Goal: Task Accomplishment & Management: Complete application form

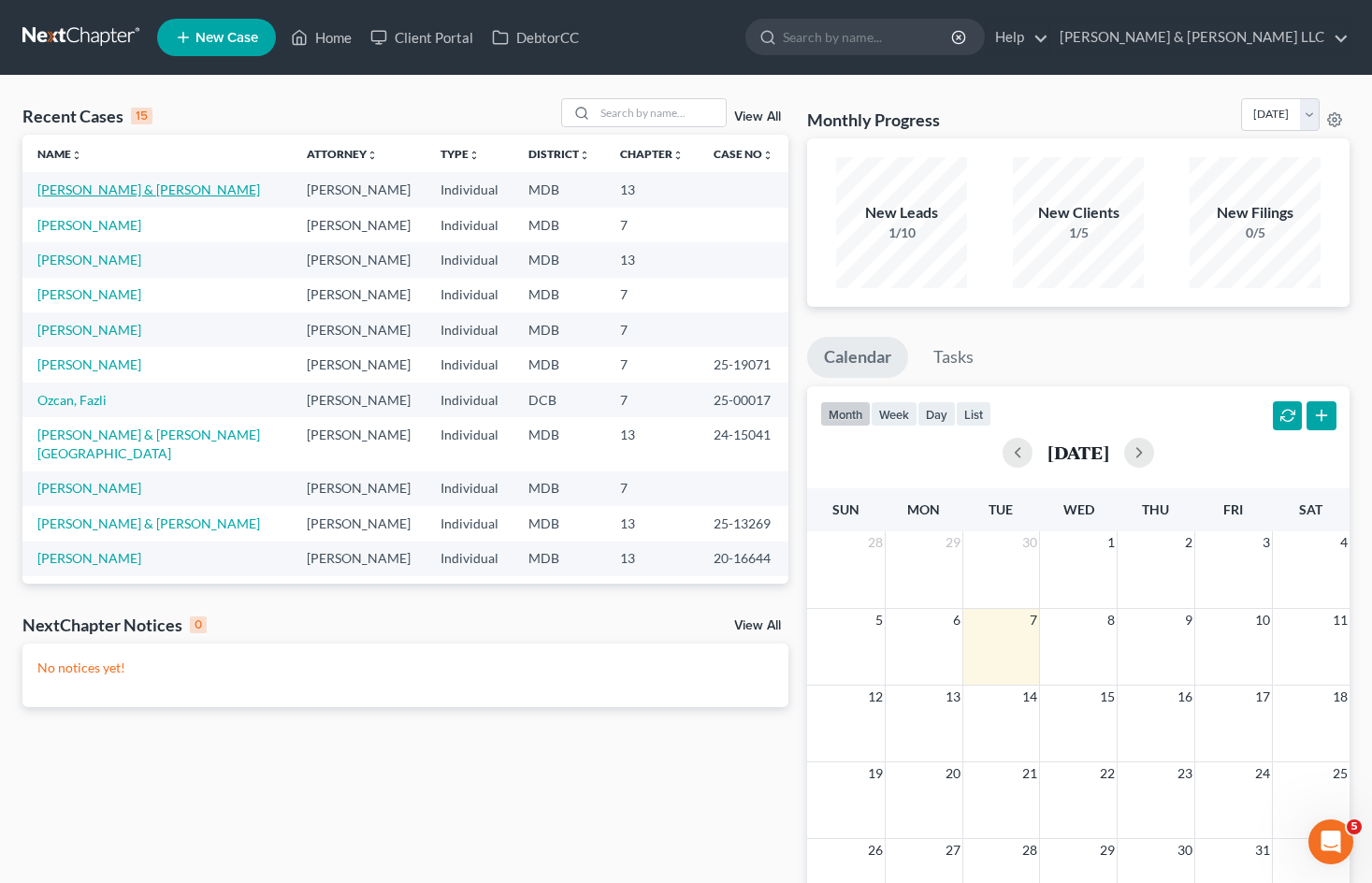
click at [140, 185] on link "[PERSON_NAME] & [PERSON_NAME]" at bounding box center [149, 189] width 223 height 16
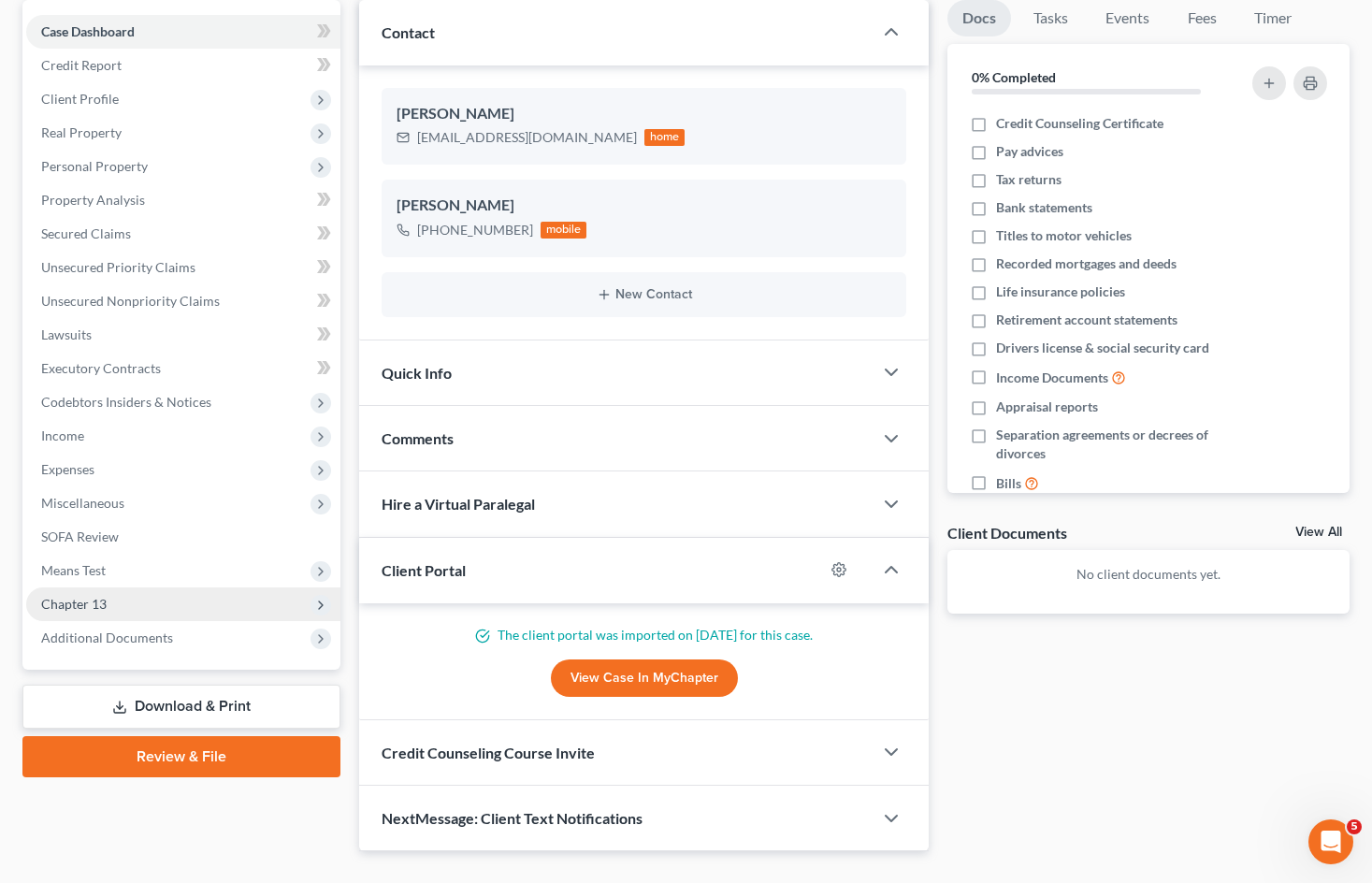
scroll to position [187, 0]
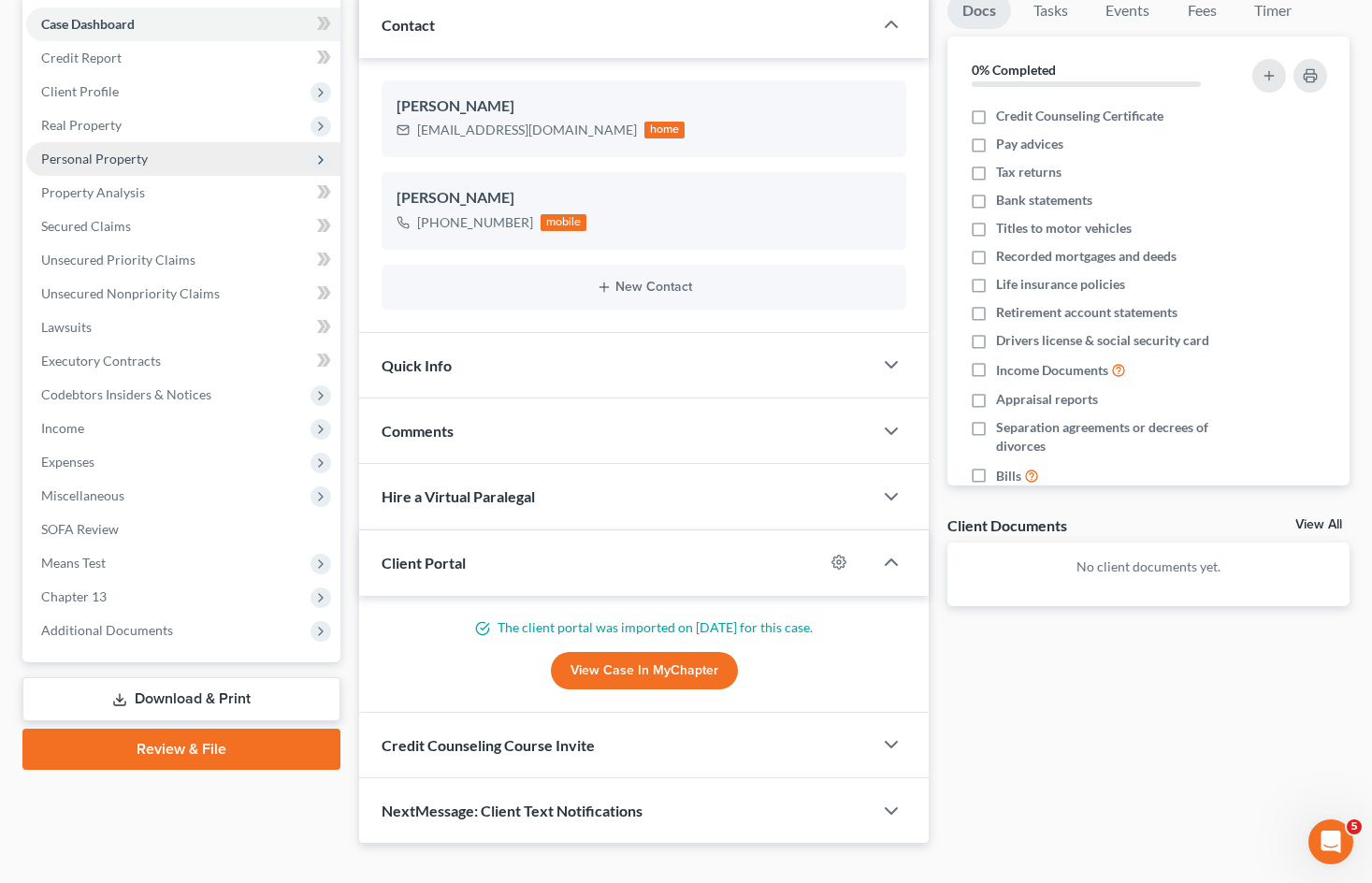
click at [154, 156] on span "Personal Property" at bounding box center [183, 159] width 314 height 34
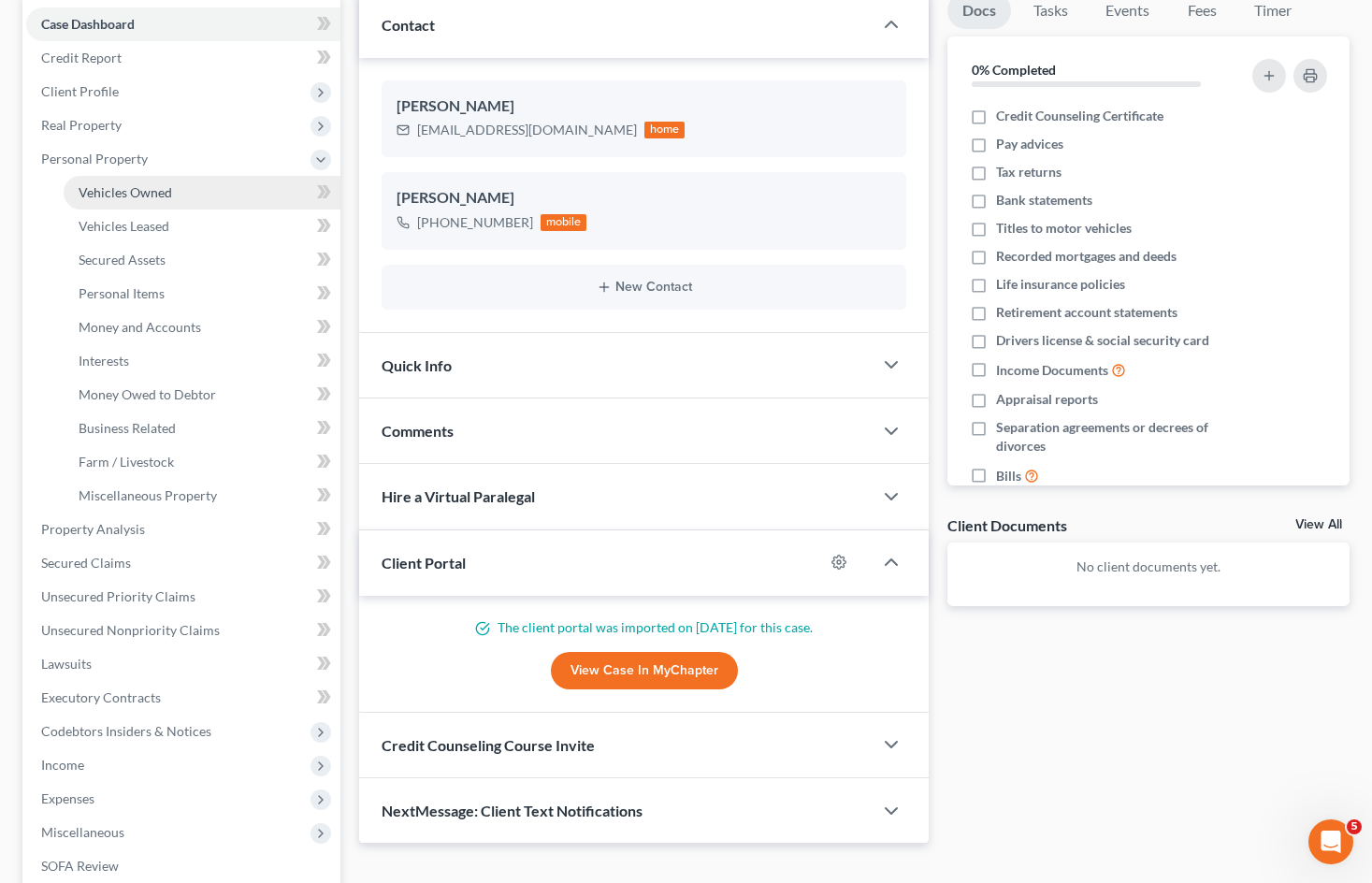
click at [164, 192] on span "Vehicles Owned" at bounding box center [126, 192] width 94 height 16
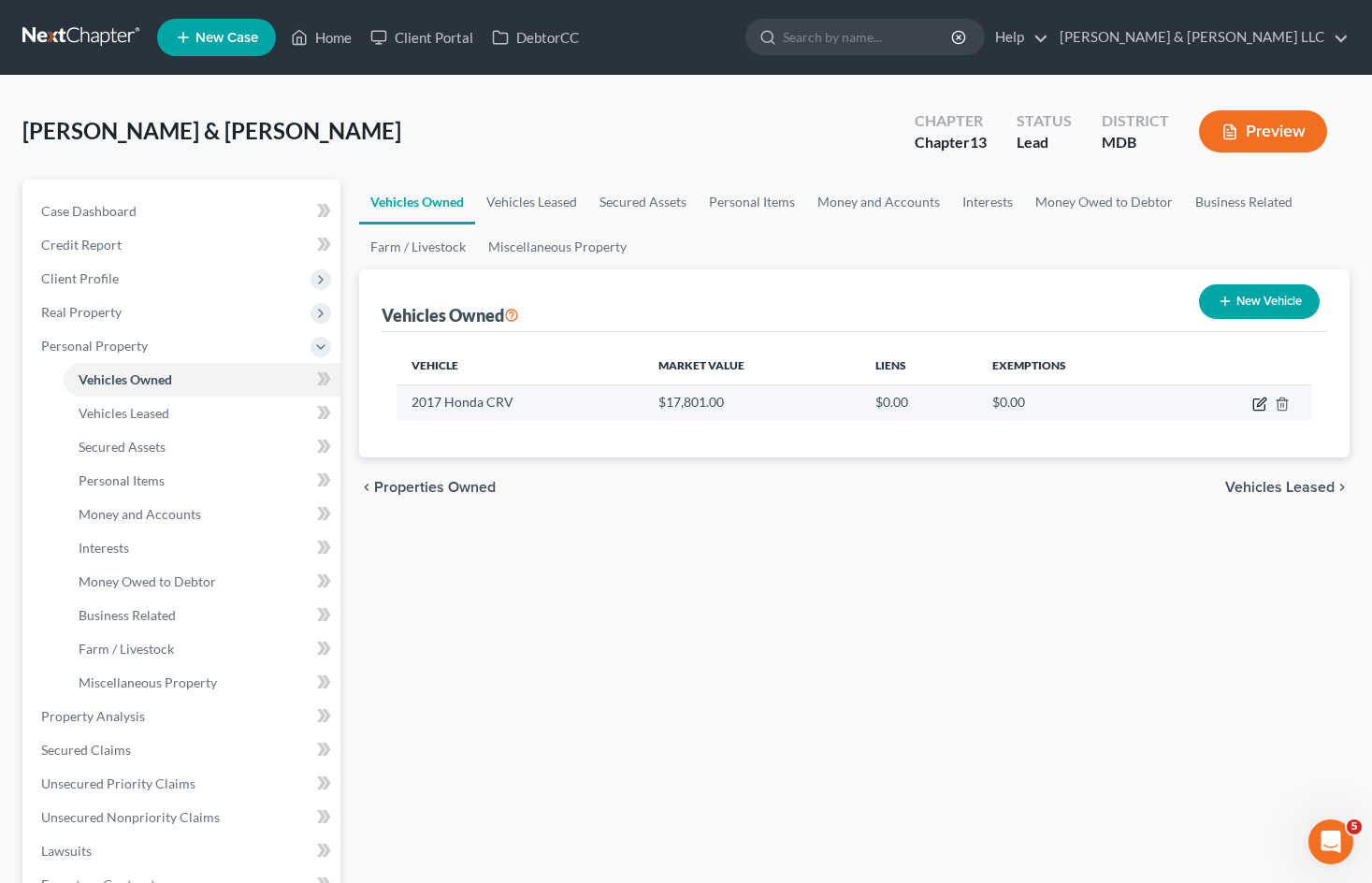
click at [1255, 407] on icon "button" at bounding box center [1260, 404] width 15 height 15
select select "0"
select select "9"
select select "2"
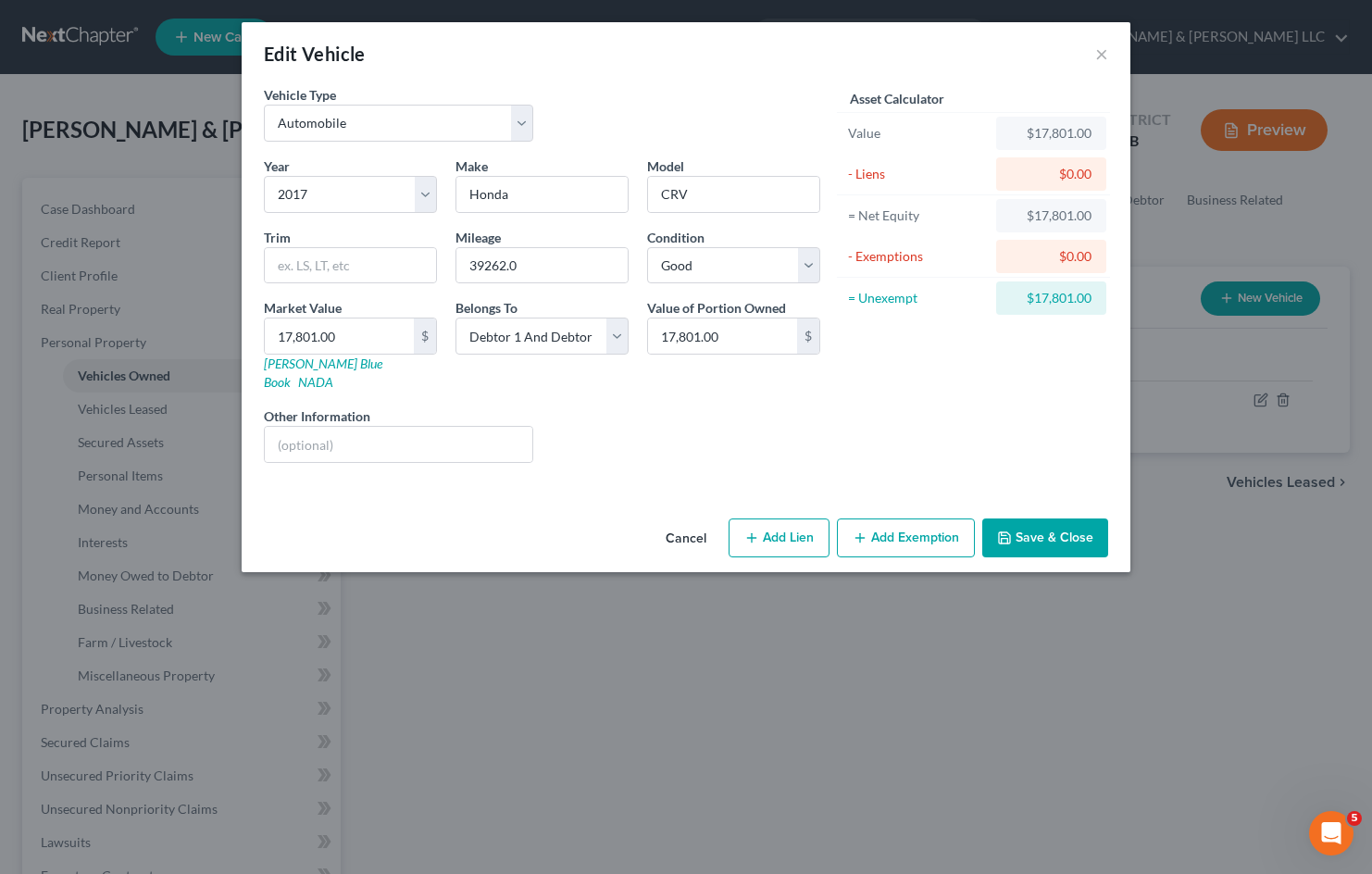
click at [926, 522] on button "Add Exemption" at bounding box center [905, 538] width 138 height 39
select select "2"
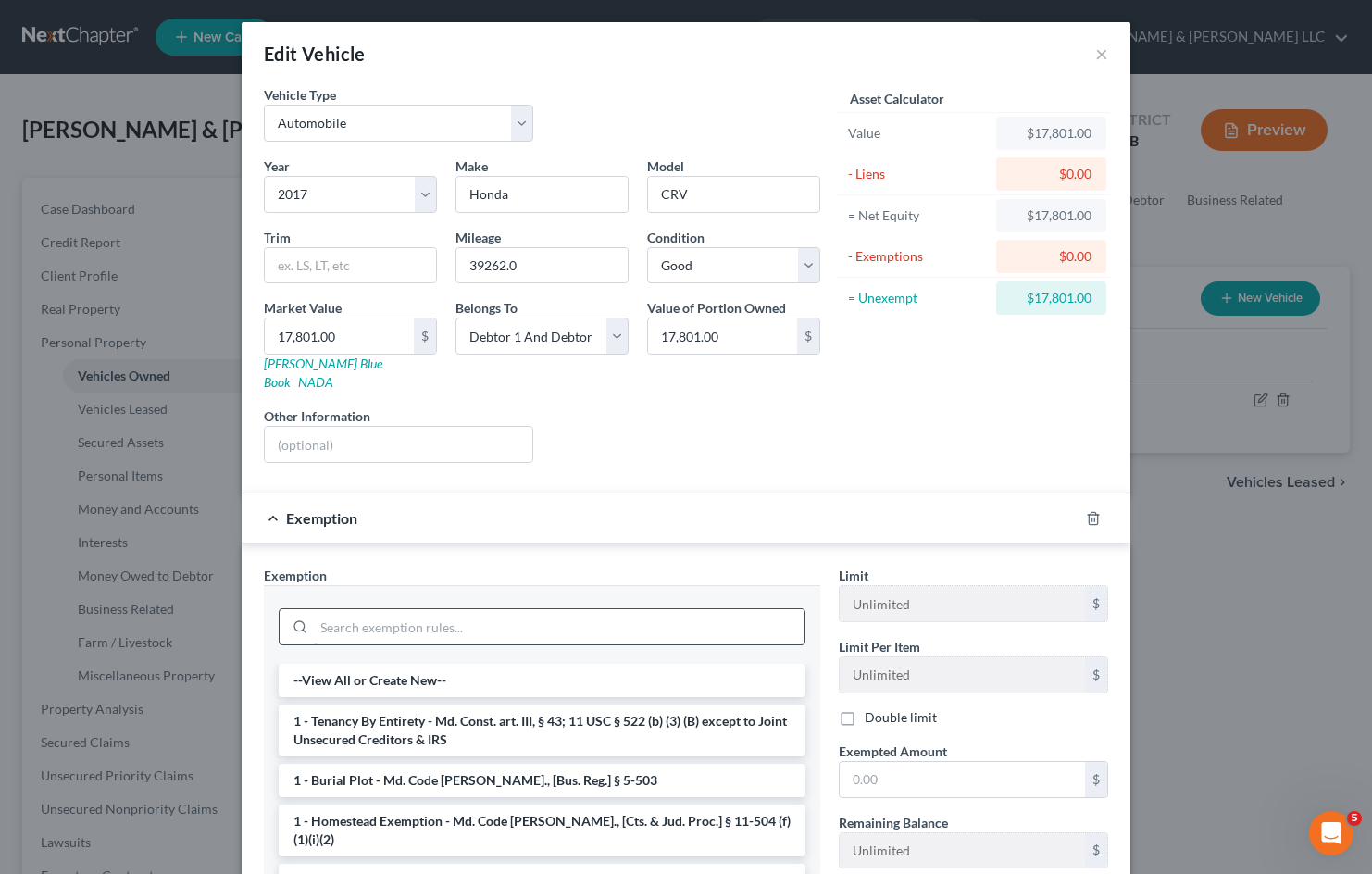
click at [445, 610] on input "search" at bounding box center [558, 627] width 491 height 35
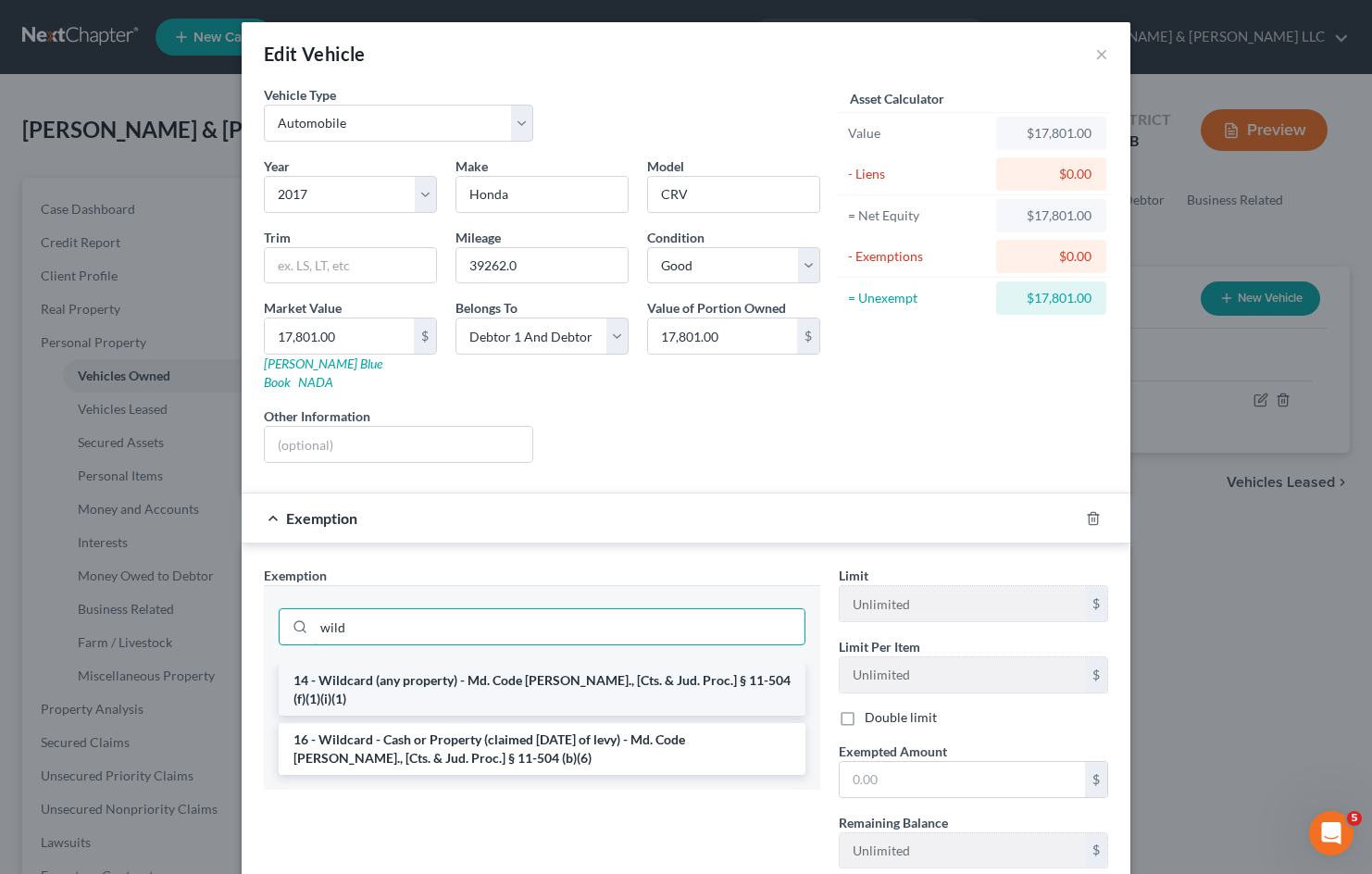
type input "wild"
click at [520, 664] on li "14 - Wildcard (any property) - Md. Code [PERSON_NAME]., [Cts. & Jud. Proc.] § 1…" at bounding box center [542, 690] width 527 height 52
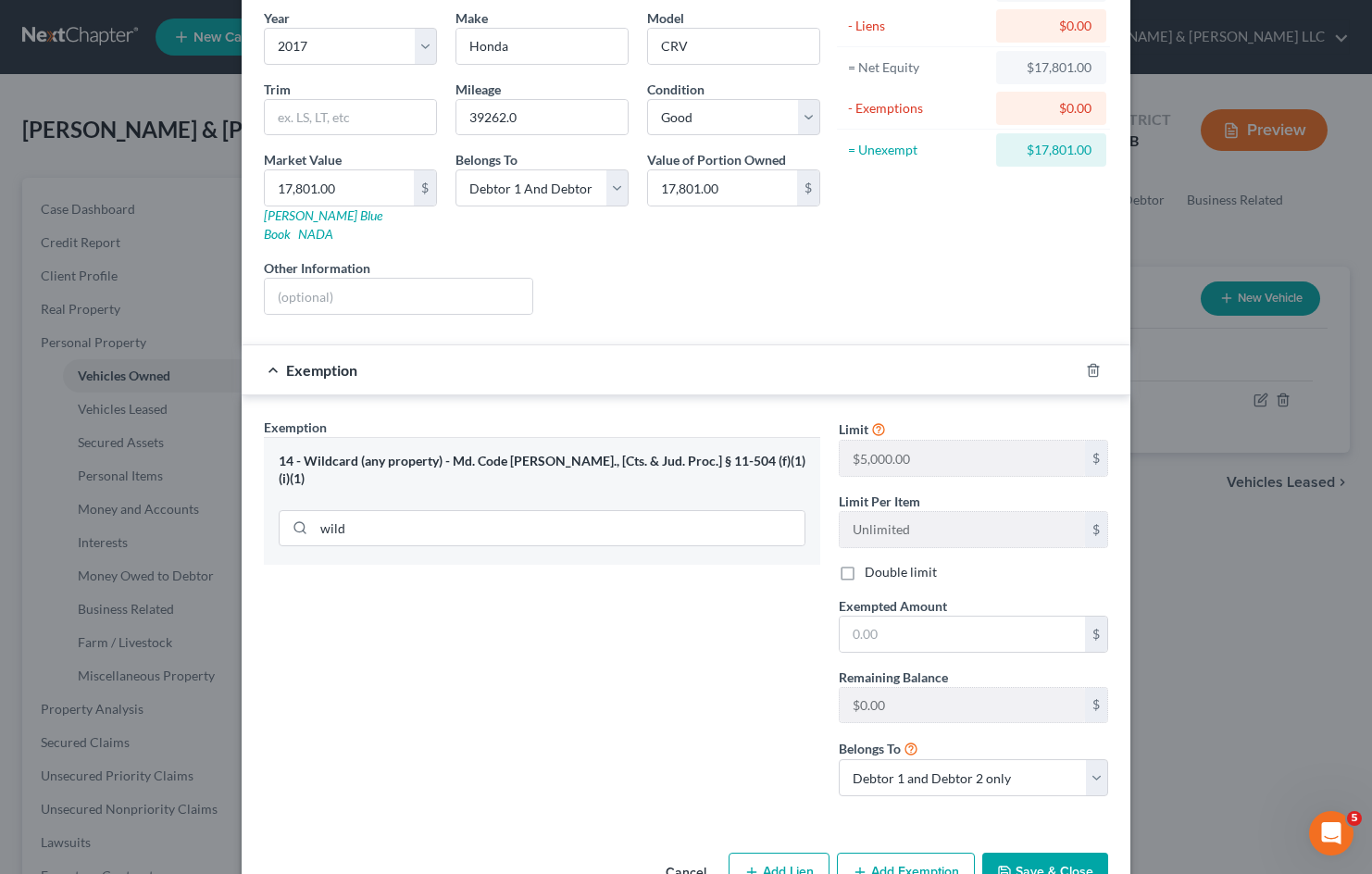
scroll to position [185, 0]
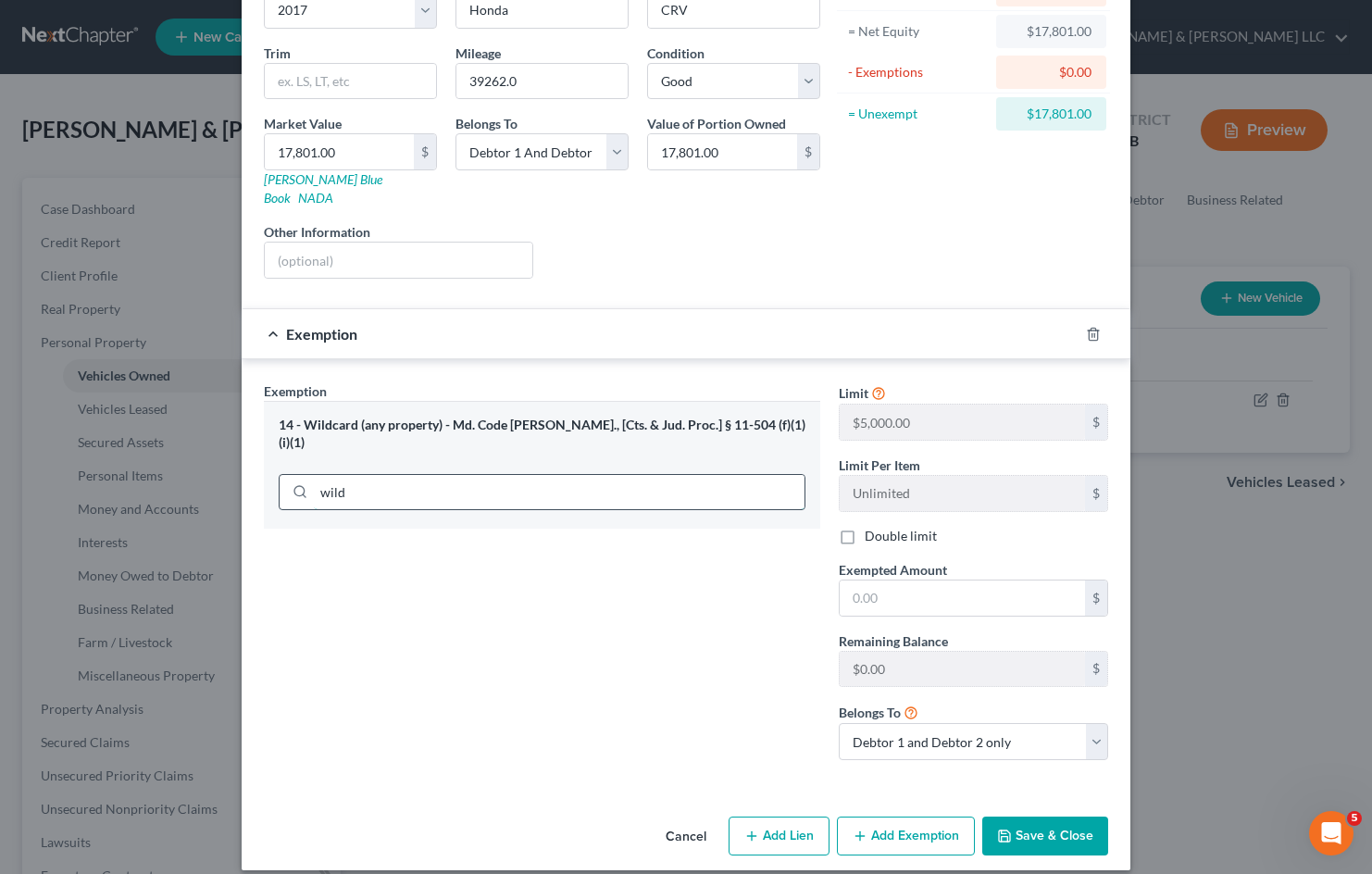
click at [532, 475] on input "wild" at bounding box center [558, 493] width 491 height 35
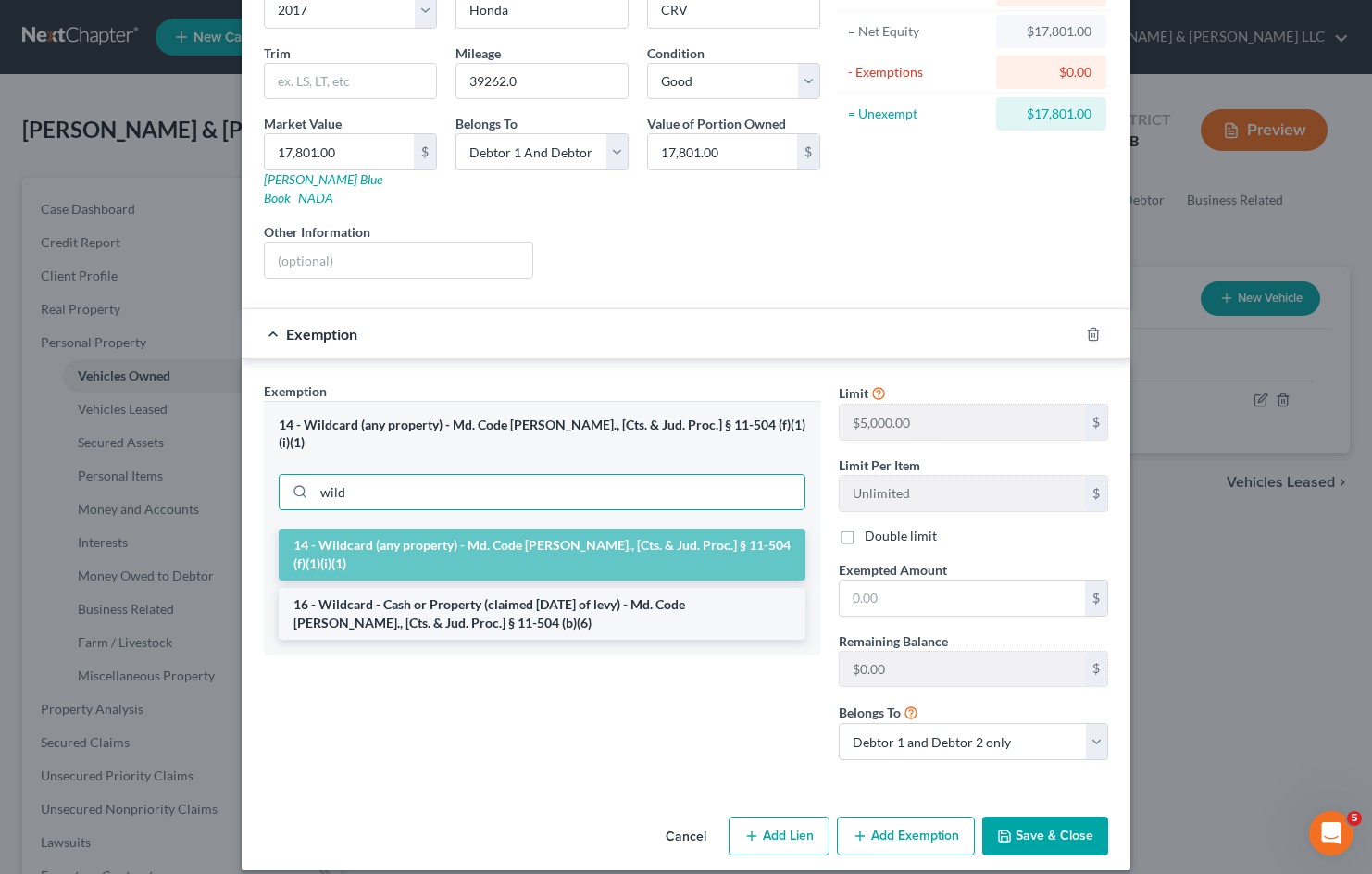
click at [524, 588] on li "16 - Wildcard - Cash or Property (claimed [DATE] of levy) - Md. Code [PERSON_NA…" at bounding box center [542, 614] width 527 height 52
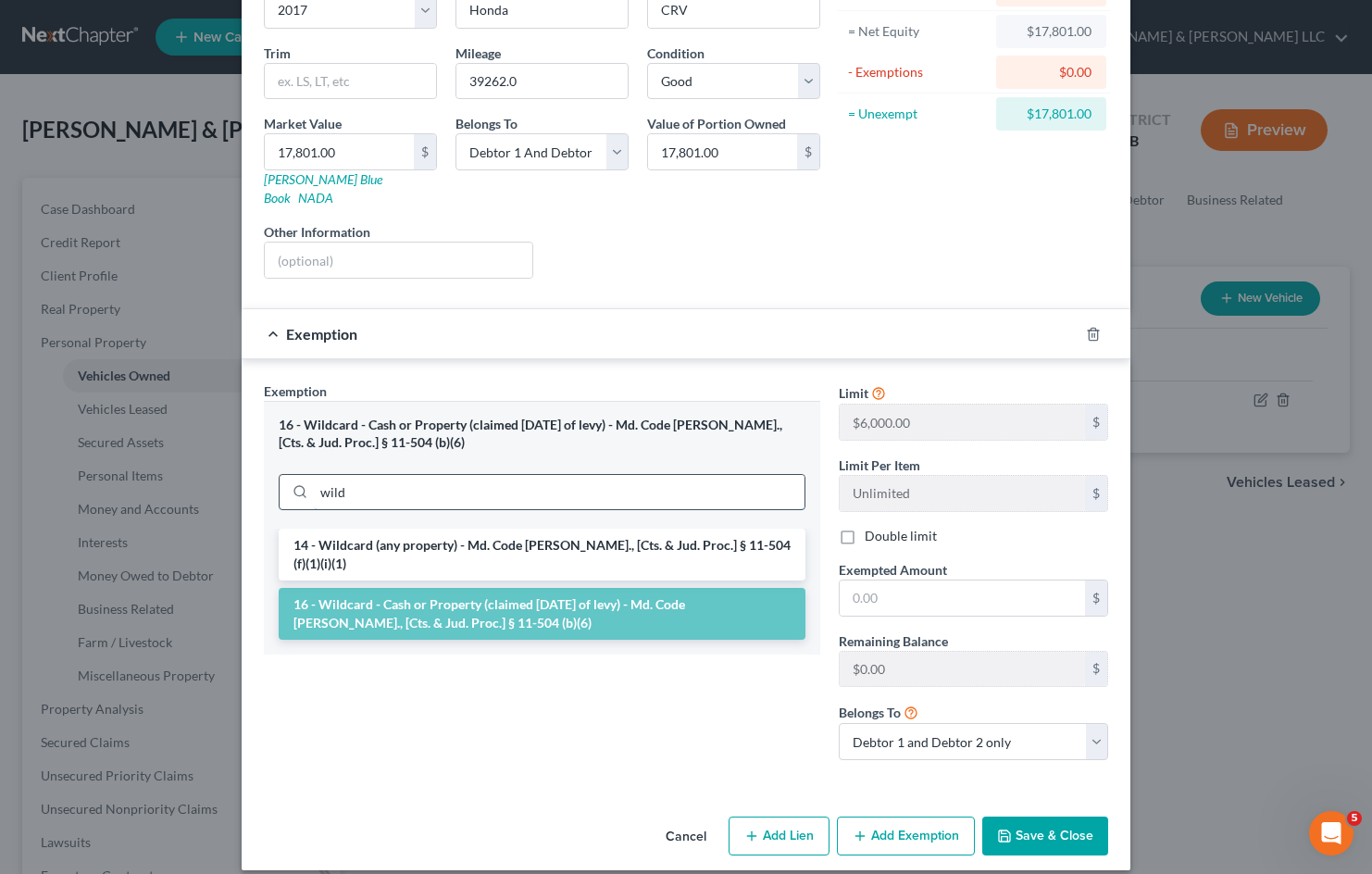
click at [660, 475] on input "wild" at bounding box center [558, 493] width 491 height 35
click at [607, 529] on li "14 - Wildcard (any property) - Md. Code [PERSON_NAME]., [Cts. & Jud. Proc.] § 1…" at bounding box center [542, 555] width 527 height 52
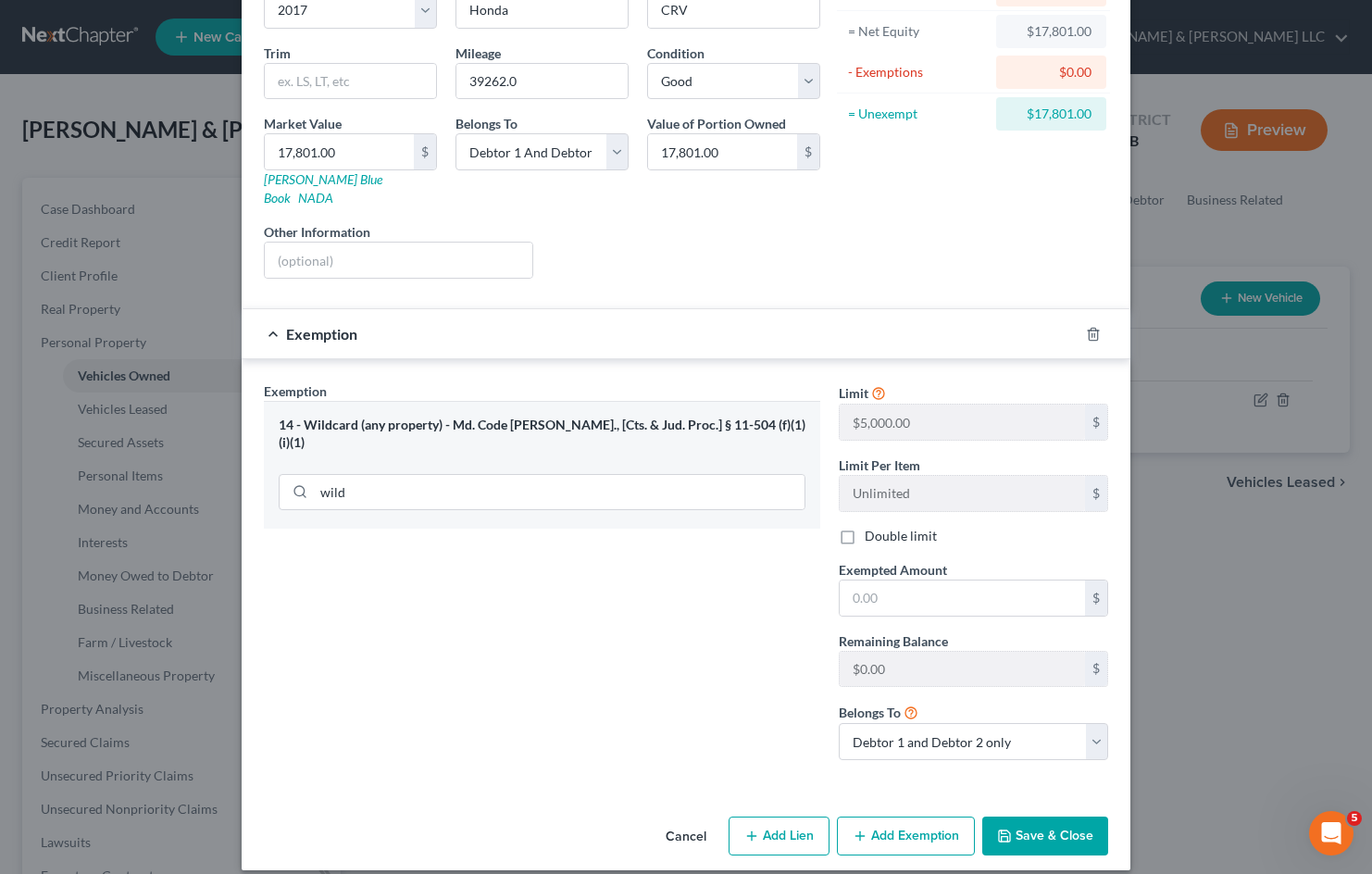
click at [865, 527] on label "Double limit" at bounding box center [901, 536] width 72 height 19
click at [872, 527] on input "Double limit" at bounding box center [878, 533] width 12 height 12
checkbox input "true"
click at [884, 588] on input "text" at bounding box center [962, 598] width 245 height 35
type input "5,000"
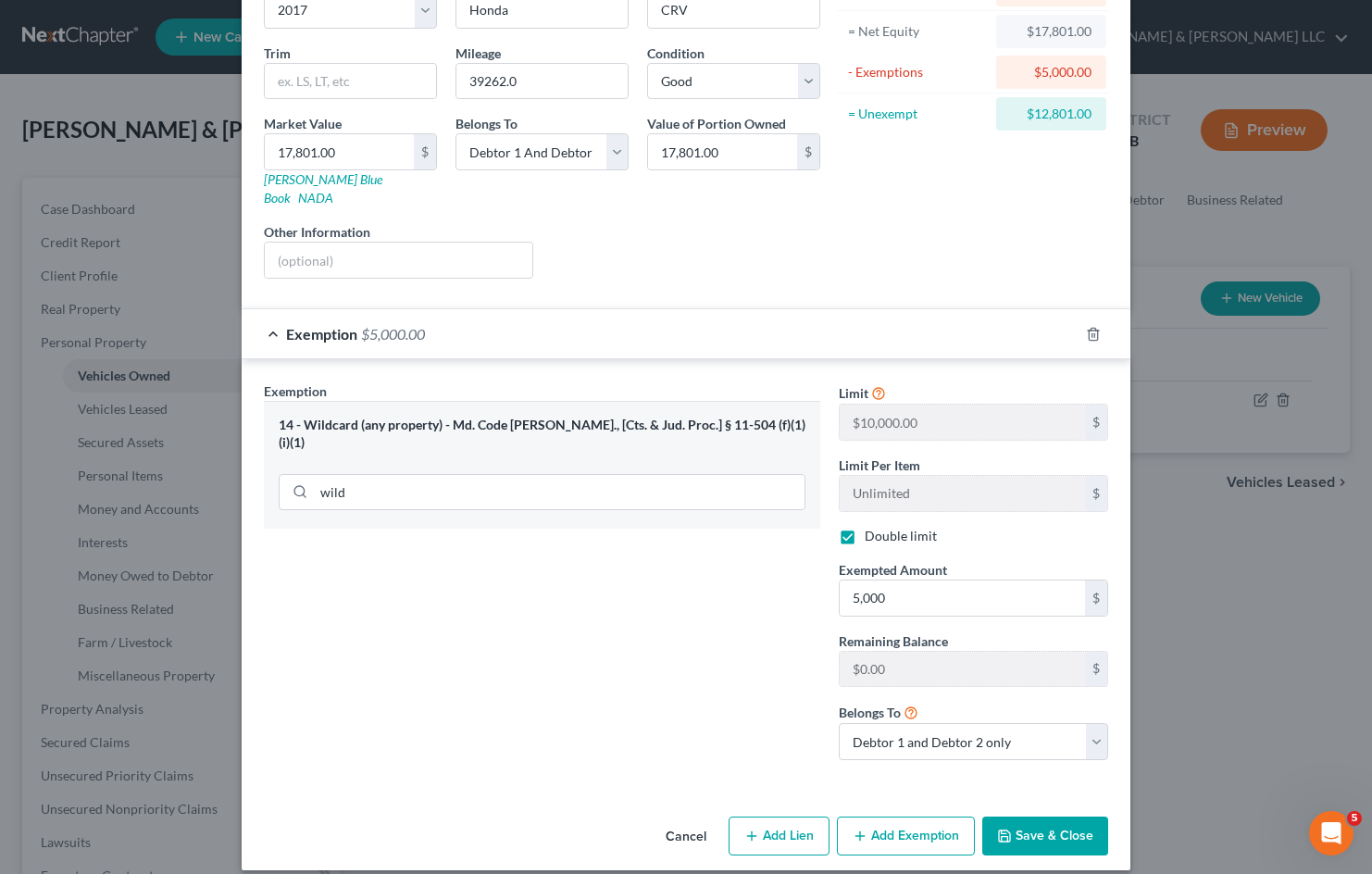
click at [904, 816] on button "Add Exemption" at bounding box center [905, 836] width 138 height 39
select select "2"
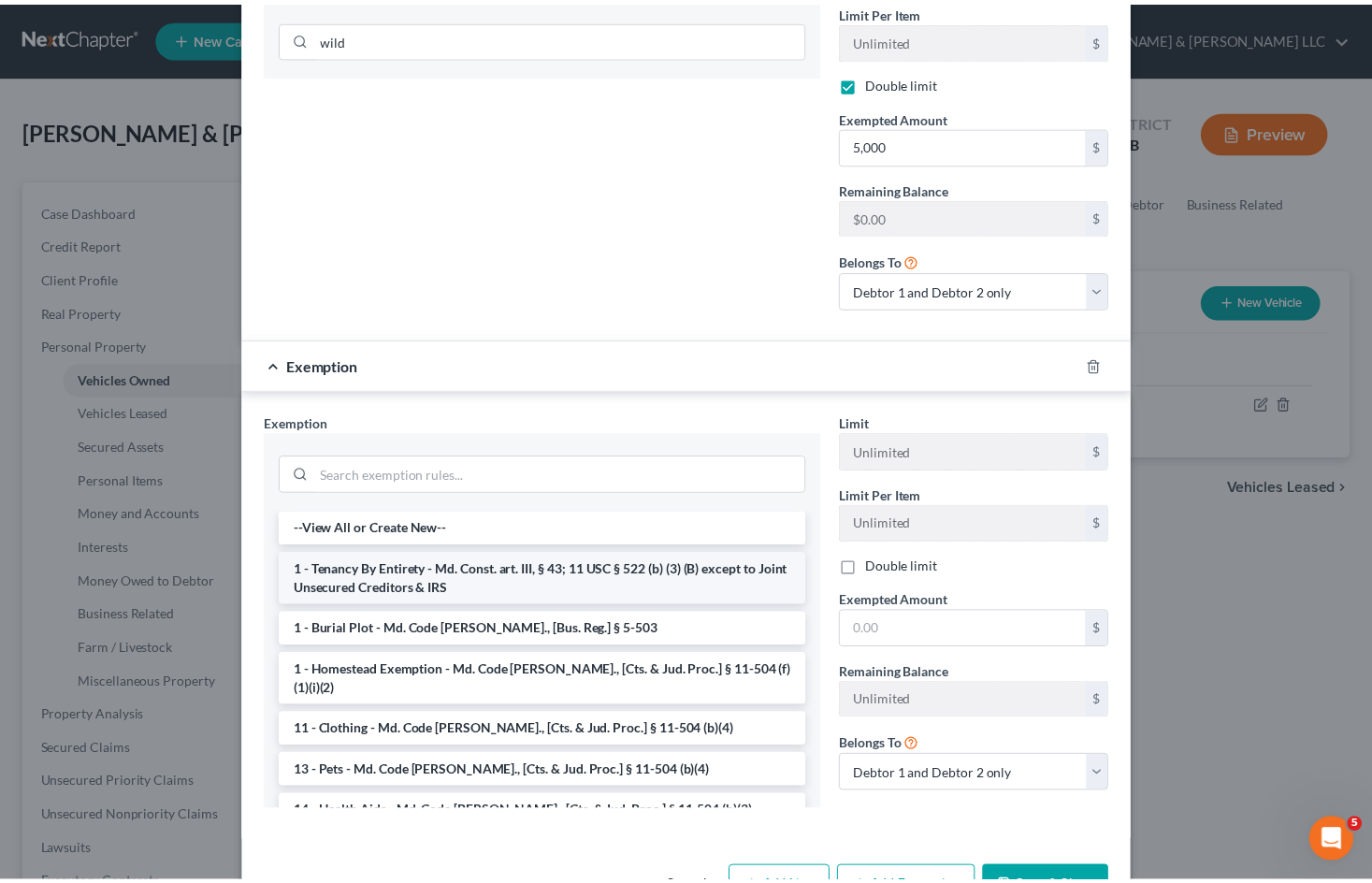
scroll to position [654, 0]
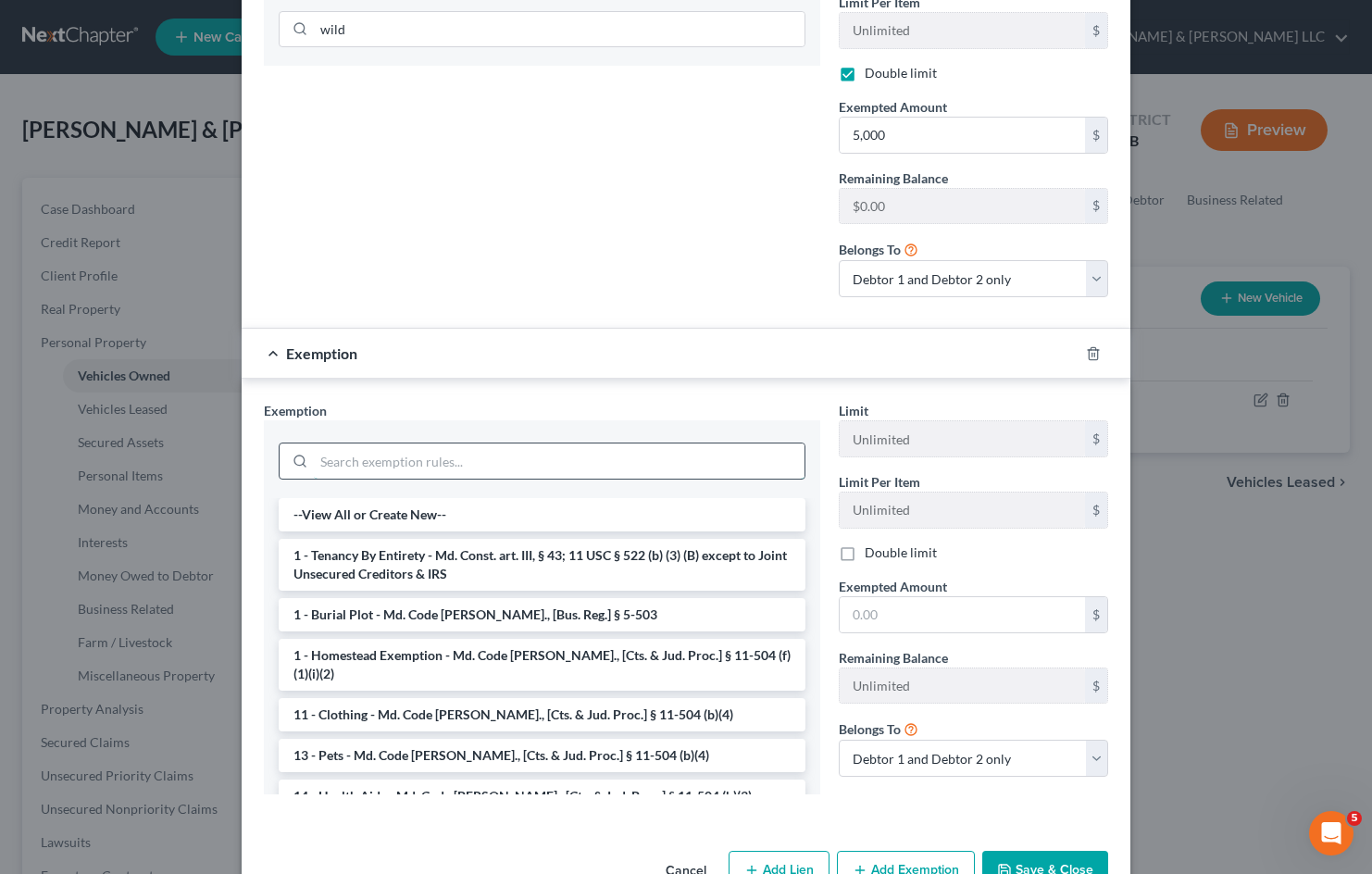
click at [455, 447] on input "search" at bounding box center [558, 461] width 491 height 35
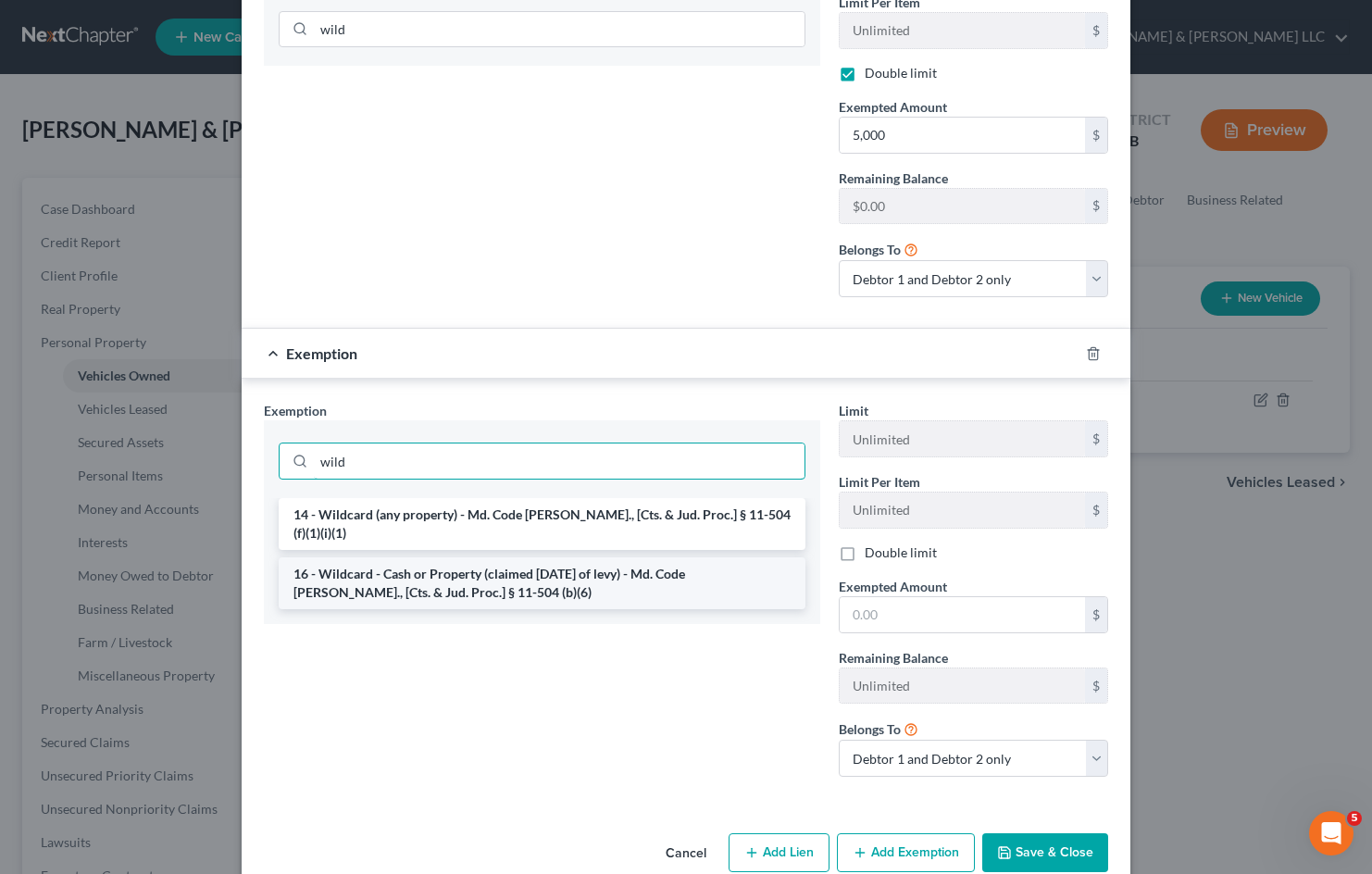
type input "wild"
click at [553, 558] on li "16 - Wildcard - Cash or Property (claimed [DATE] of levy) - Md. Code [PERSON_NA…" at bounding box center [542, 584] width 527 height 52
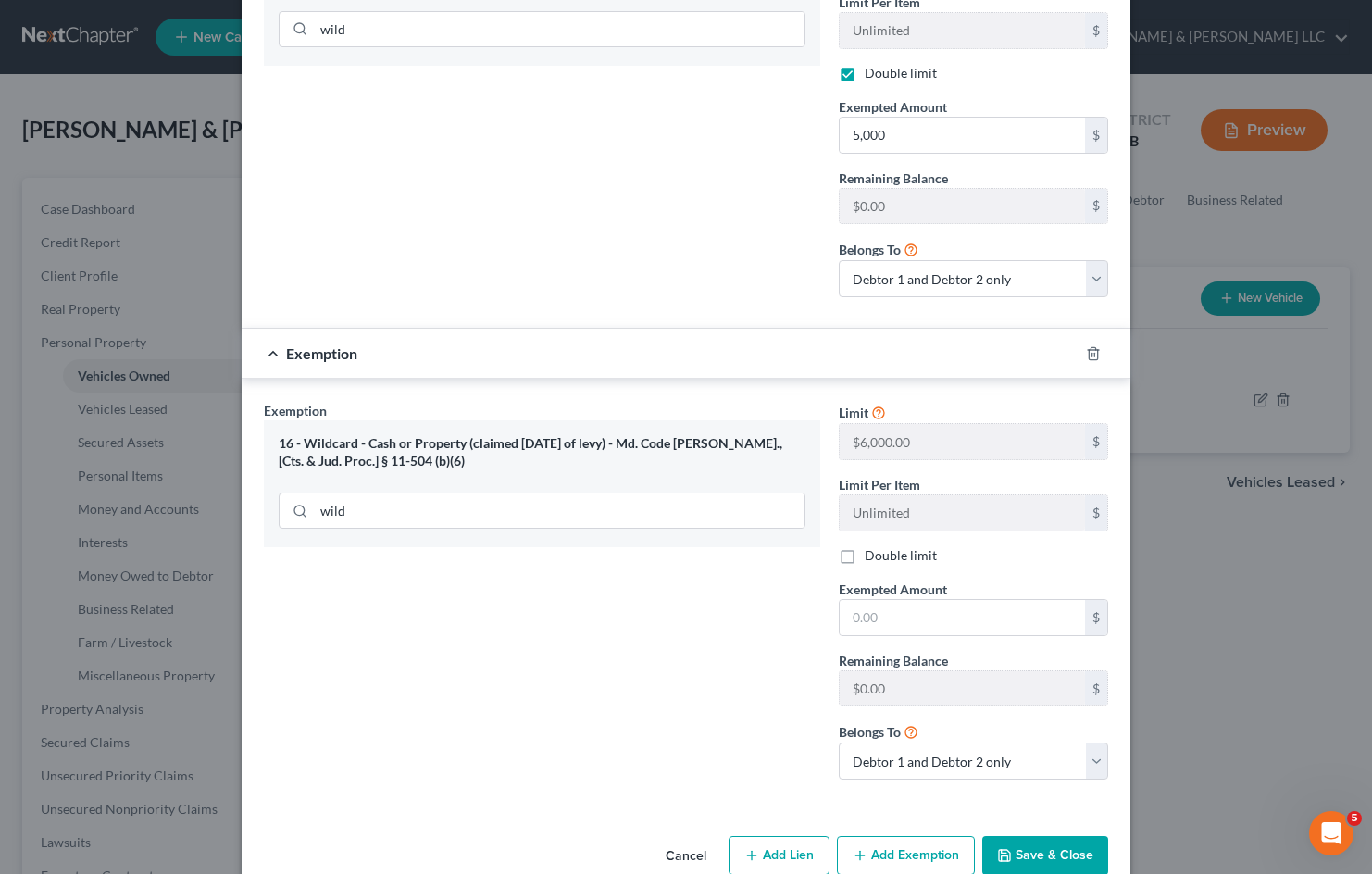
click at [865, 546] on label "Double limit" at bounding box center [901, 556] width 72 height 19
click at [872, 546] on input "Double limit" at bounding box center [878, 552] width 12 height 12
checkbox input "true"
click at [887, 600] on input "text" at bounding box center [962, 618] width 245 height 35
type input "6,000"
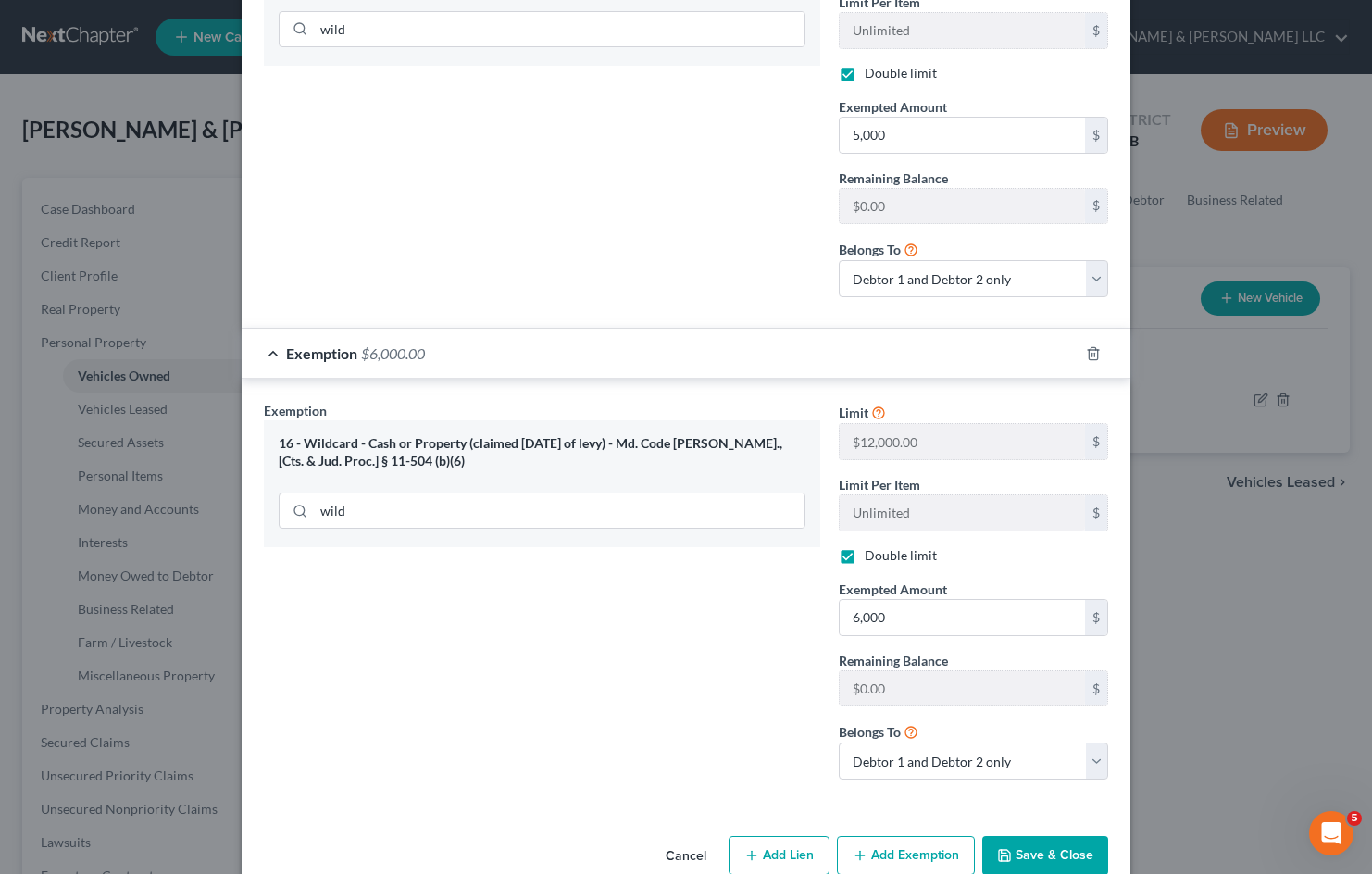
click at [669, 622] on div "Exemption Set must be selected for CA. Exemption * 16 - Wildcard - Cash or Prop…" at bounding box center [542, 598] width 575 height 393
click at [1072, 836] on button "Save & Close" at bounding box center [1045, 855] width 126 height 39
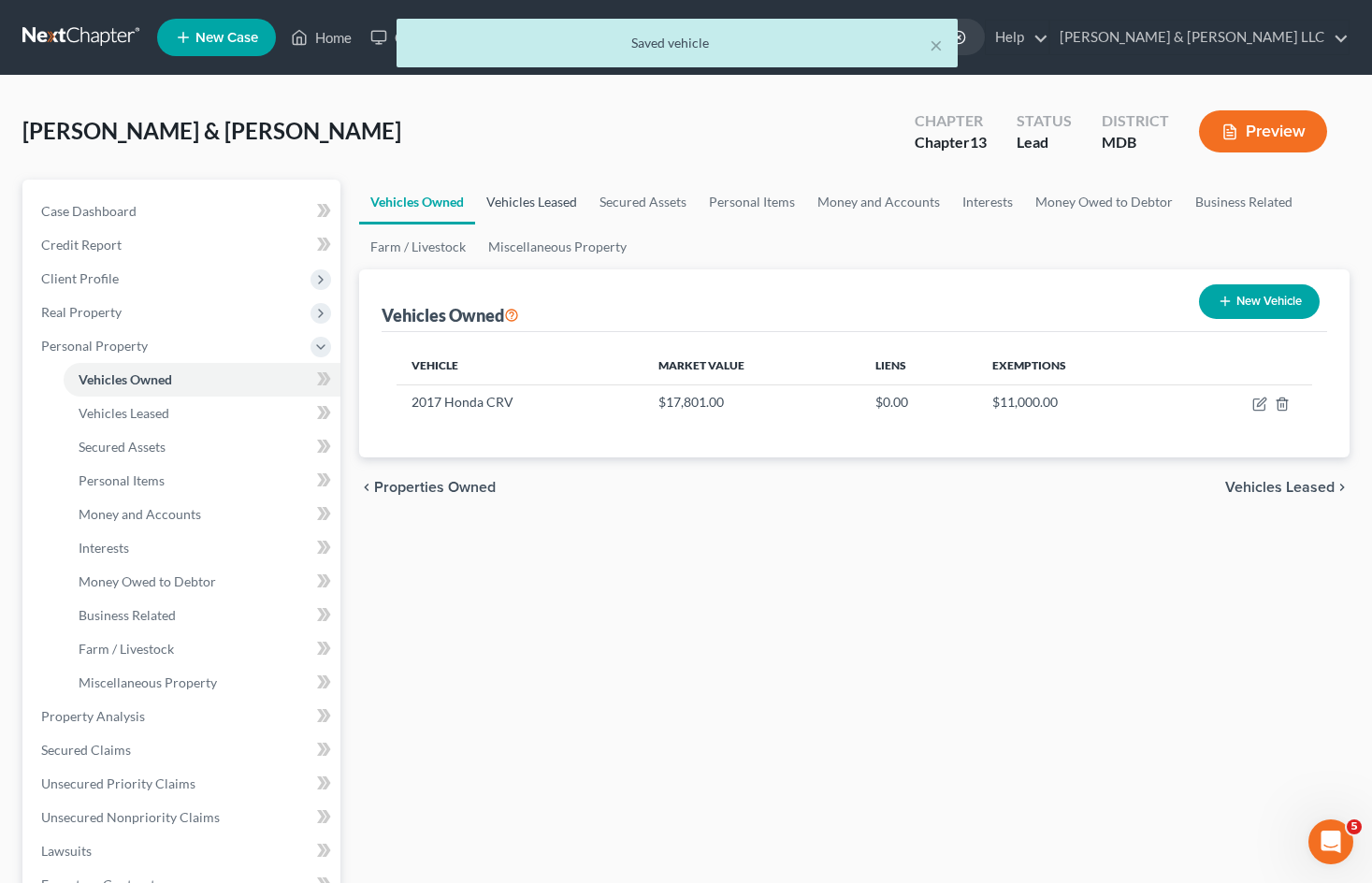
click at [562, 205] on link "Vehicles Leased" at bounding box center [531, 202] width 113 height 45
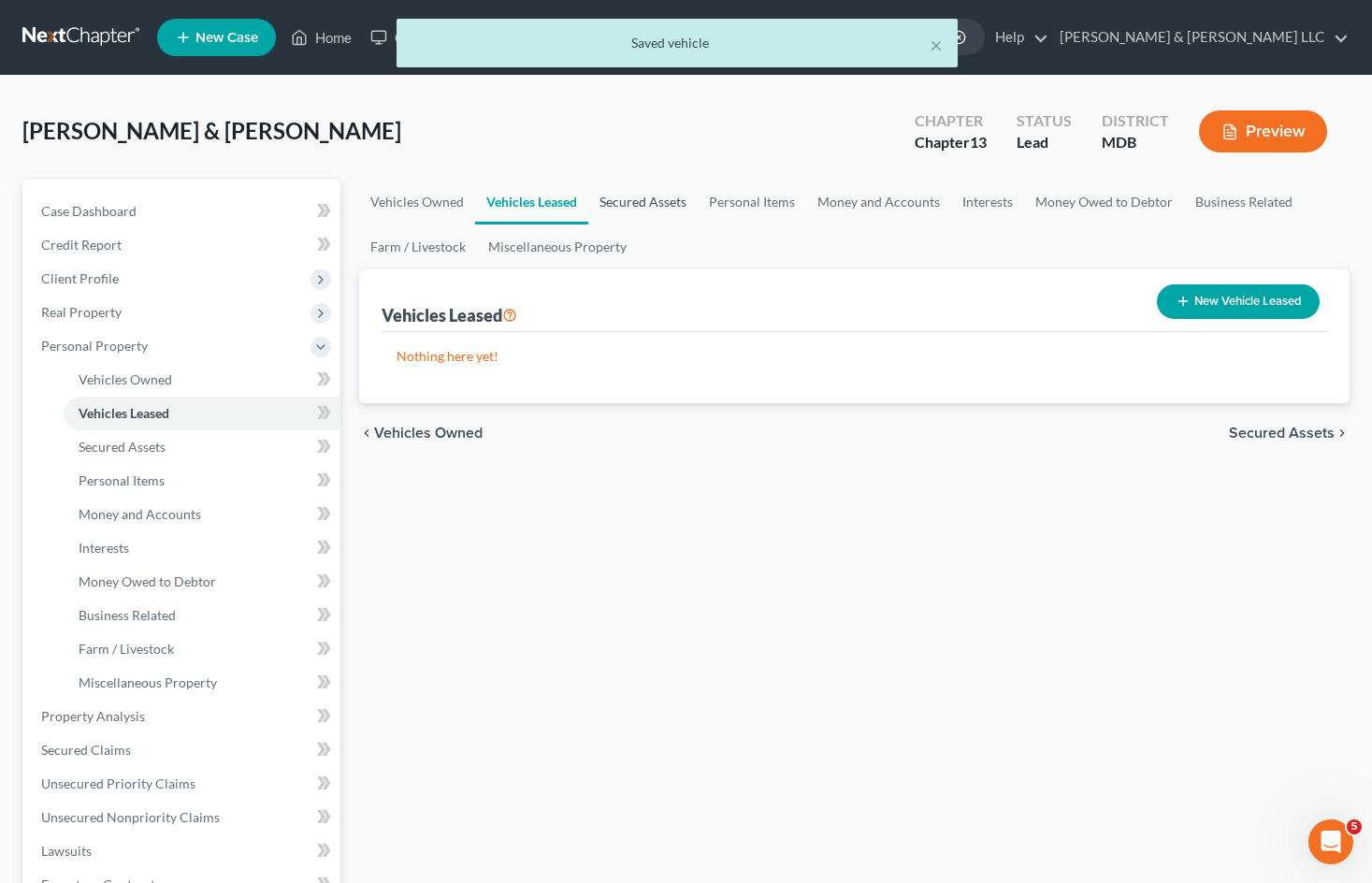
click at [616, 202] on link "Secured Assets" at bounding box center [643, 202] width 110 height 45
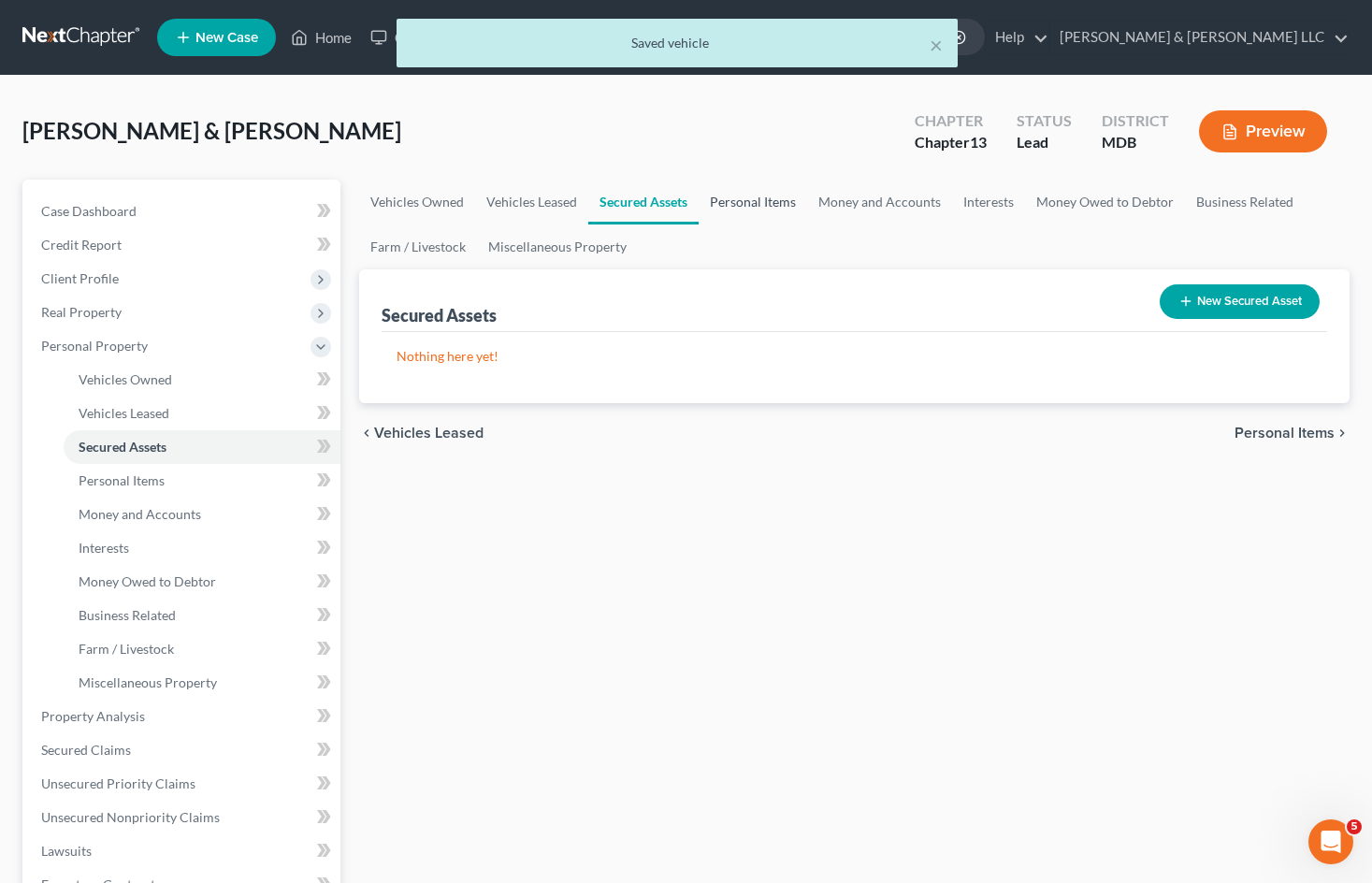
click at [744, 208] on link "Personal Items" at bounding box center [753, 202] width 109 height 45
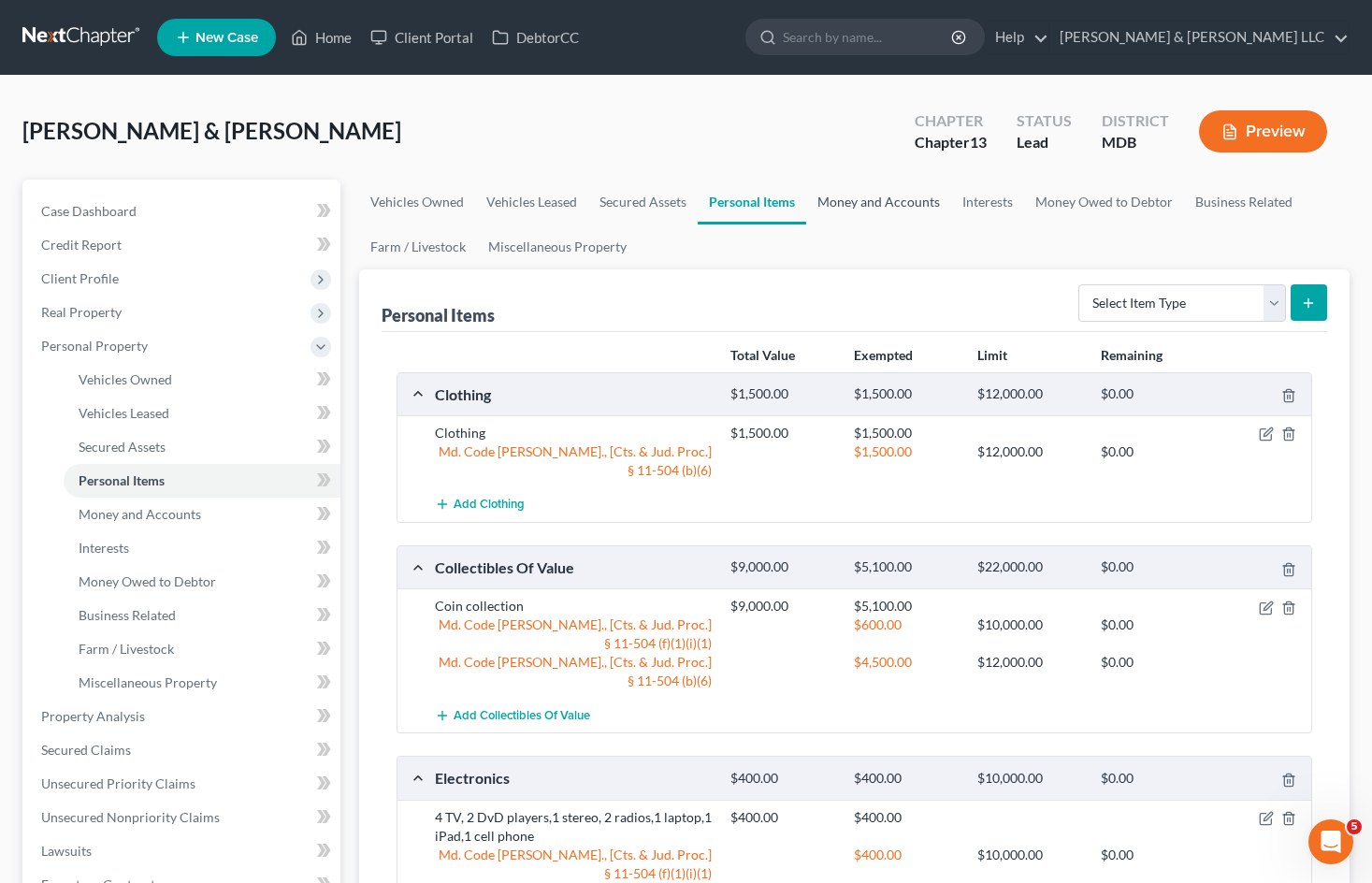
click at [876, 206] on link "Money and Accounts" at bounding box center [878, 202] width 145 height 45
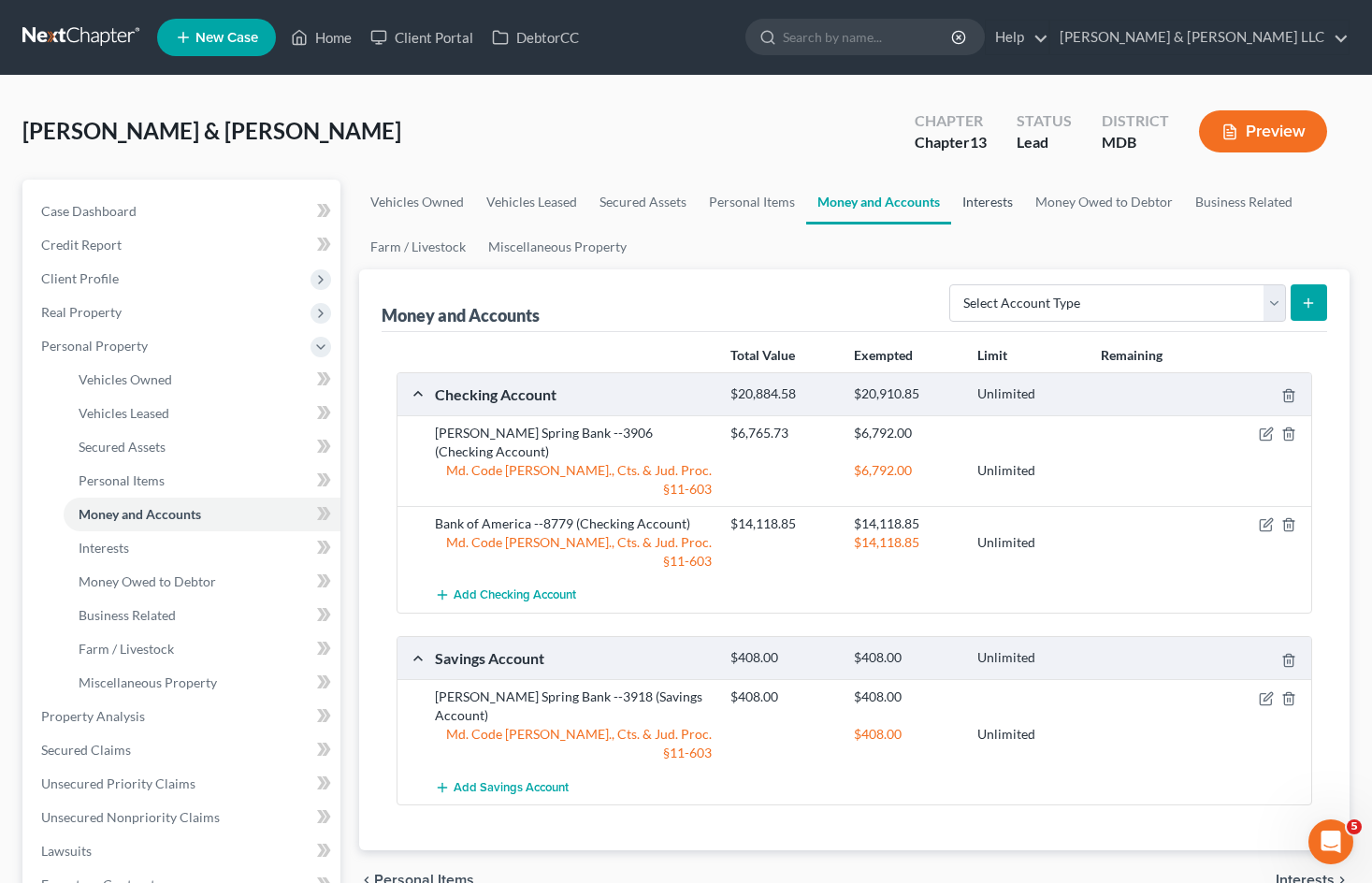
click at [982, 202] on link "Interests" at bounding box center [988, 202] width 73 height 45
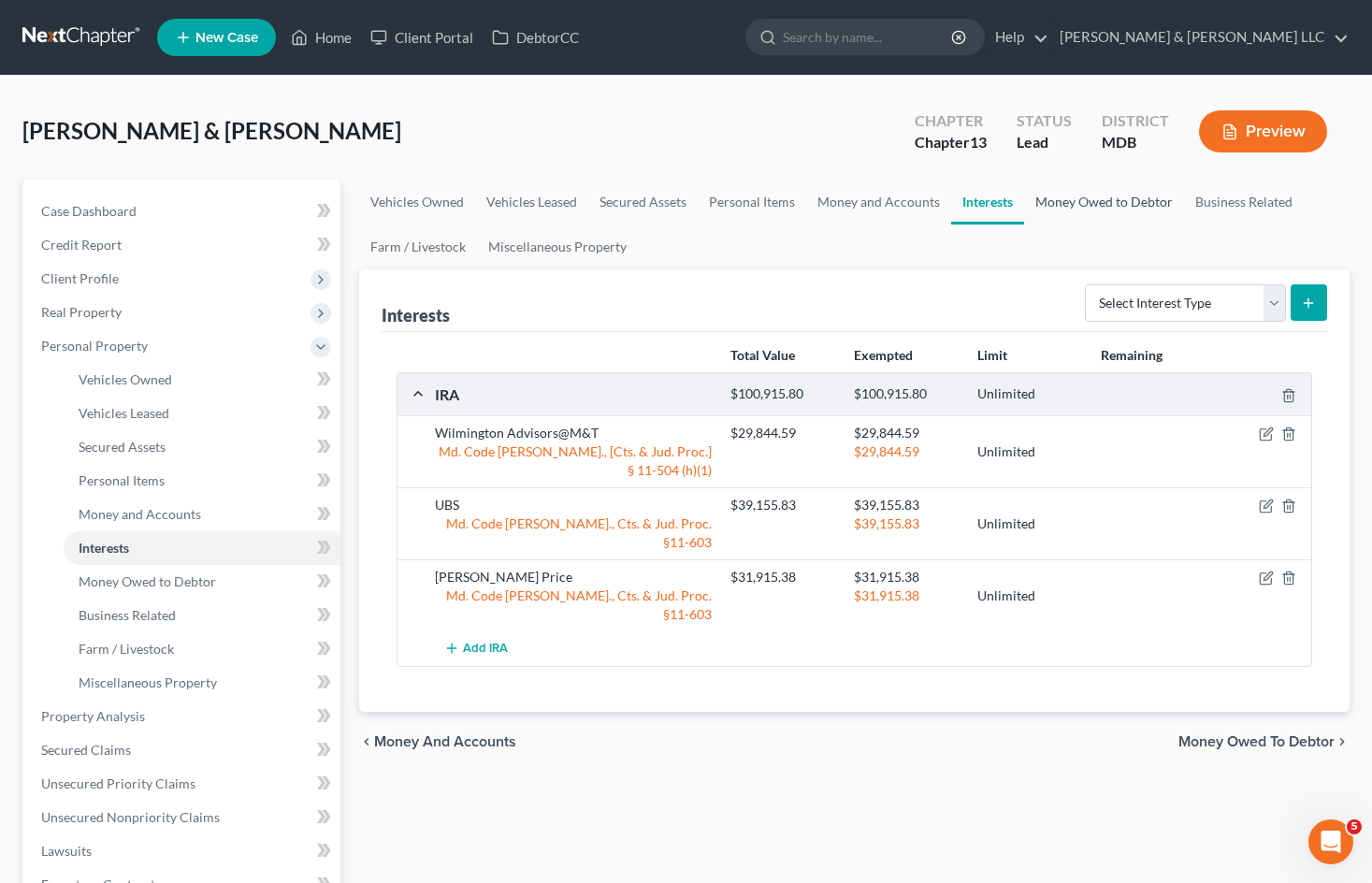
click at [1068, 202] on link "Money Owed to Debtor" at bounding box center [1104, 202] width 160 height 45
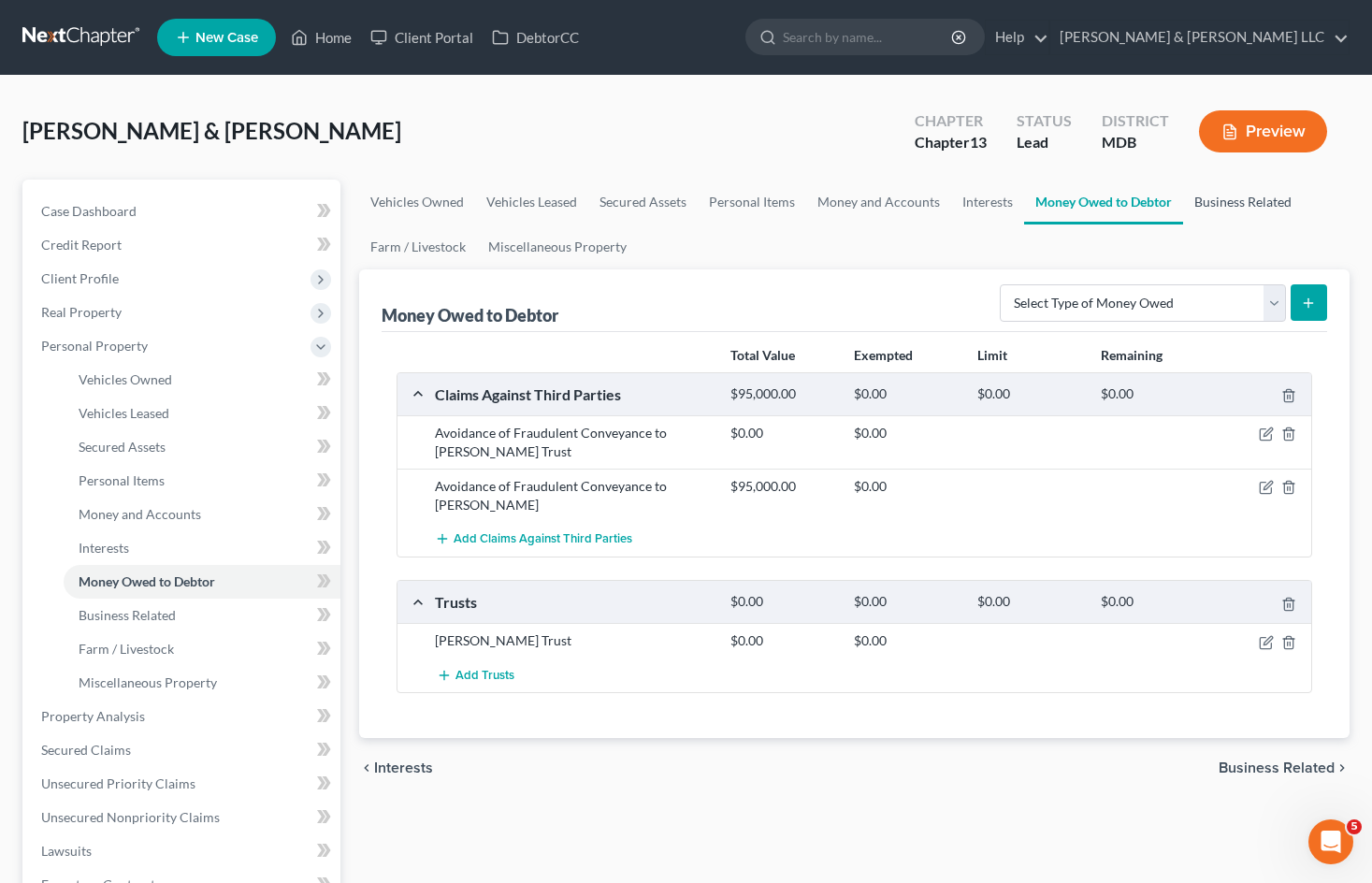
click at [1245, 204] on link "Business Related" at bounding box center [1243, 202] width 120 height 45
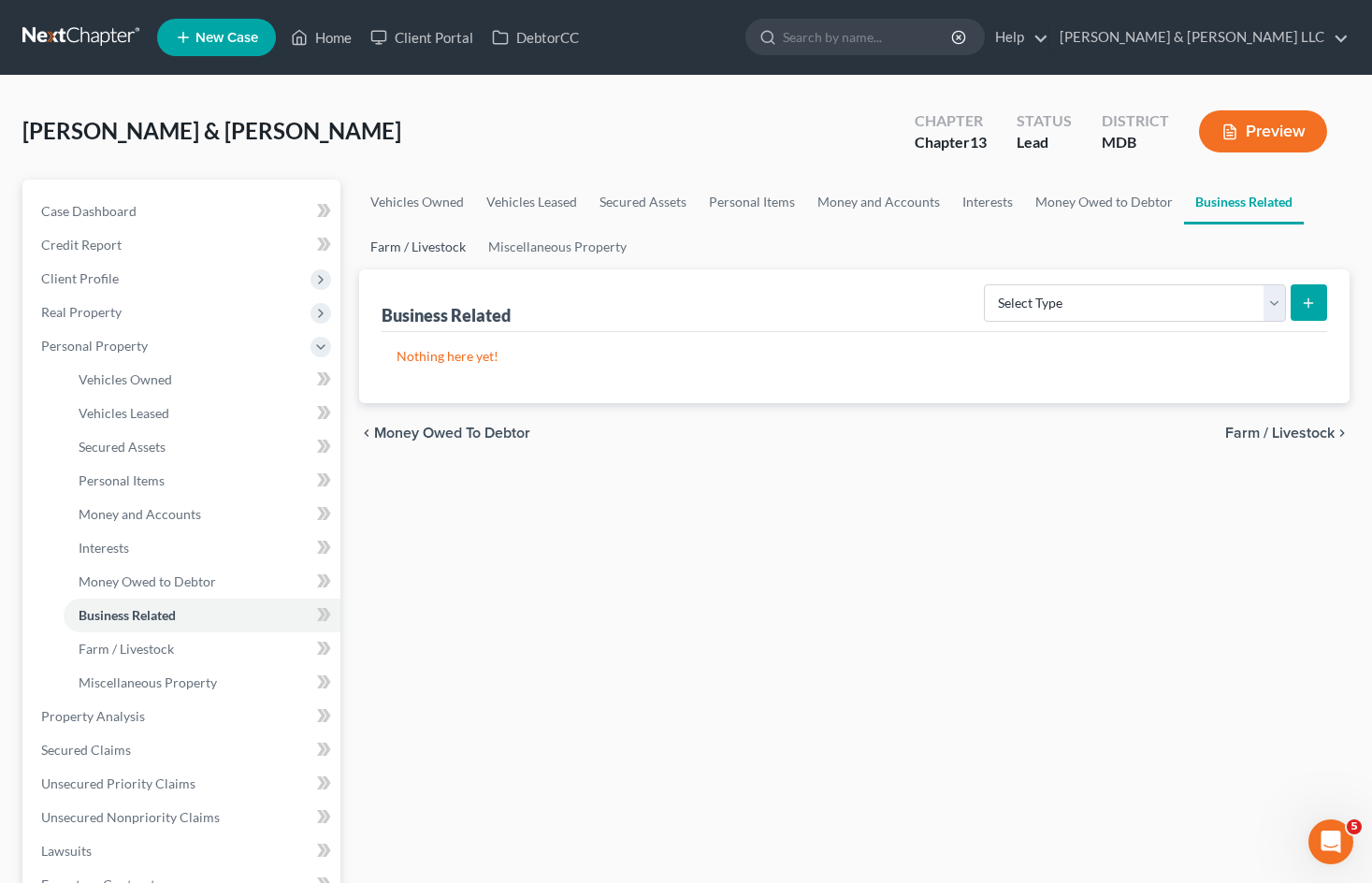
click at [431, 233] on link "Farm / Livestock" at bounding box center [418, 247] width 118 height 45
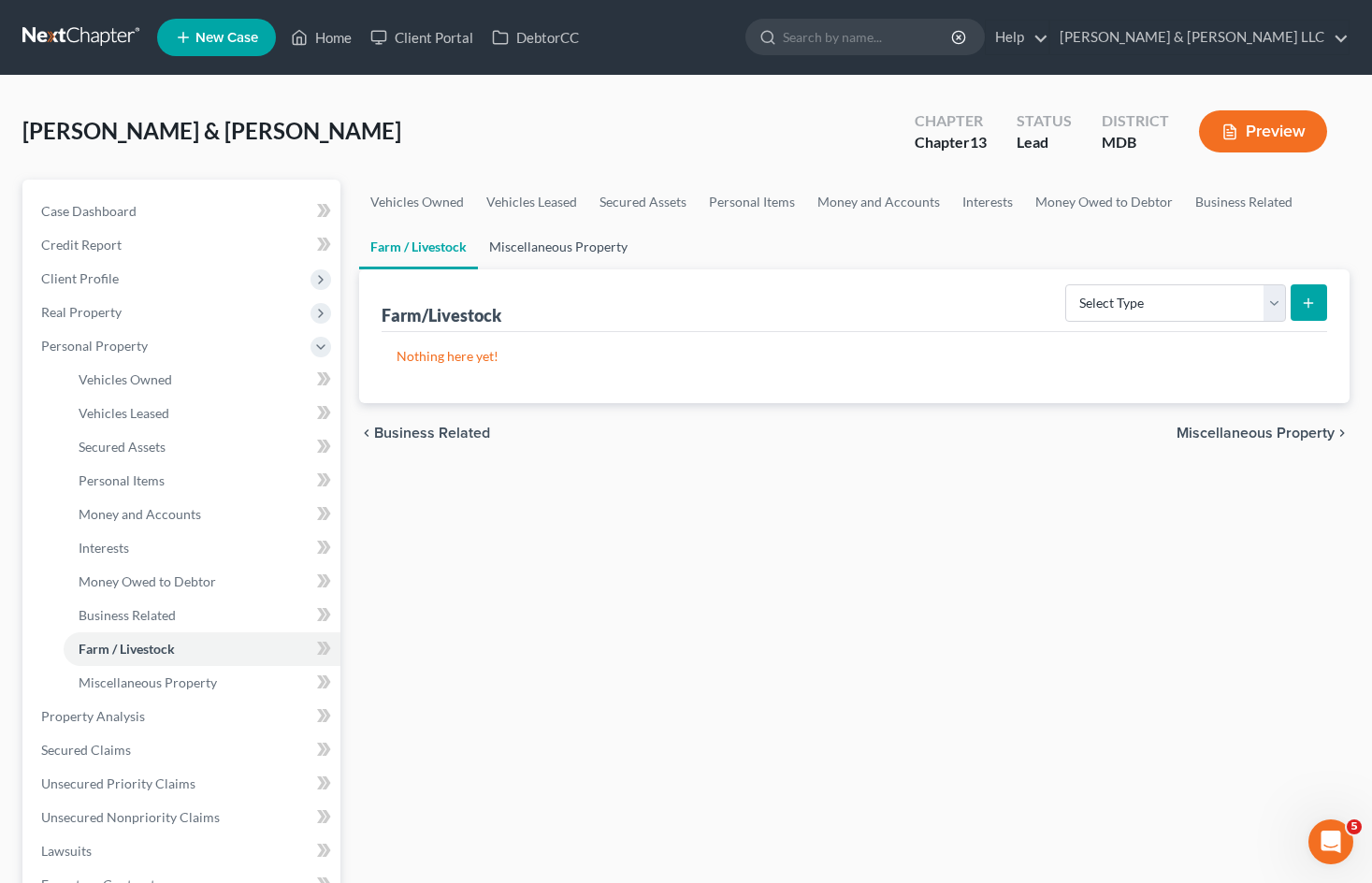
click at [523, 240] on link "Miscellaneous Property" at bounding box center [559, 247] width 161 height 45
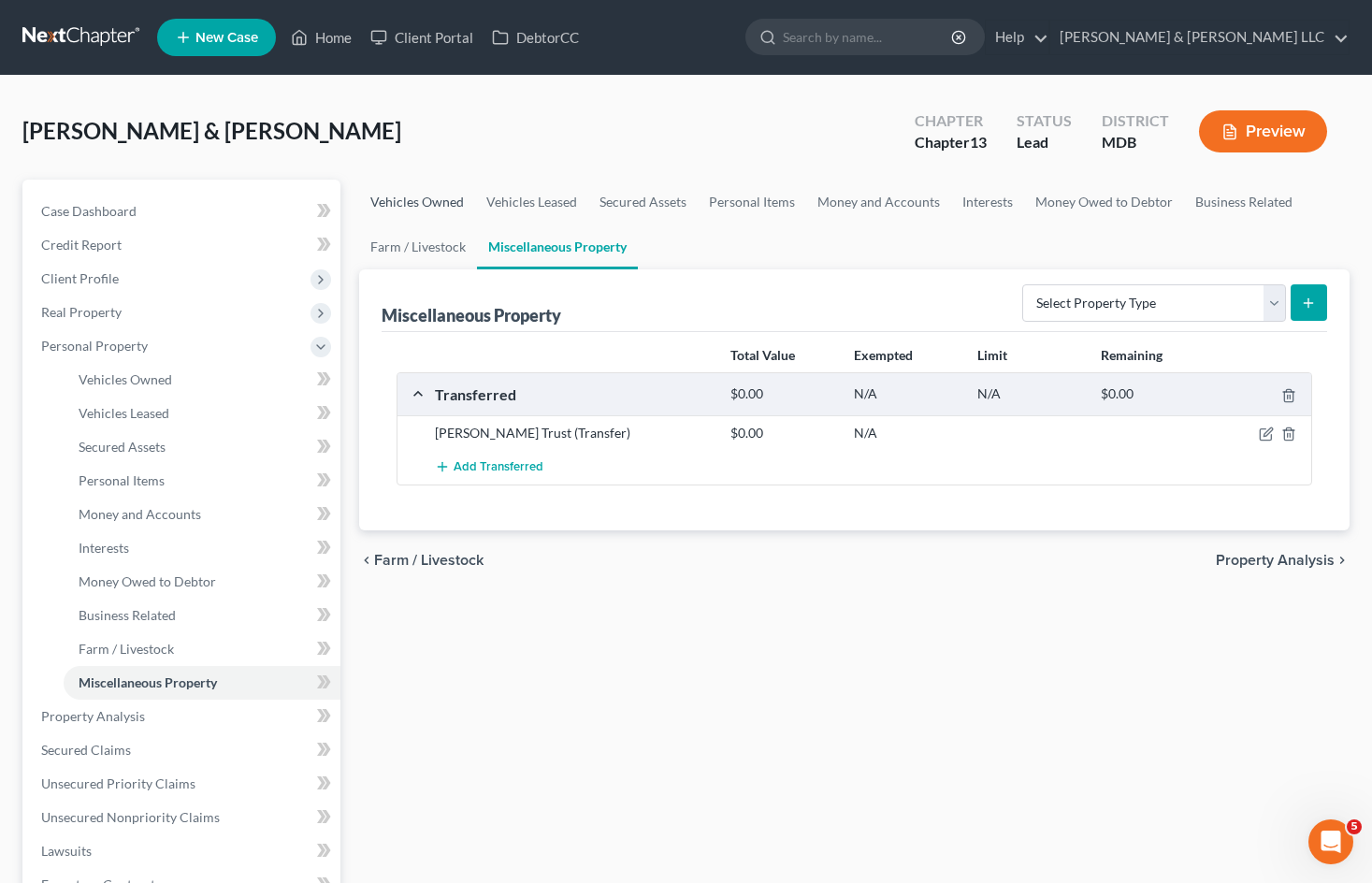
click at [440, 195] on link "Vehicles Owned" at bounding box center [417, 202] width 116 height 45
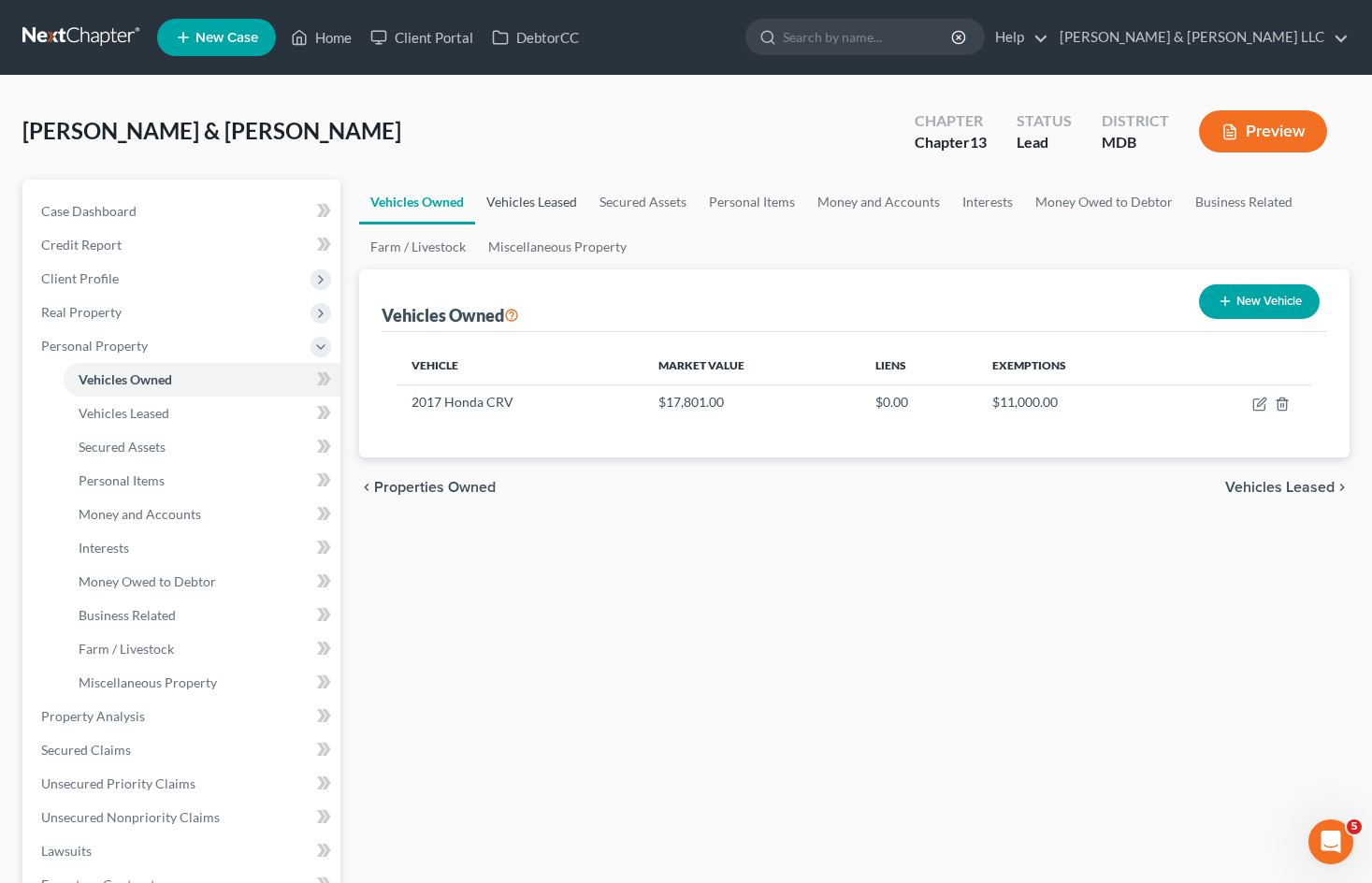
click at [545, 202] on link "Vehicles Leased" at bounding box center [531, 202] width 113 height 45
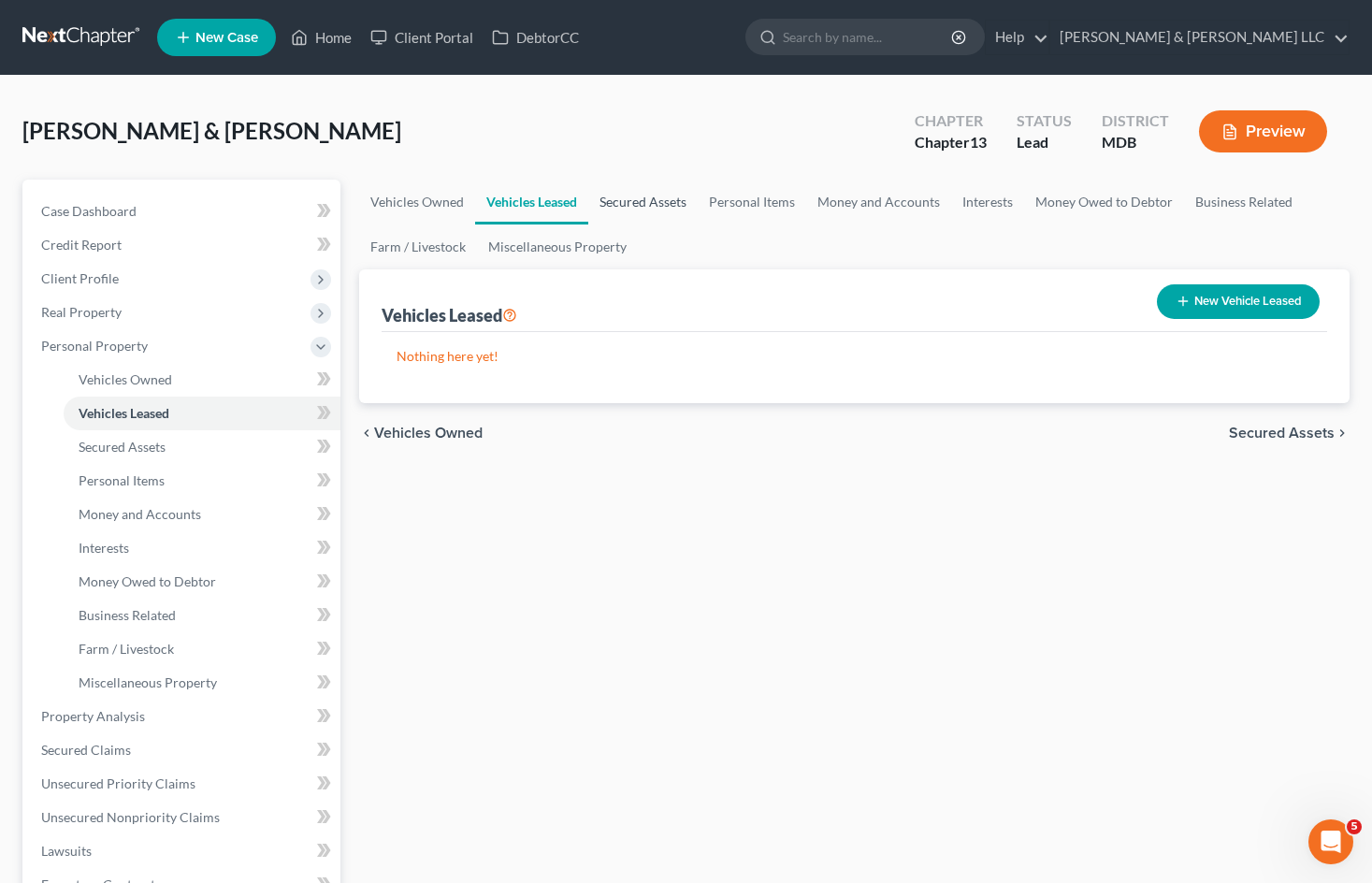
click at [672, 204] on link "Secured Assets" at bounding box center [643, 202] width 110 height 45
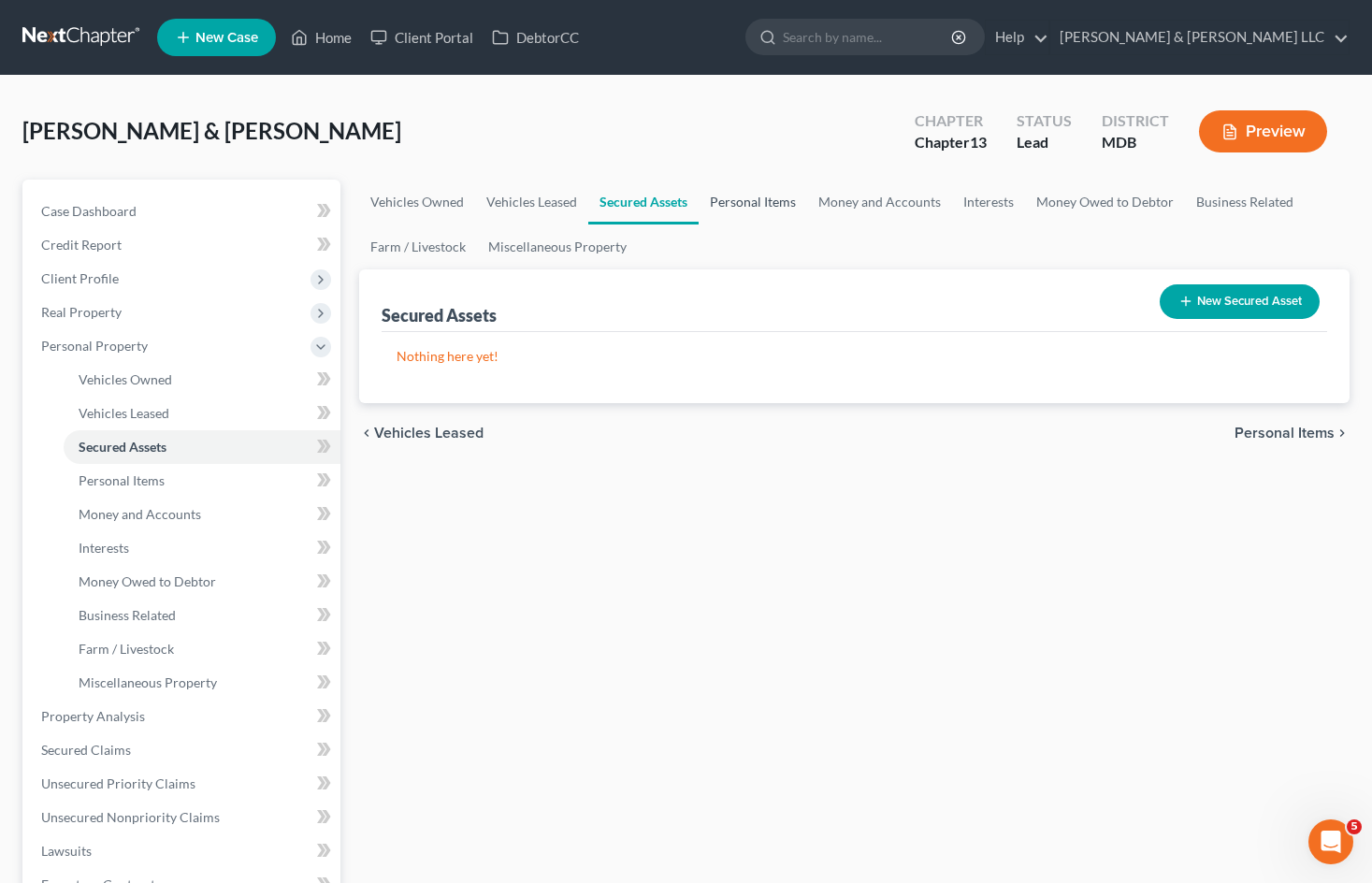
click at [754, 197] on link "Personal Items" at bounding box center [753, 202] width 109 height 45
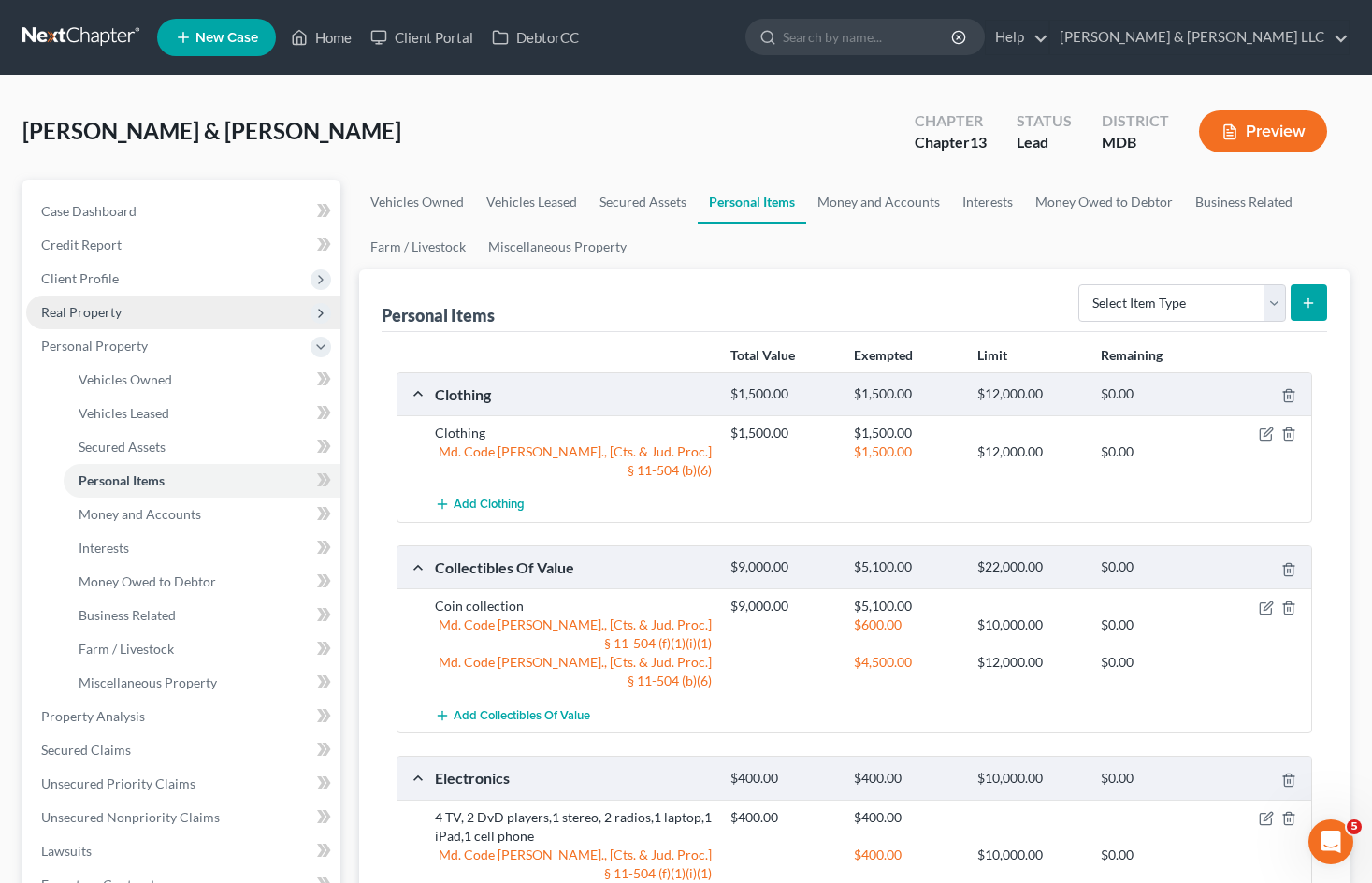
click at [230, 322] on span "Real Property" at bounding box center [183, 312] width 314 height 34
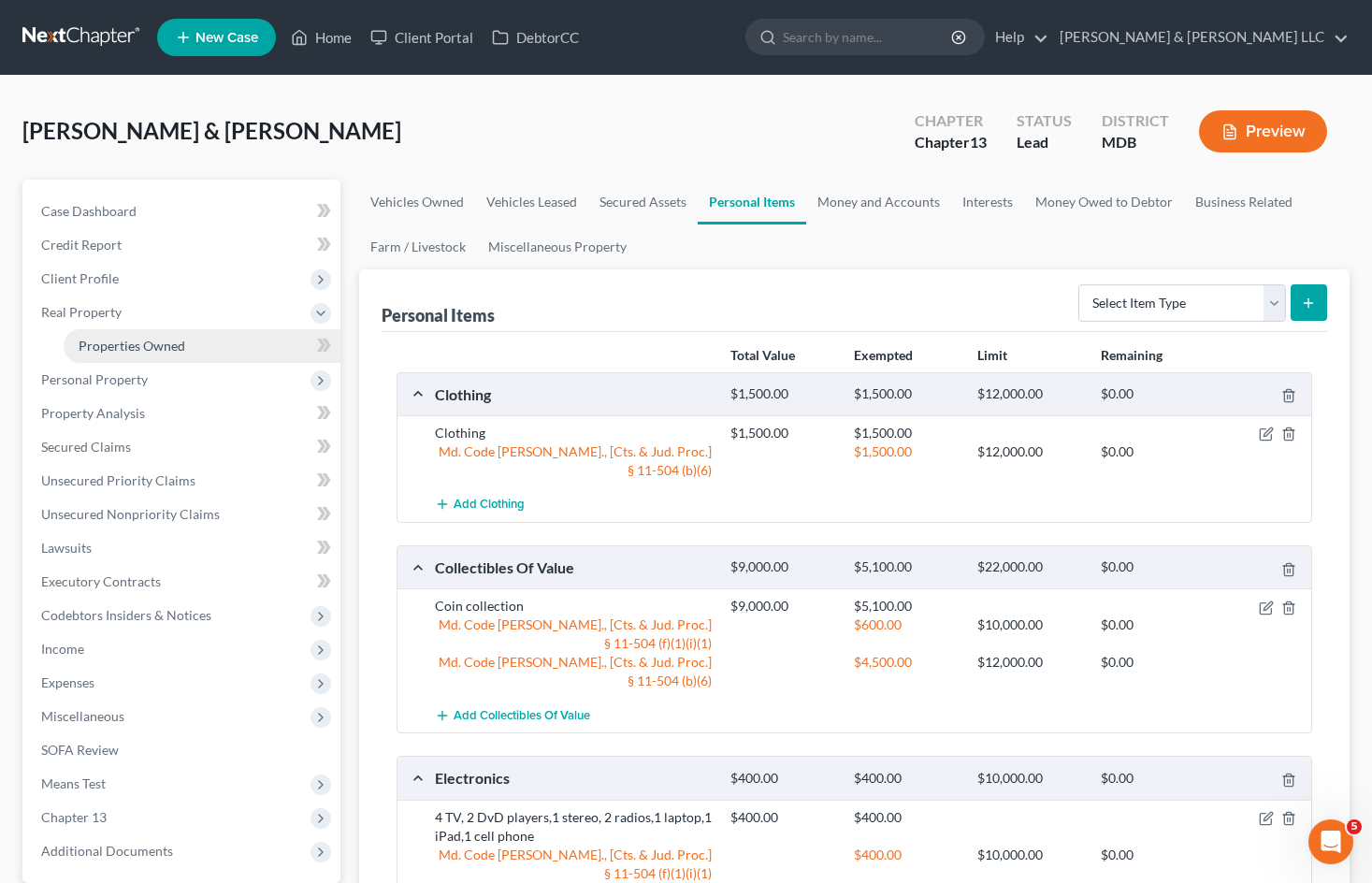
click at [227, 337] on link "Properties Owned" at bounding box center [201, 346] width 276 height 34
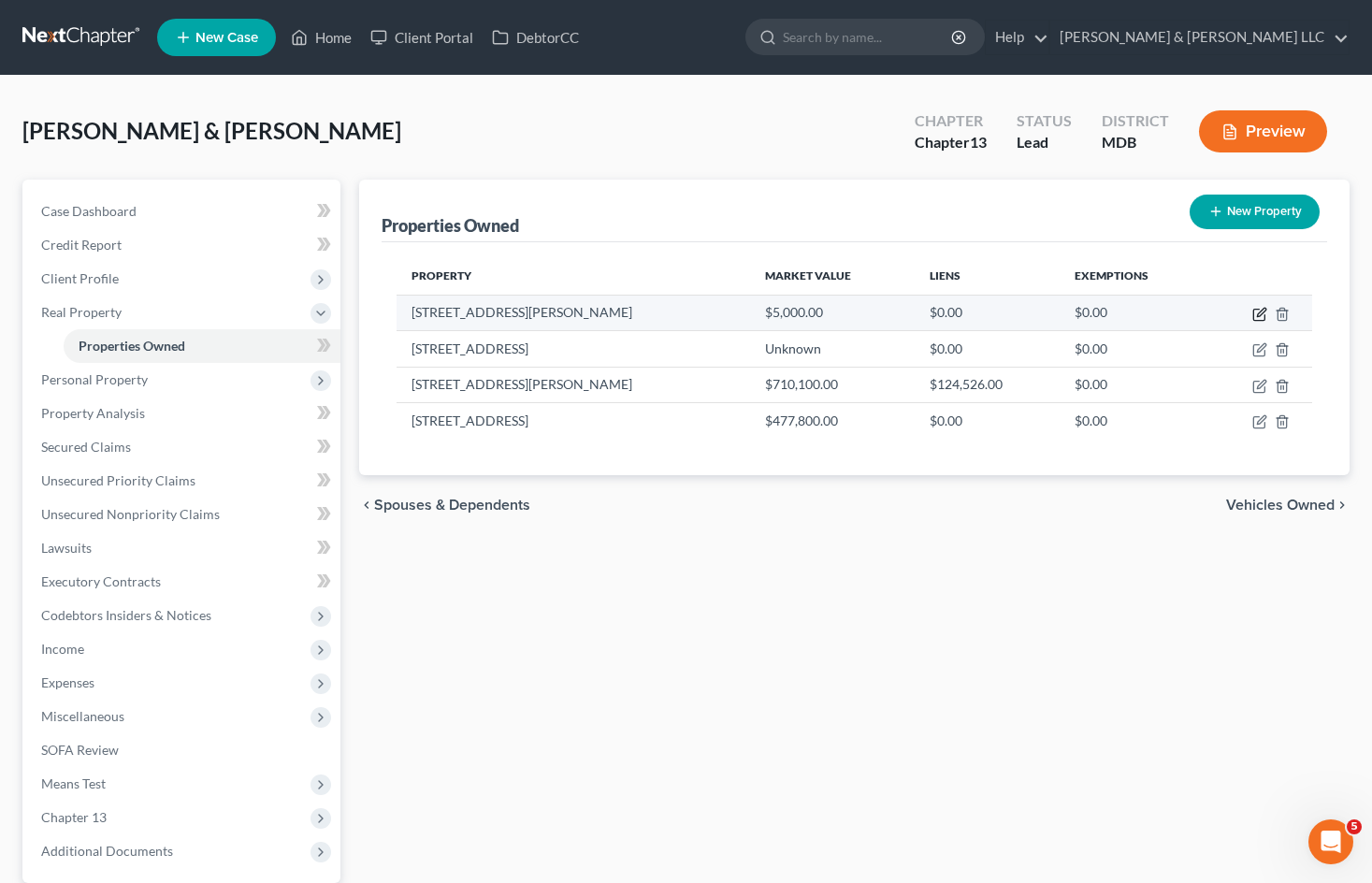
click at [1257, 312] on icon "button" at bounding box center [1260, 314] width 15 height 15
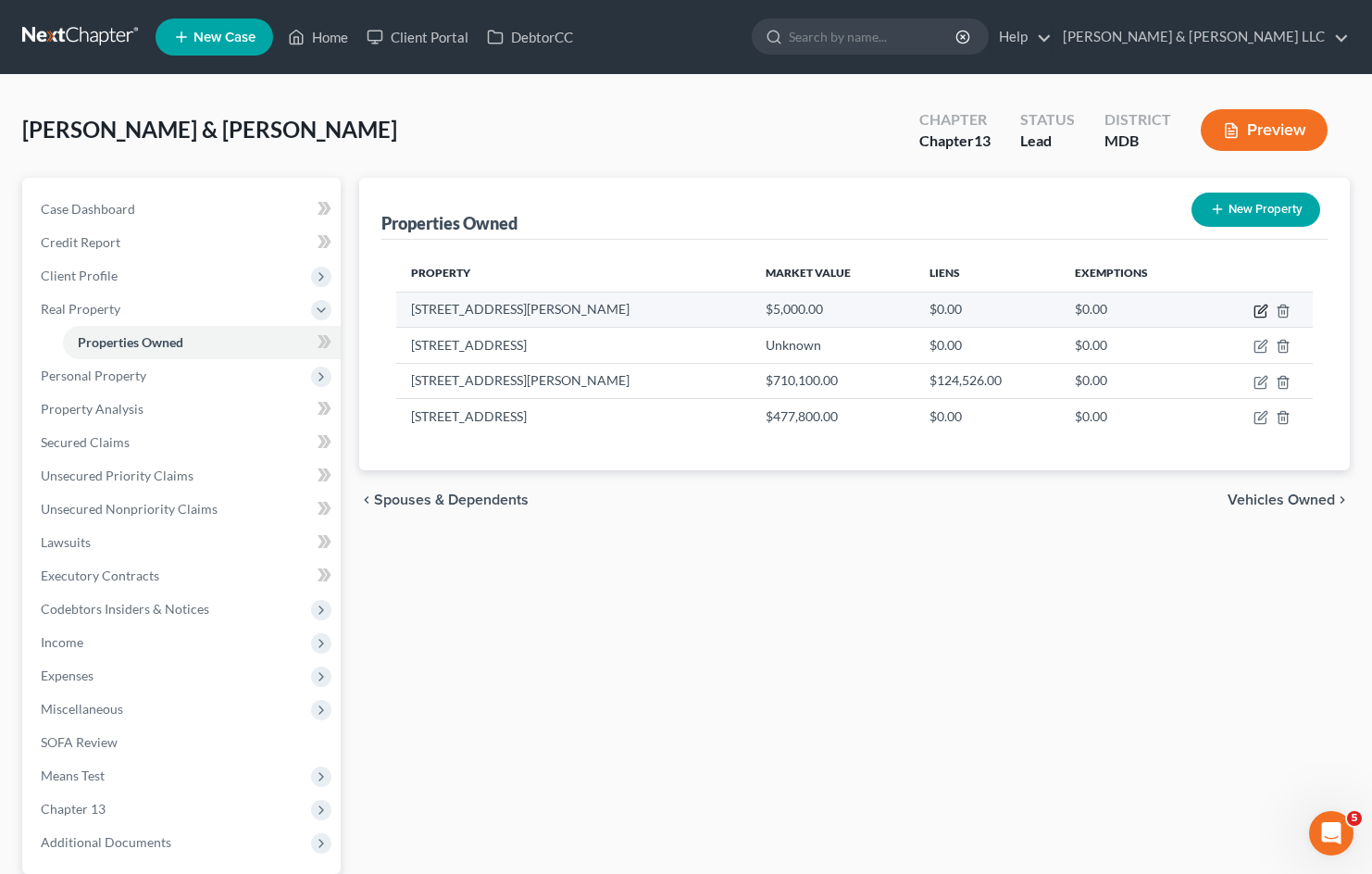
select select "9"
select select "3"
select select "7"
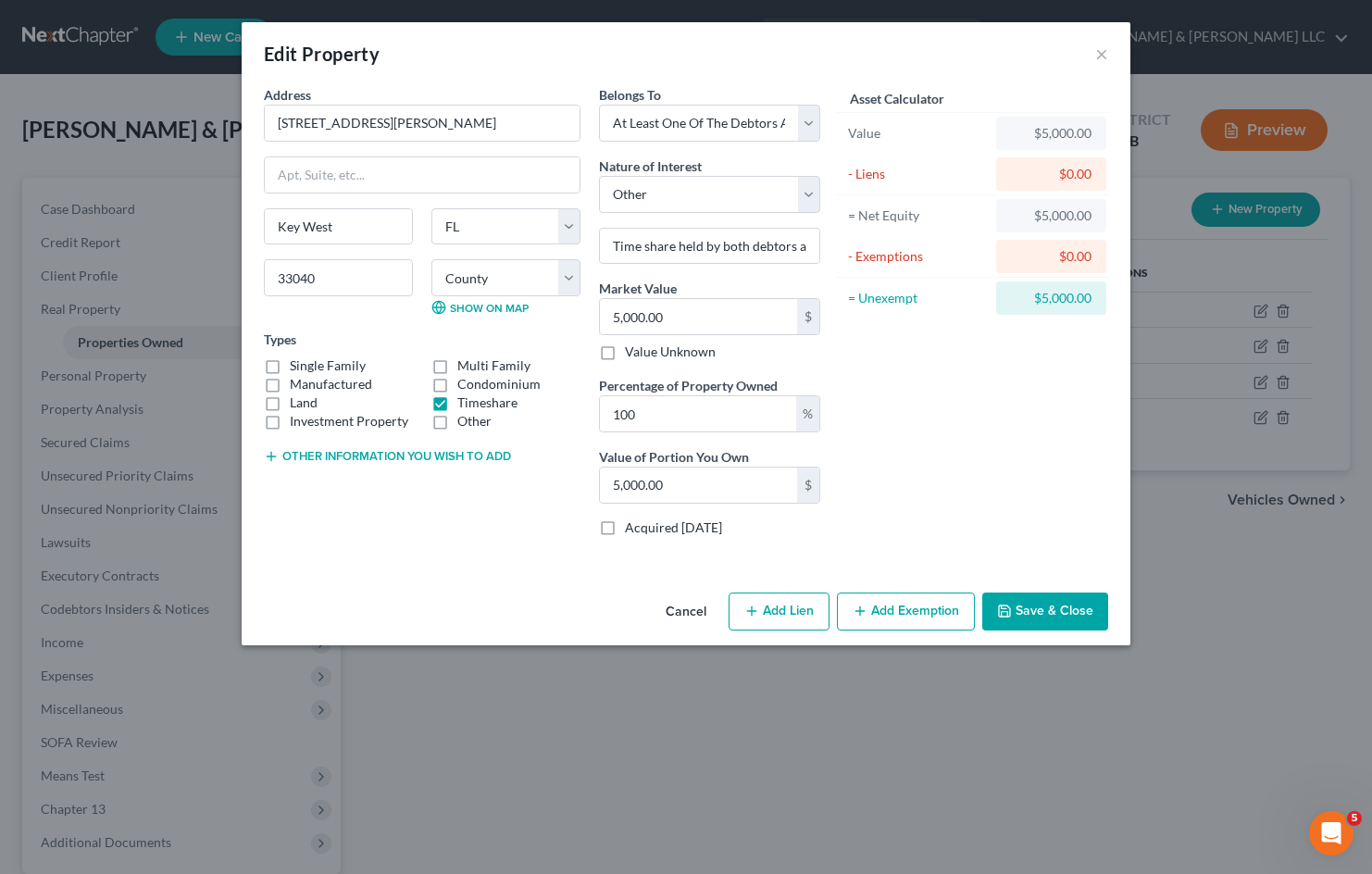
click at [686, 606] on button "Cancel" at bounding box center [686, 613] width 71 height 37
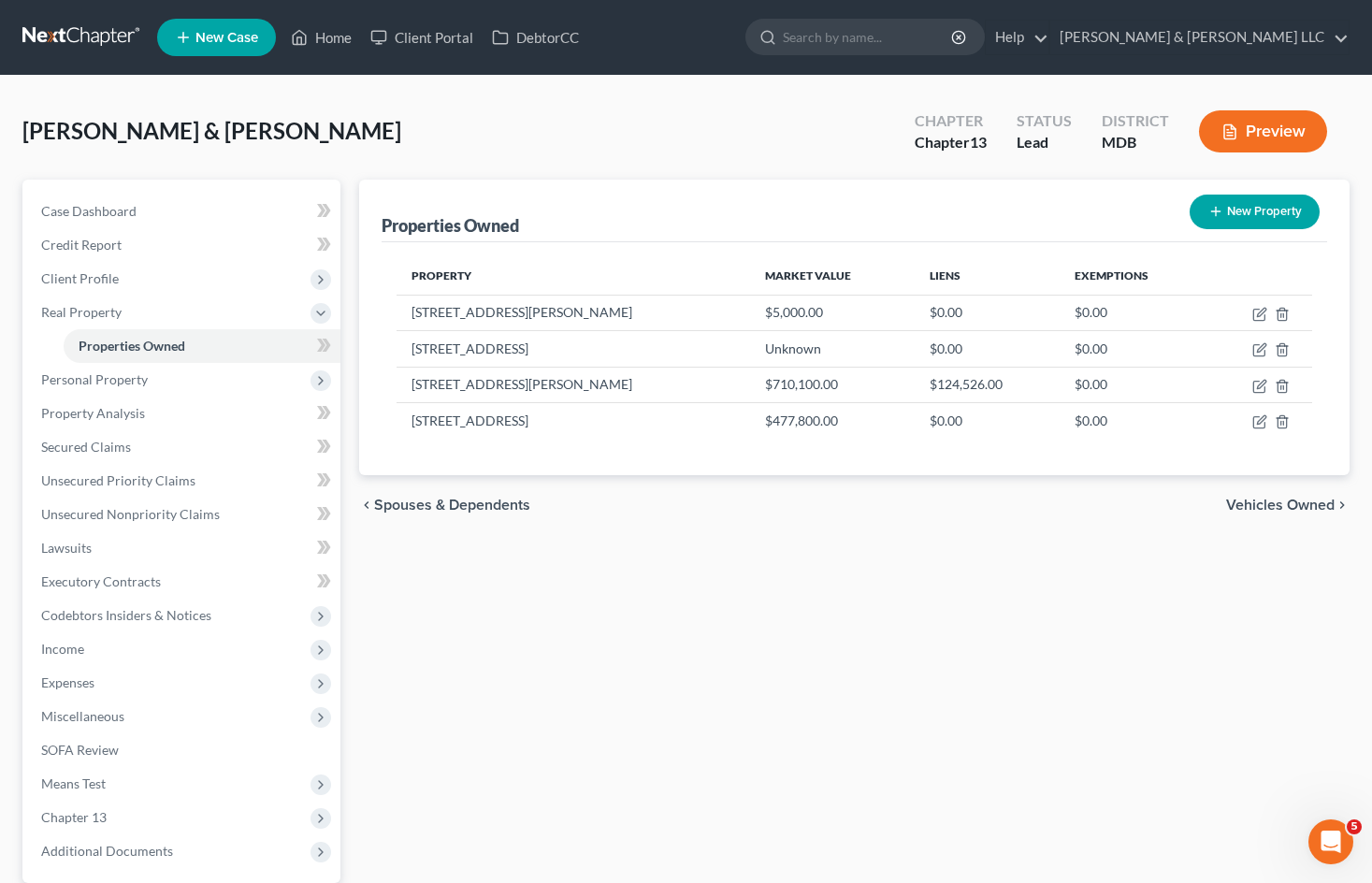
click at [1023, 731] on div "Properties Owned New Property Property Market Value Liens Exemptions [STREET_AD…" at bounding box center [854, 585] width 1009 height 811
drag, startPoint x: 942, startPoint y: 715, endPoint x: 962, endPoint y: 710, distance: 20.6
click at [942, 715] on div "Properties Owned New Property Property Market Value Liens Exemptions [STREET_AD…" at bounding box center [854, 585] width 1009 height 811
click at [931, 647] on div "Properties Owned New Property Property Market Value Liens Exemptions [STREET_AD…" at bounding box center [854, 585] width 1009 height 811
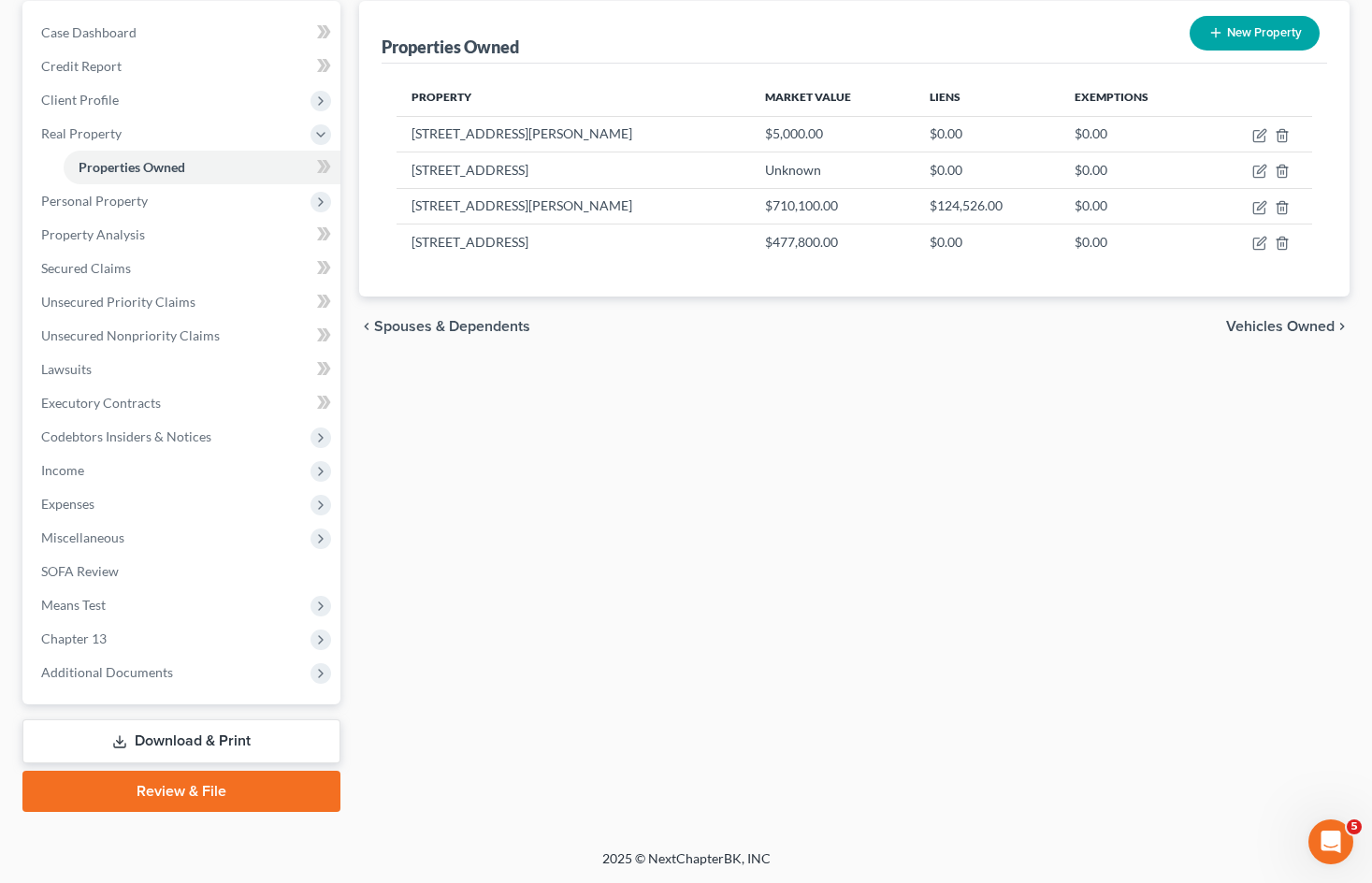
click at [271, 738] on link "Download & Print" at bounding box center [181, 741] width 318 height 44
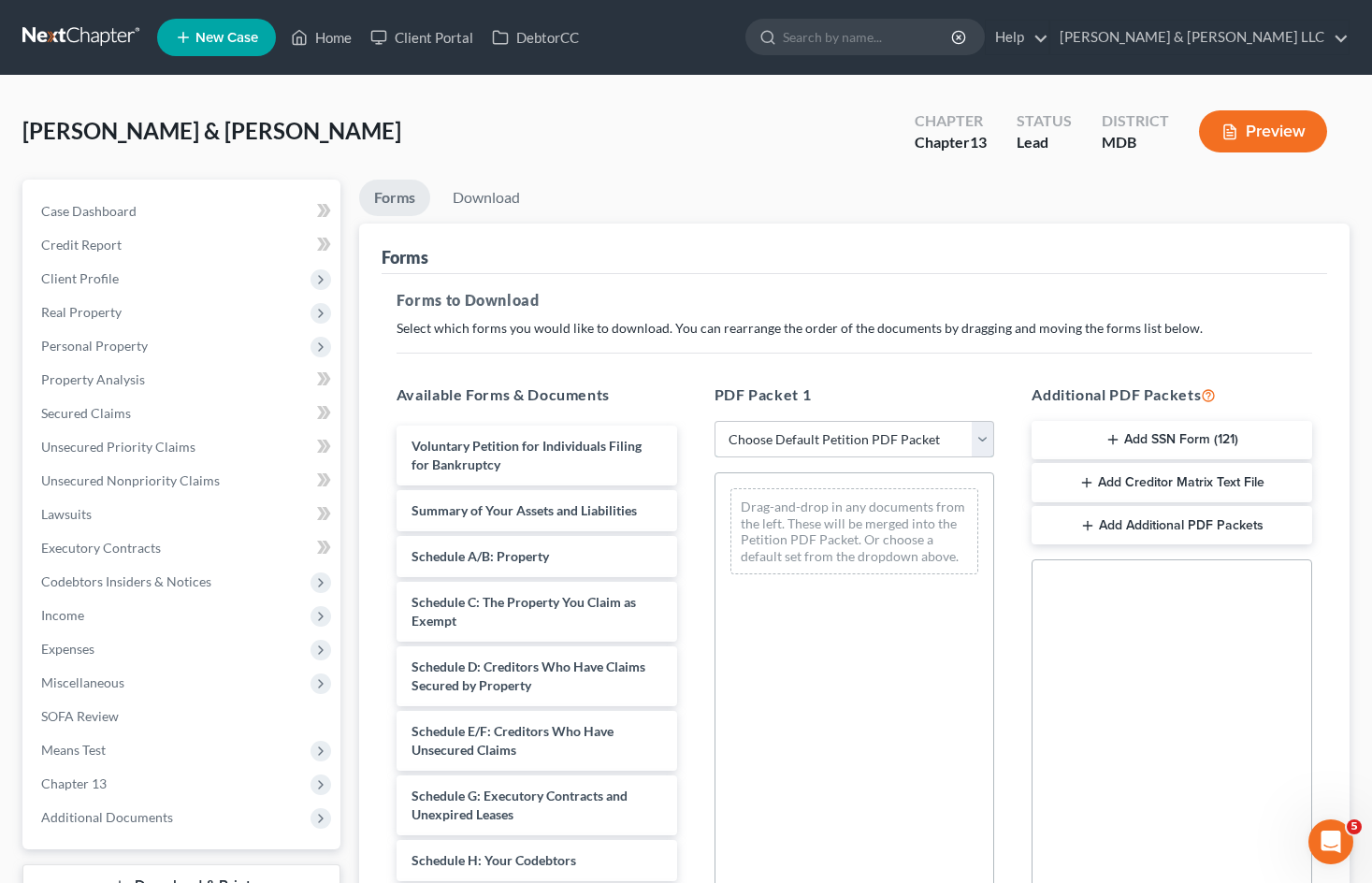
click at [959, 439] on select "Choose Default Petition PDF Packet Complete Bankruptcy Petition (all forms and …" at bounding box center [854, 440] width 280 height 37
select select "0"
click at [714, 421] on select "Choose Default Petition PDF Packet Complete Bankruptcy Petition (all forms and …" at bounding box center [854, 440] width 280 height 37
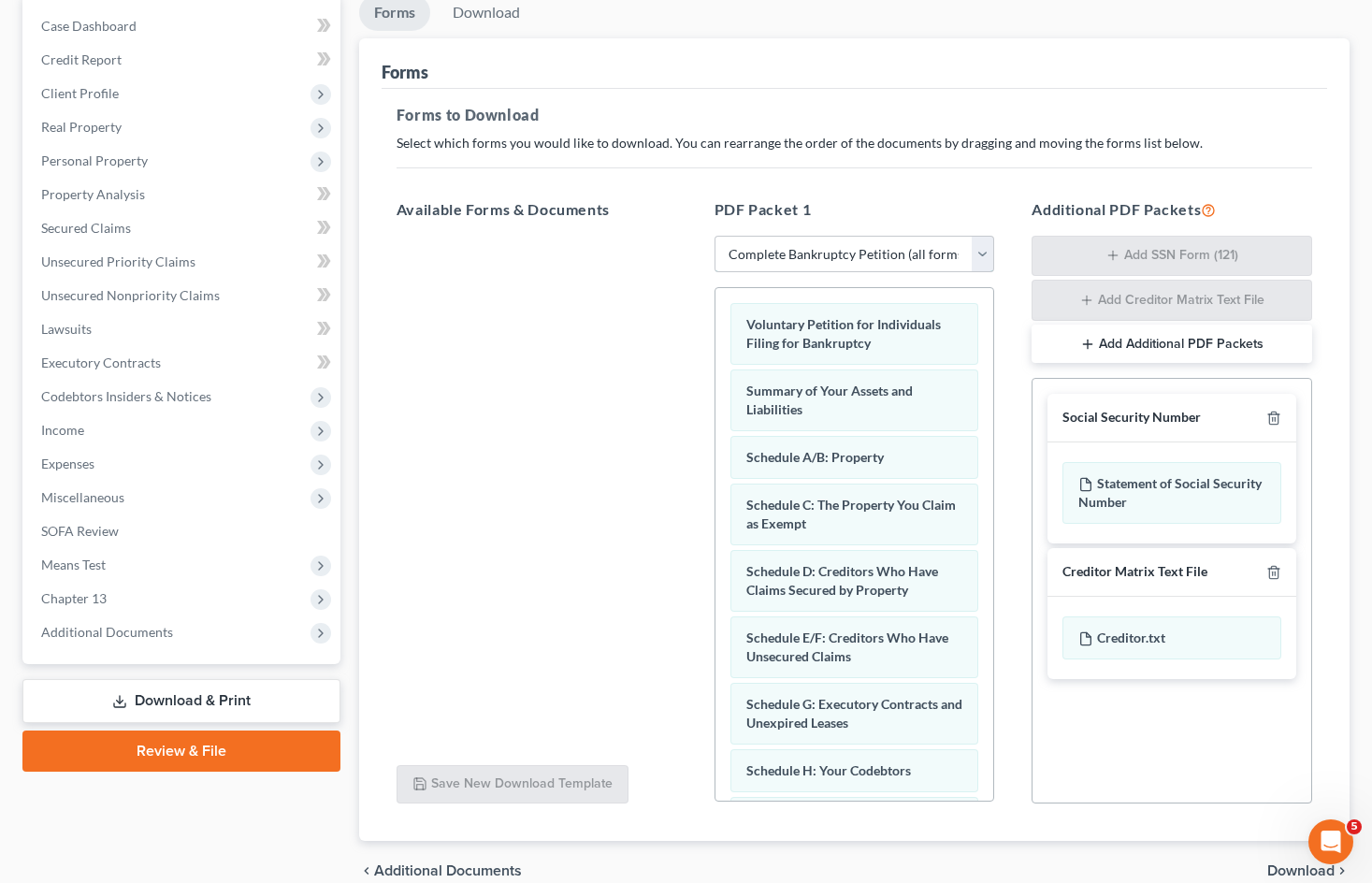
scroll to position [274, 0]
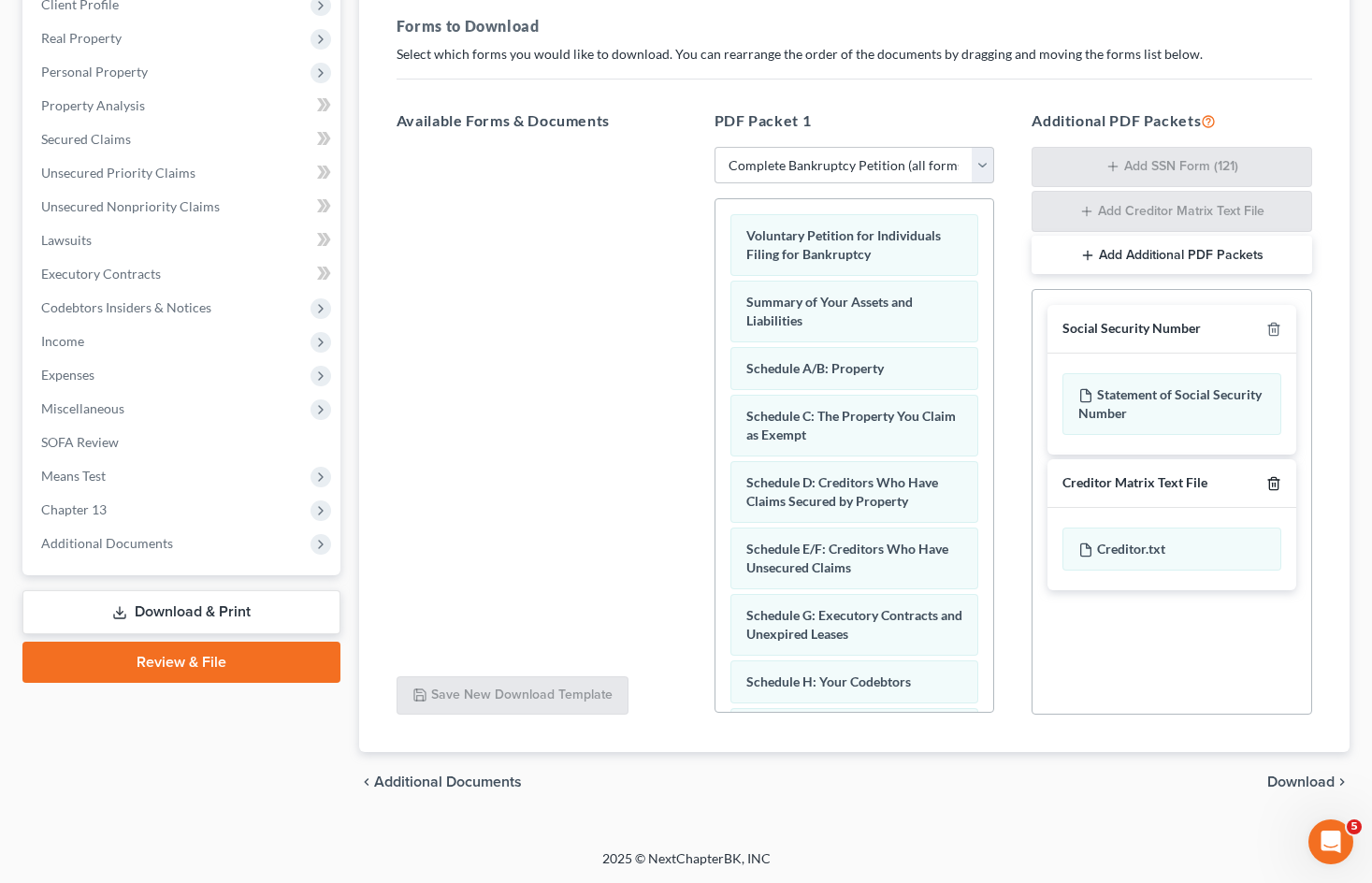
click at [1275, 484] on line "button" at bounding box center [1275, 485] width 0 height 4
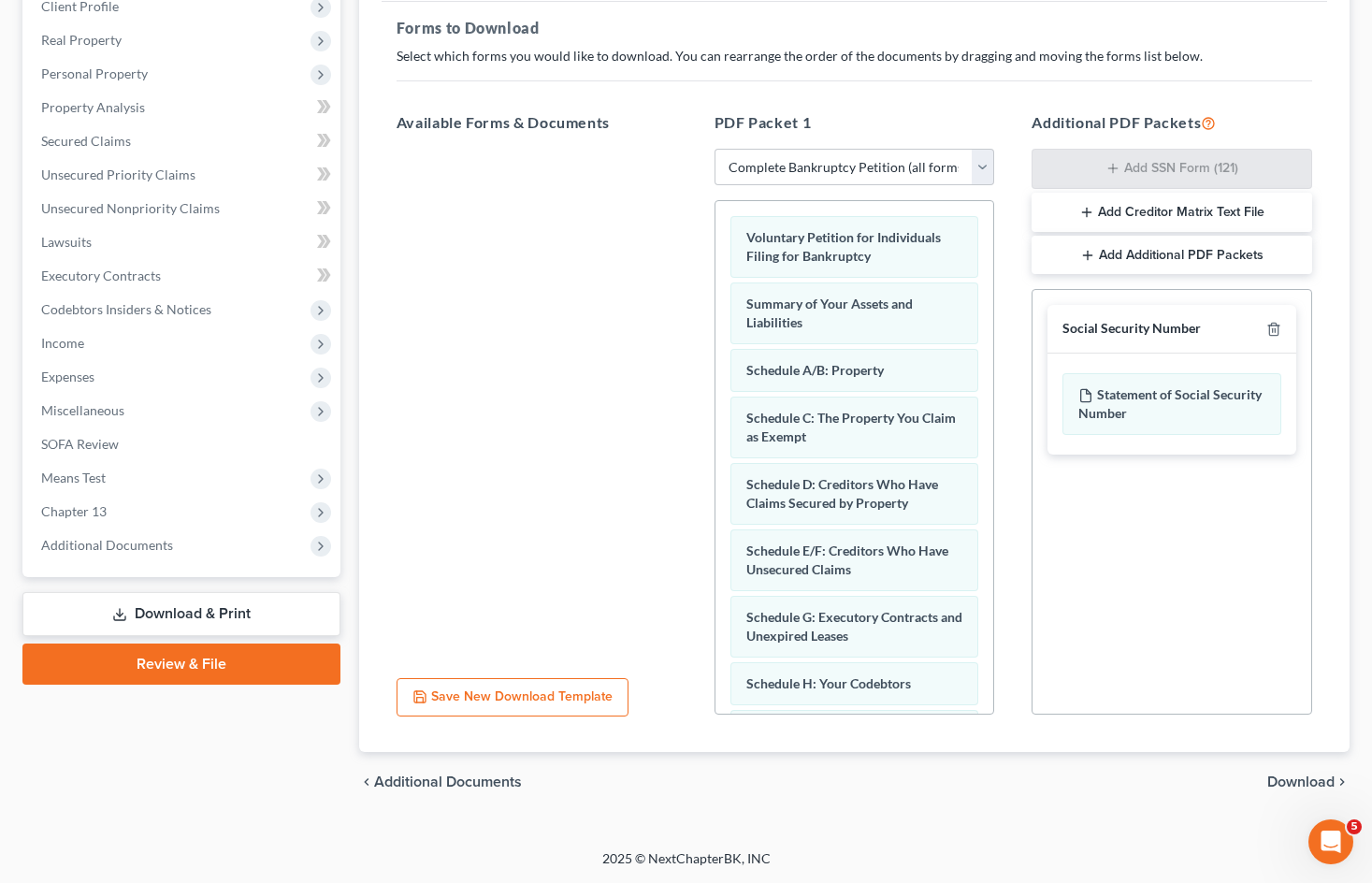
click at [1282, 785] on span "Download" at bounding box center [1301, 782] width 67 height 15
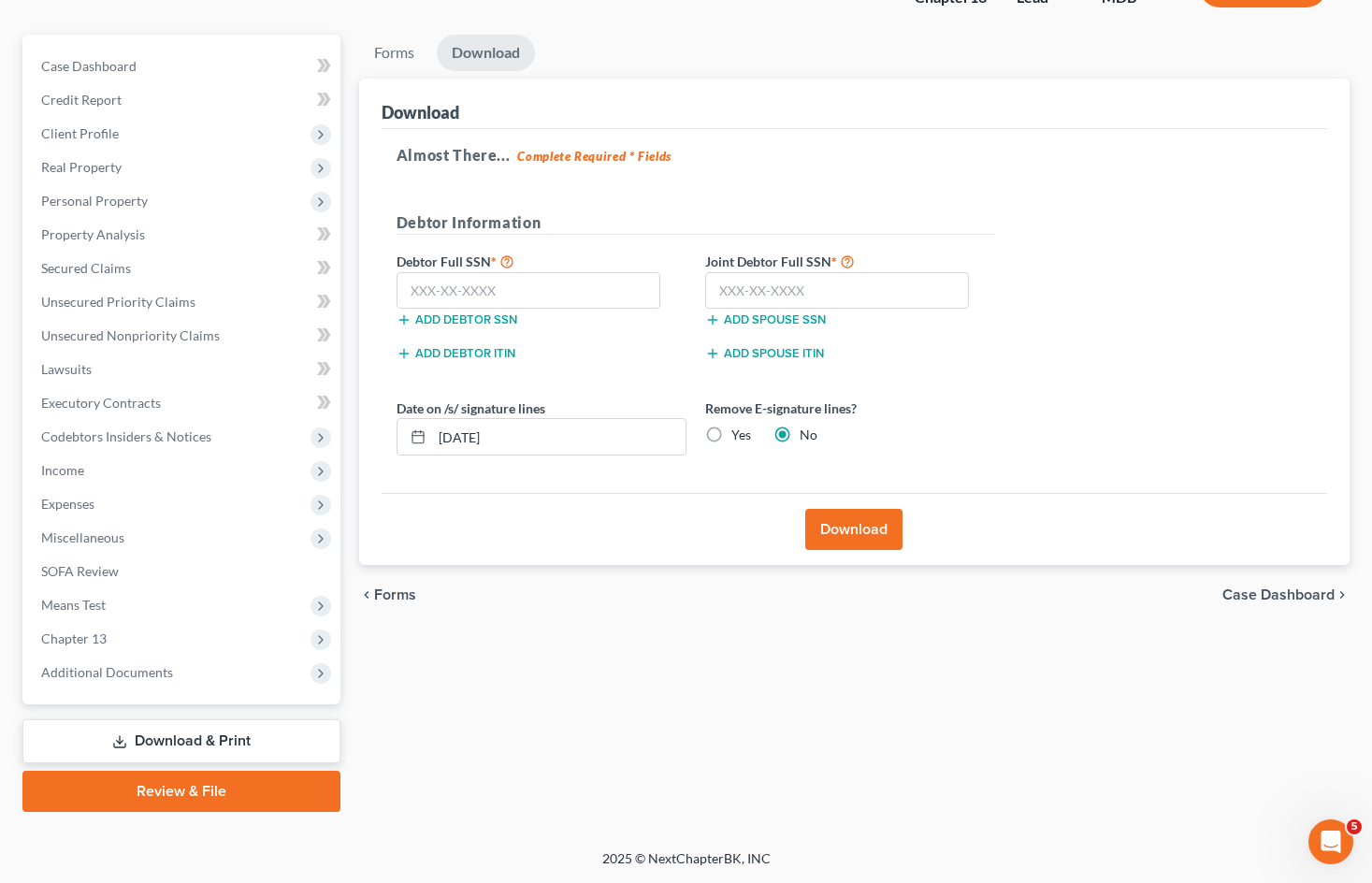
scroll to position [145, 0]
click at [536, 297] on input "text" at bounding box center [529, 291] width 264 height 37
click at [554, 290] on input "482-54" at bounding box center [529, 291] width 264 height 37
type input "482-54-6309"
click at [488, 436] on input "[DATE]" at bounding box center [559, 437] width 253 height 36
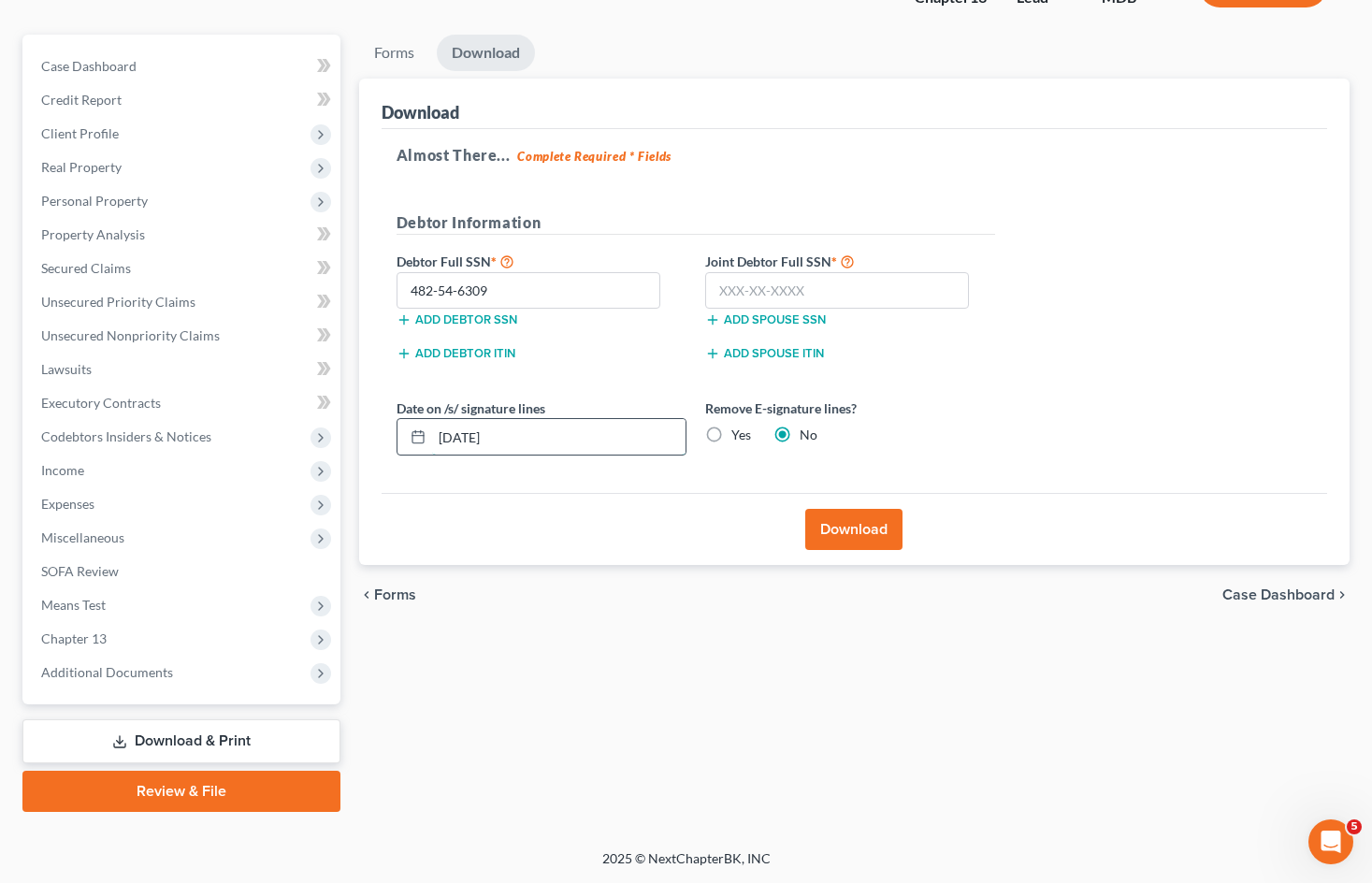
click at [461, 435] on input "[DATE]" at bounding box center [559, 437] width 253 height 36
click at [470, 440] on input "[DATE]" at bounding box center [559, 437] width 253 height 36
drag, startPoint x: 477, startPoint y: 436, endPoint x: 460, endPoint y: 436, distance: 17.0
click at [460, 436] on input "[DATE]" at bounding box center [559, 437] width 253 height 36
type input "[DATE]"
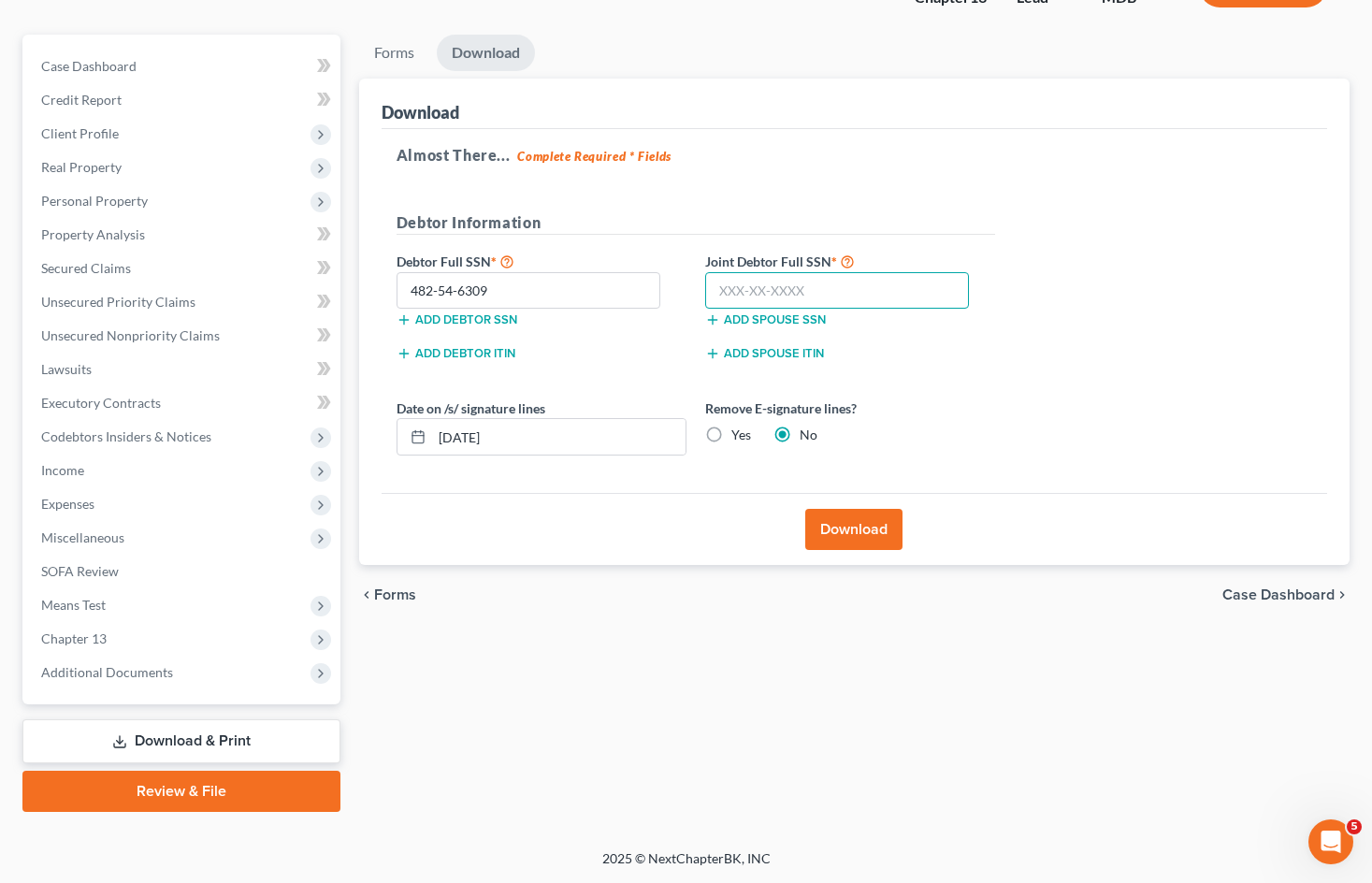
click at [810, 289] on input "text" at bounding box center [837, 291] width 264 height 37
type input "220-38-4627"
click at [841, 535] on button "Download" at bounding box center [854, 530] width 97 height 41
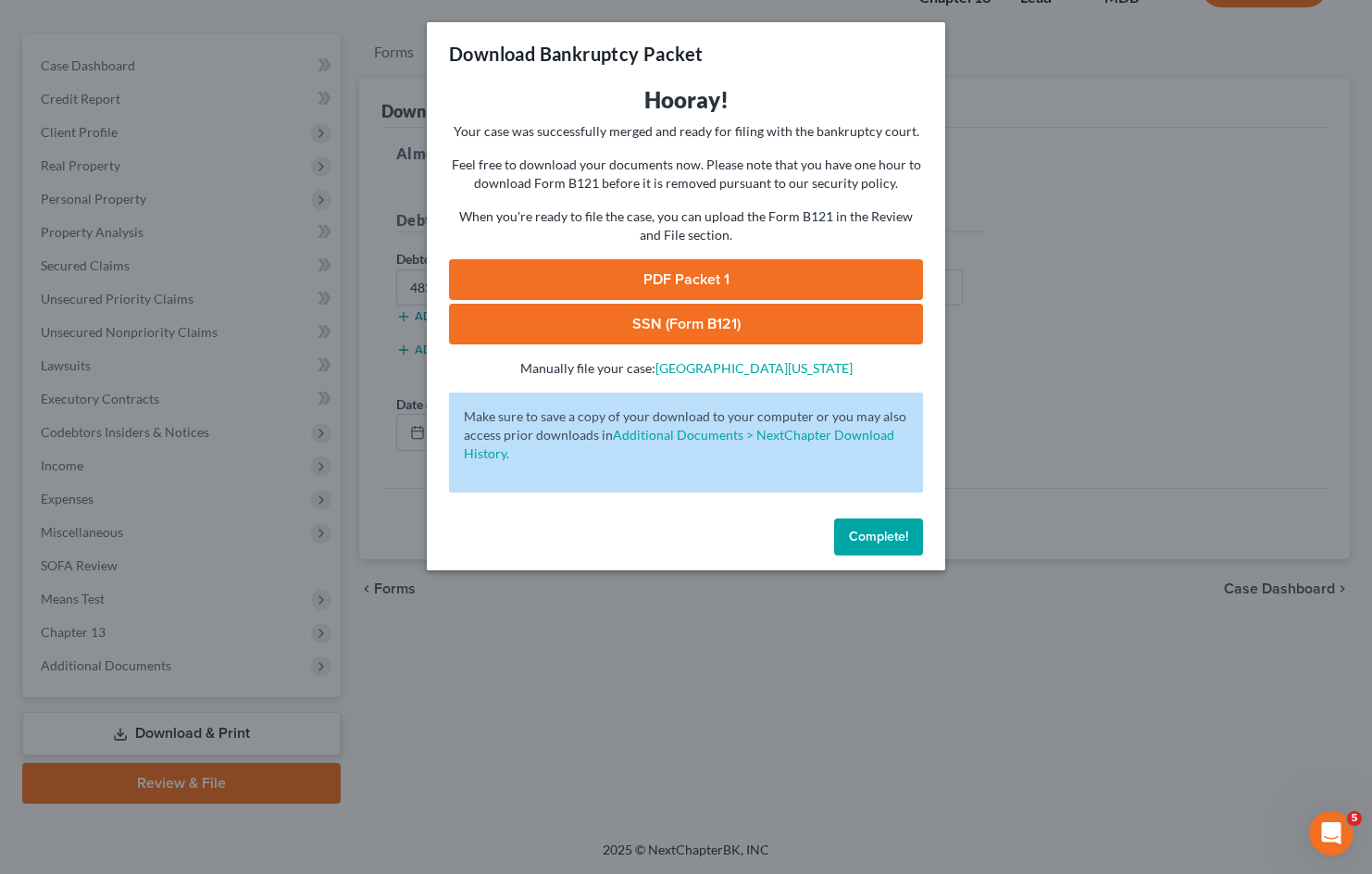
click at [737, 277] on link "PDF Packet 1" at bounding box center [686, 279] width 474 height 41
click at [752, 328] on link "SSN (Form B121)" at bounding box center [686, 324] width 474 height 41
click at [905, 619] on div "Download Bankruptcy Packet Hooray! Your case was successfully merged and ready …" at bounding box center [686, 437] width 1372 height 874
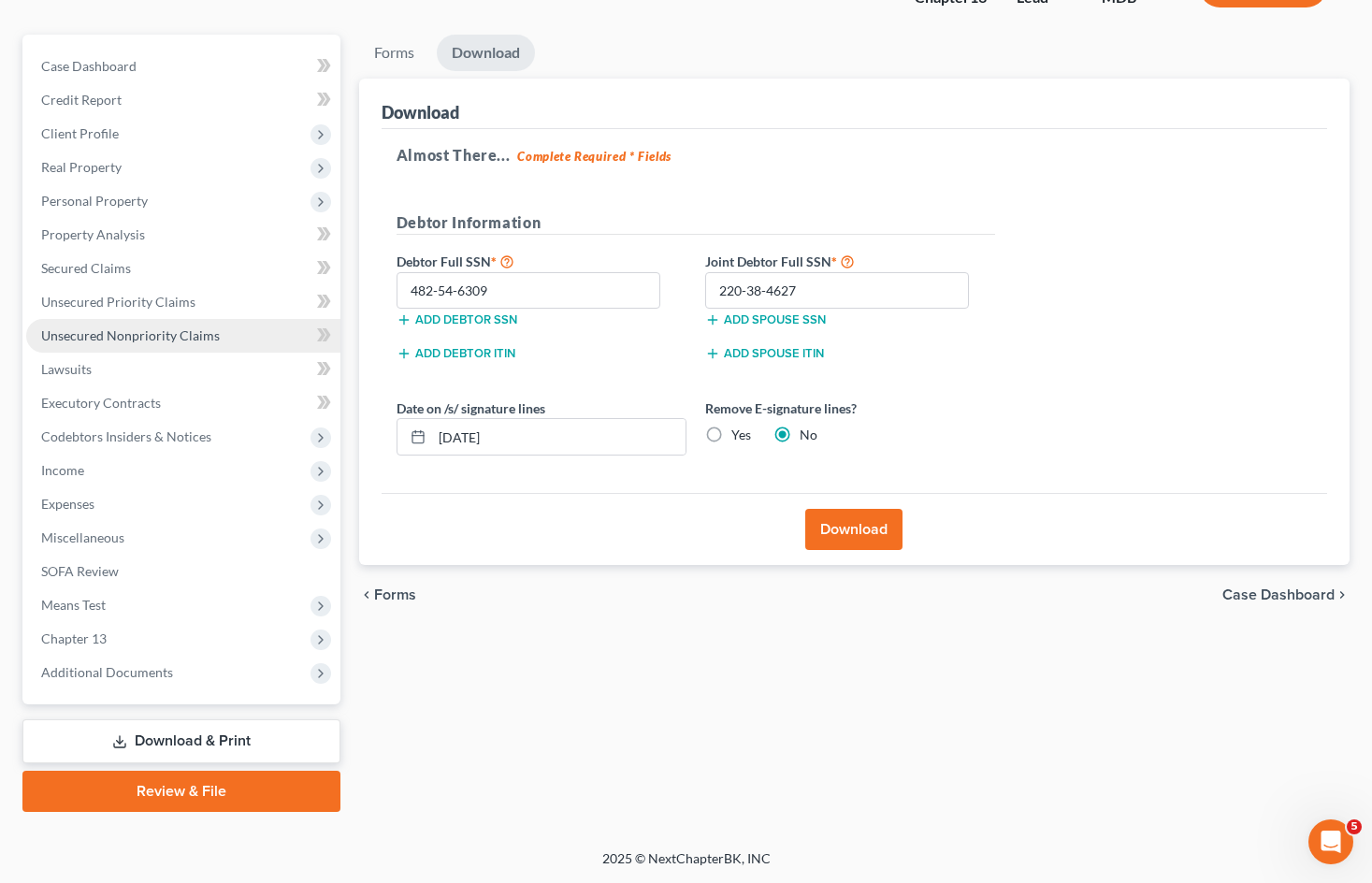
click at [147, 339] on span "Unsecured Nonpriority Claims" at bounding box center [130, 335] width 179 height 16
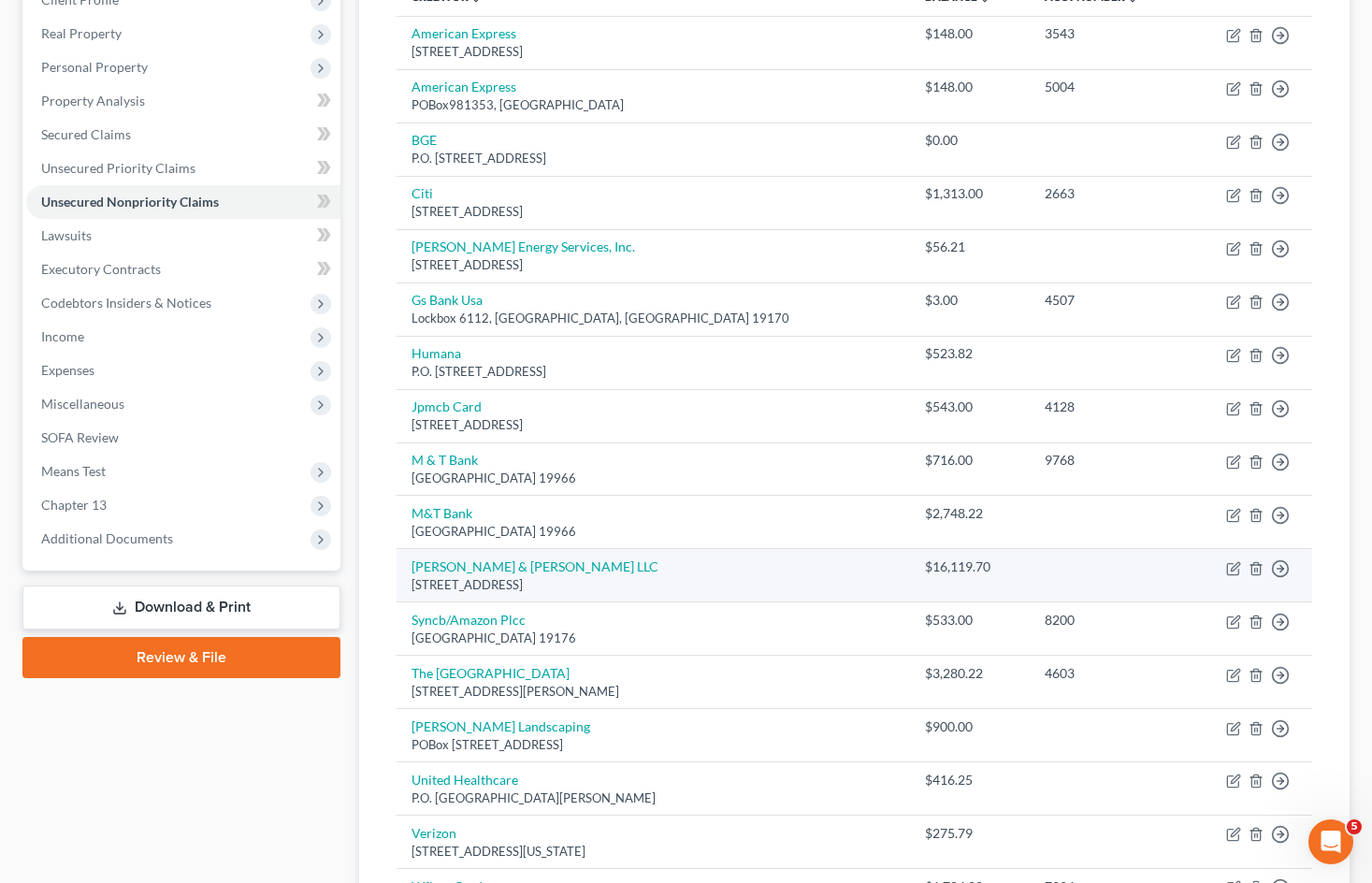
scroll to position [280, 0]
click at [1230, 564] on icon "button" at bounding box center [1233, 567] width 15 height 15
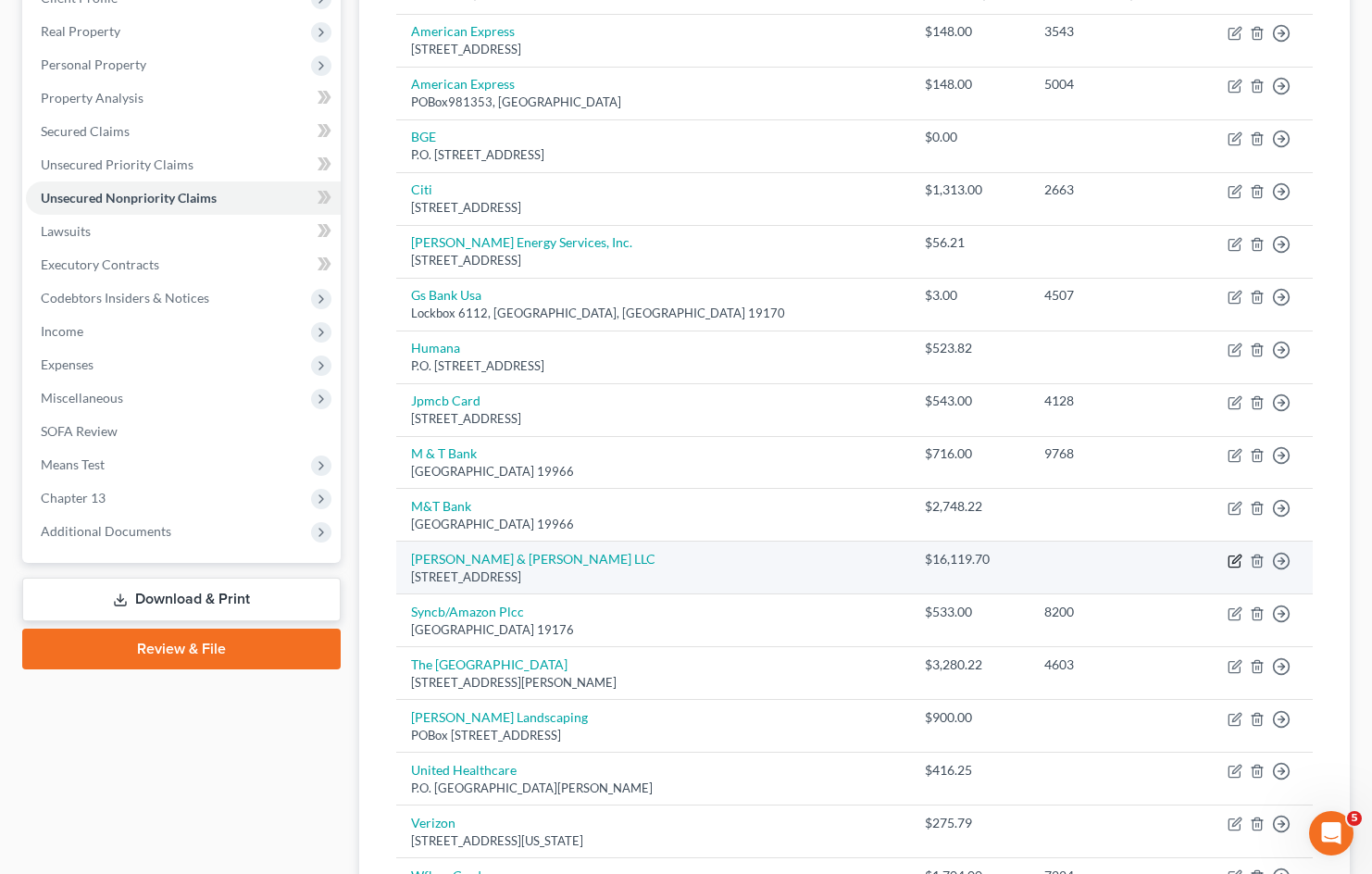
select select "21"
select select "3"
select select "0"
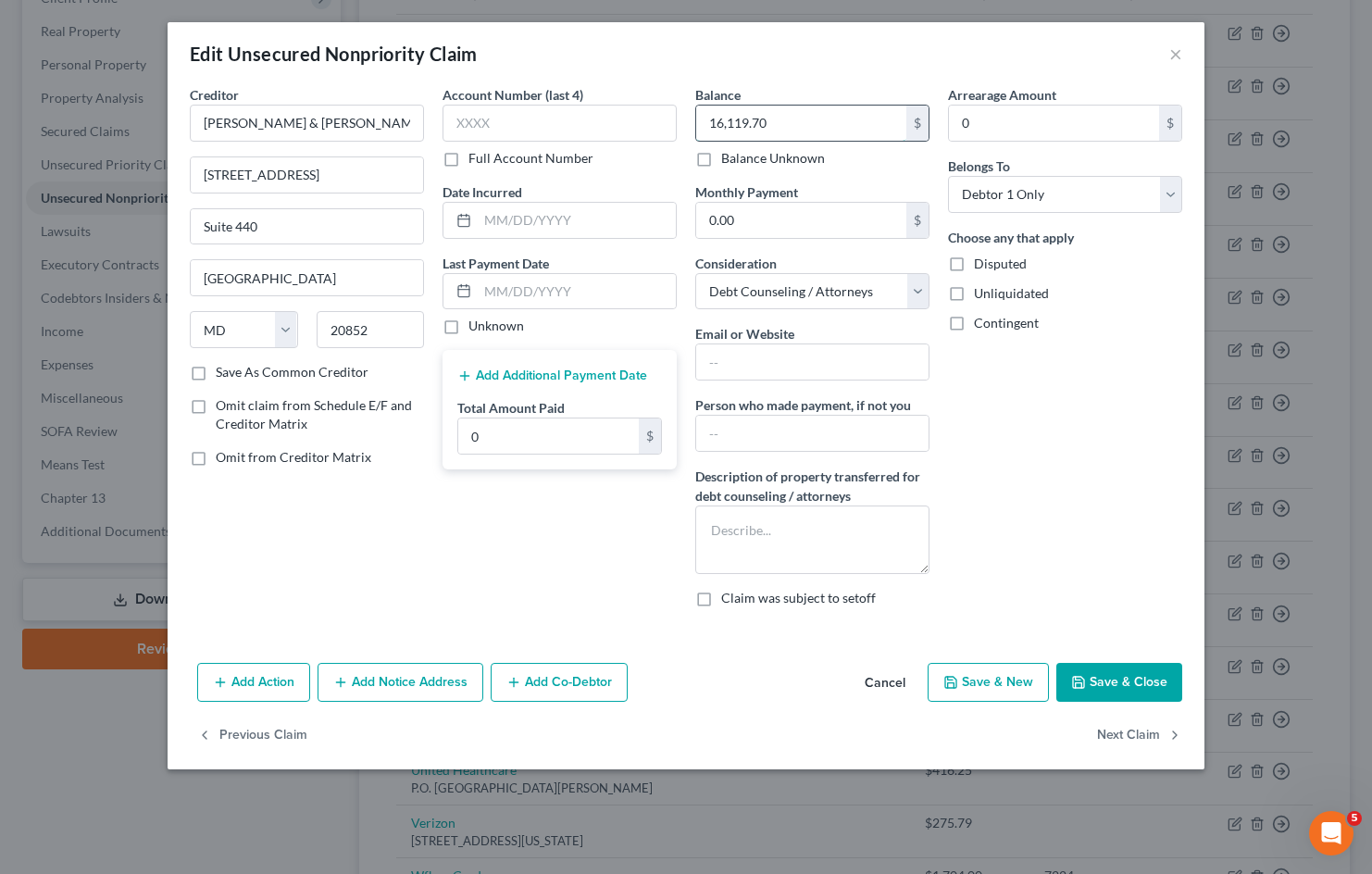
click at [816, 132] on input "16,119.70" at bounding box center [801, 123] width 211 height 35
type input "22,033.92"
click at [1138, 679] on button "Save & Close" at bounding box center [1120, 683] width 126 height 39
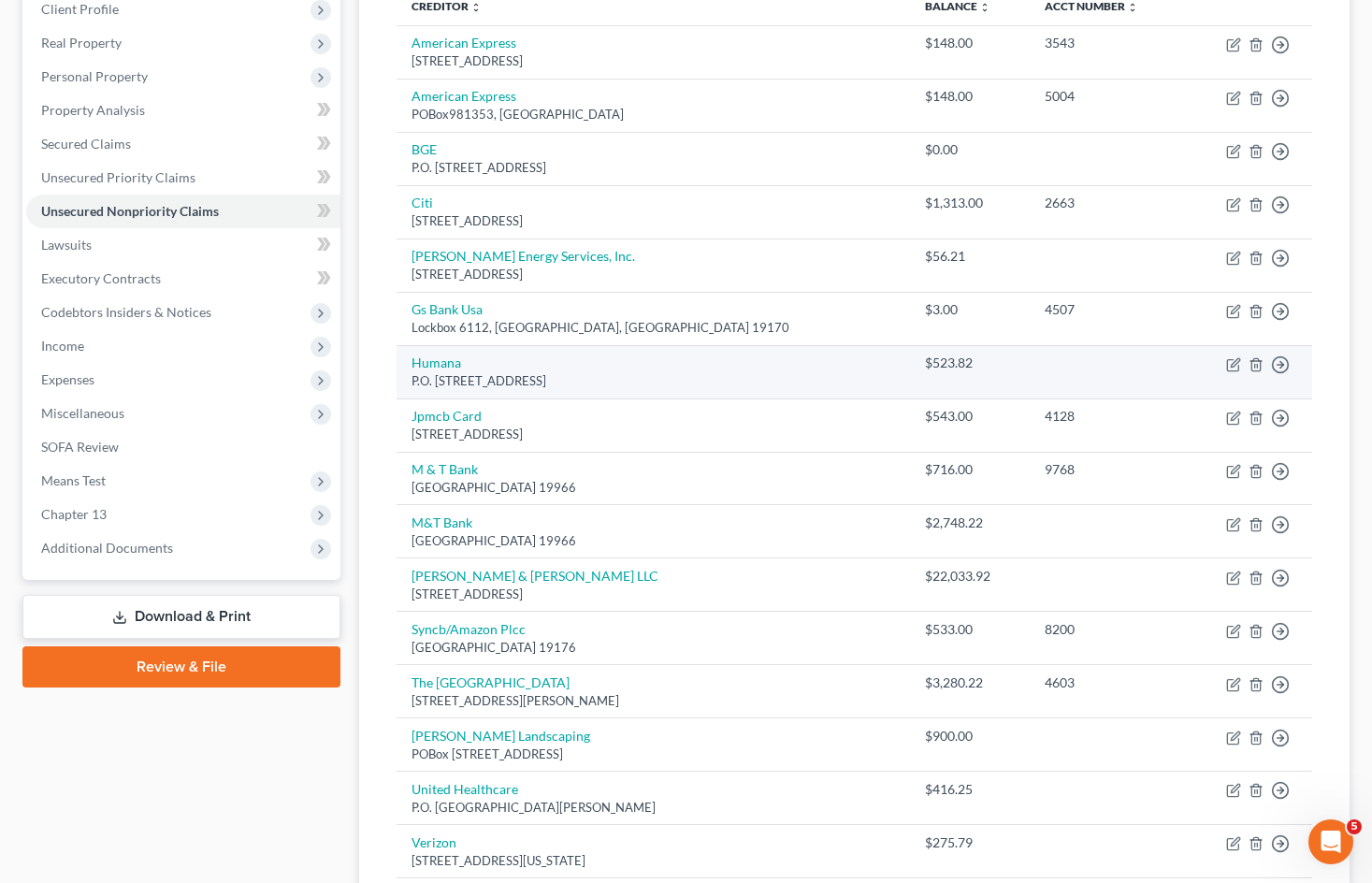
scroll to position [0, 0]
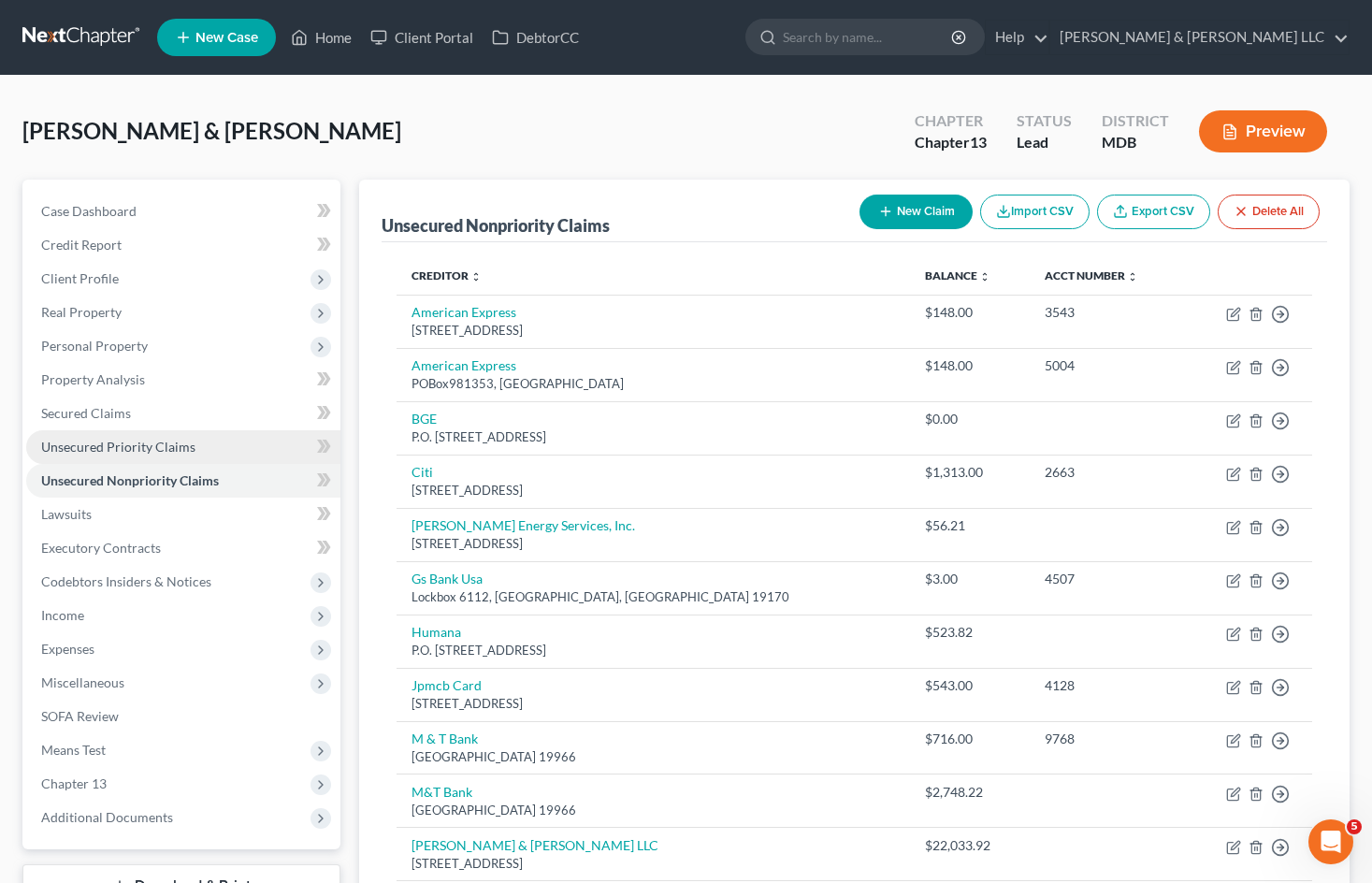
click at [217, 434] on link "Unsecured Priority Claims" at bounding box center [183, 447] width 314 height 34
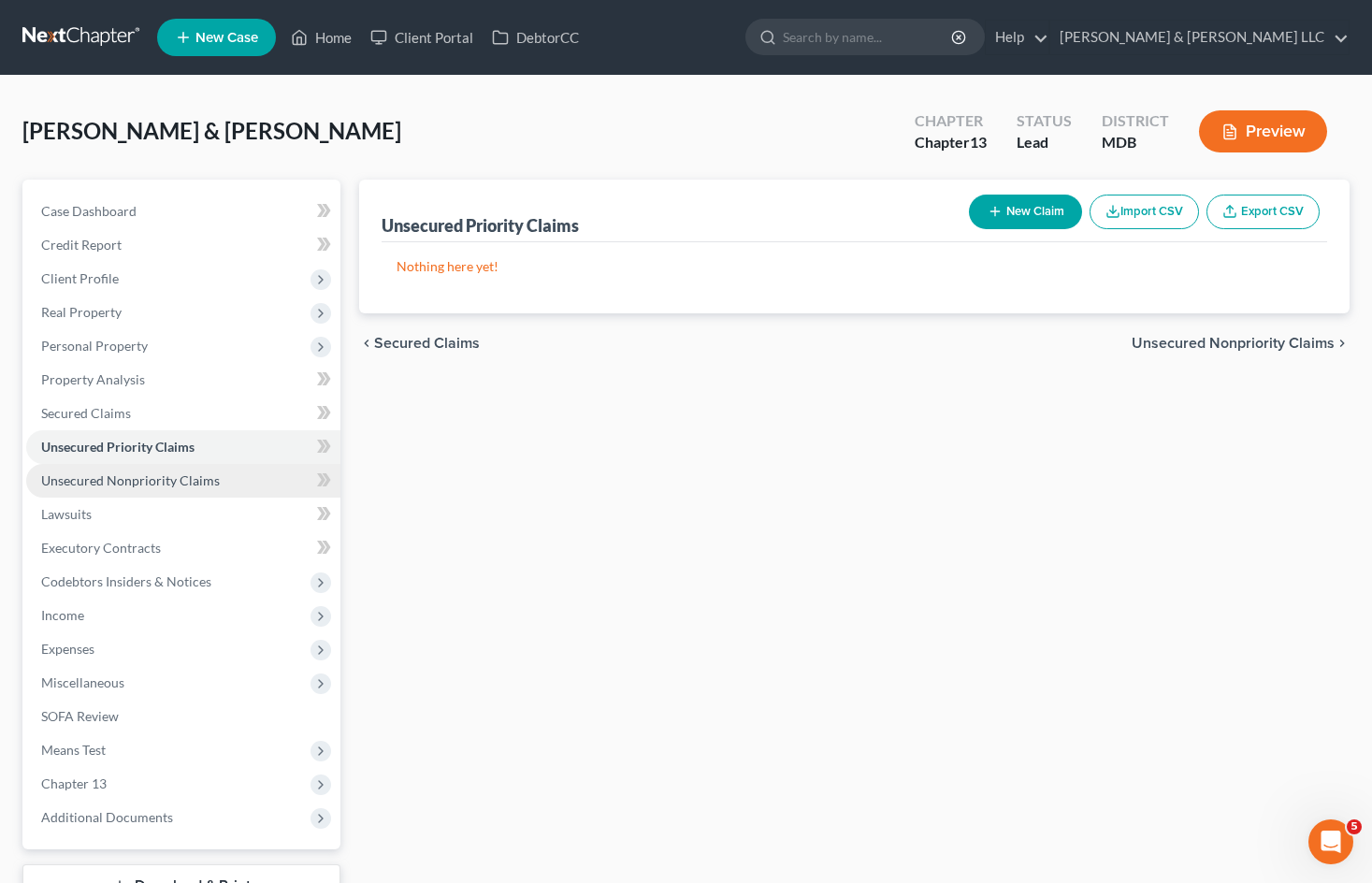
click at [195, 479] on span "Unsecured Nonpriority Claims" at bounding box center [130, 480] width 179 height 16
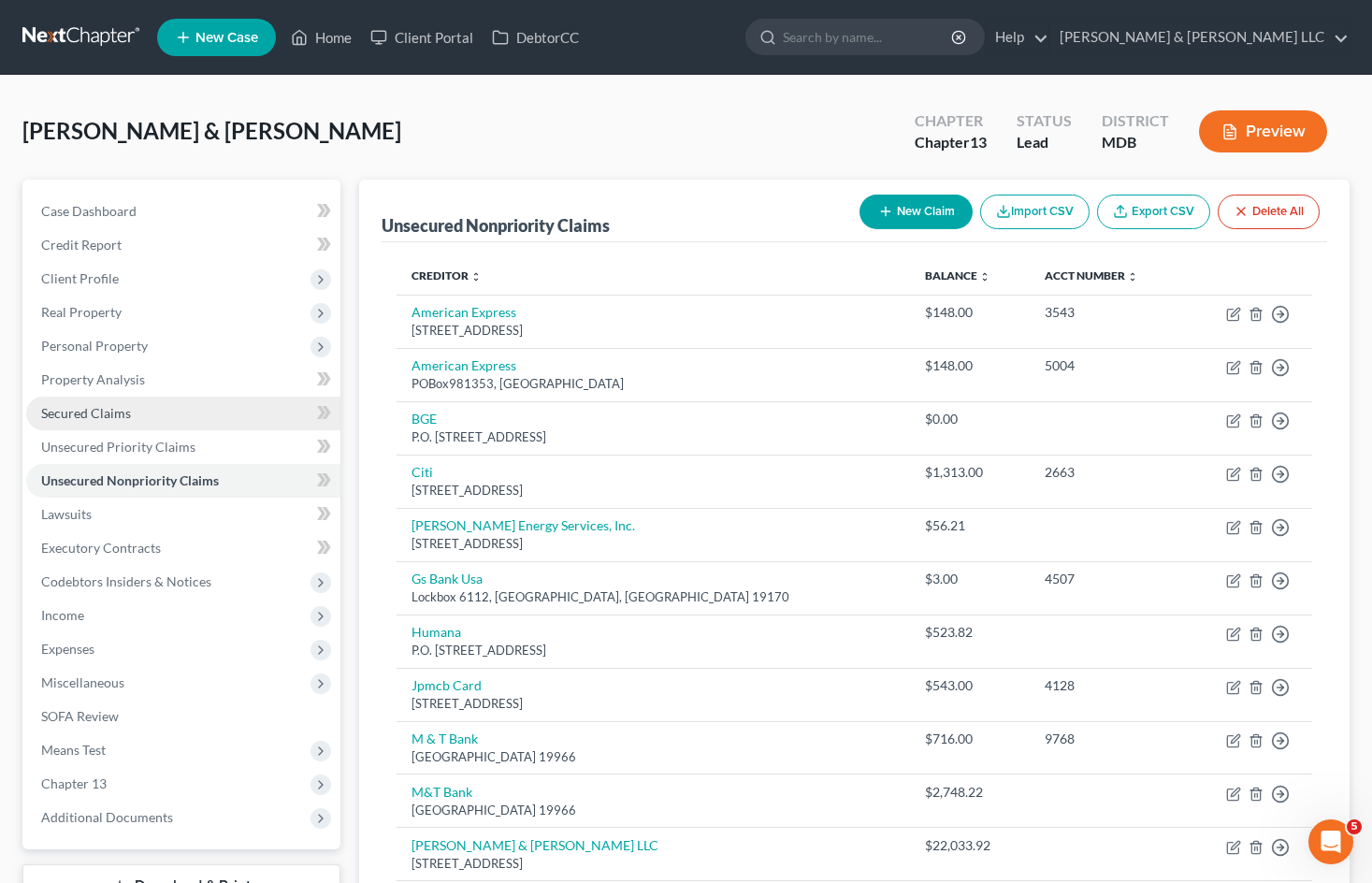
click at [122, 405] on span "Secured Claims" at bounding box center [86, 412] width 90 height 16
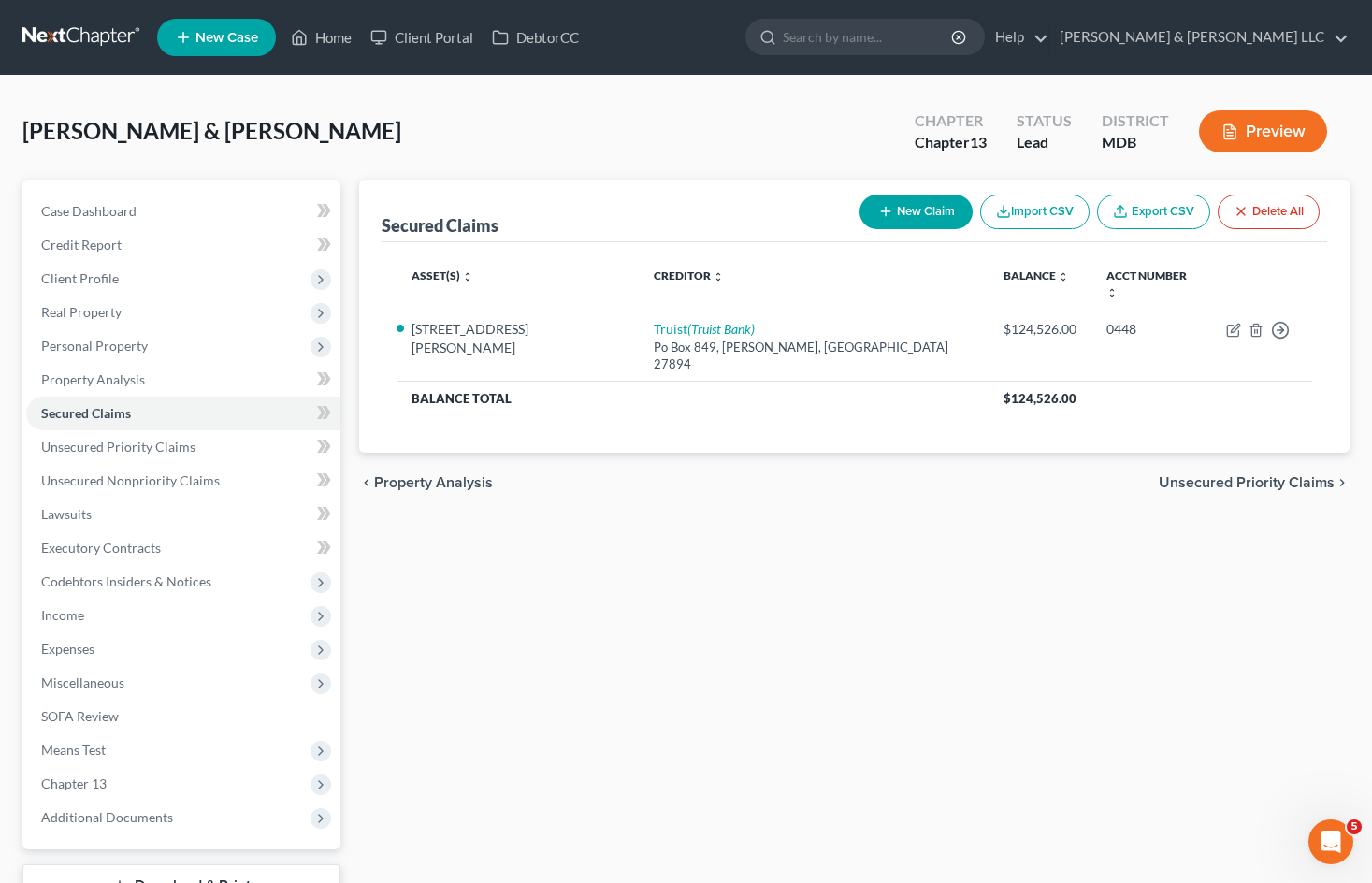
drag, startPoint x: 834, startPoint y: 445, endPoint x: 825, endPoint y: 426, distance: 21.0
click at [834, 453] on div "chevron_left Property Analysis Unsecured Priority Claims chevron_right" at bounding box center [854, 483] width 991 height 60
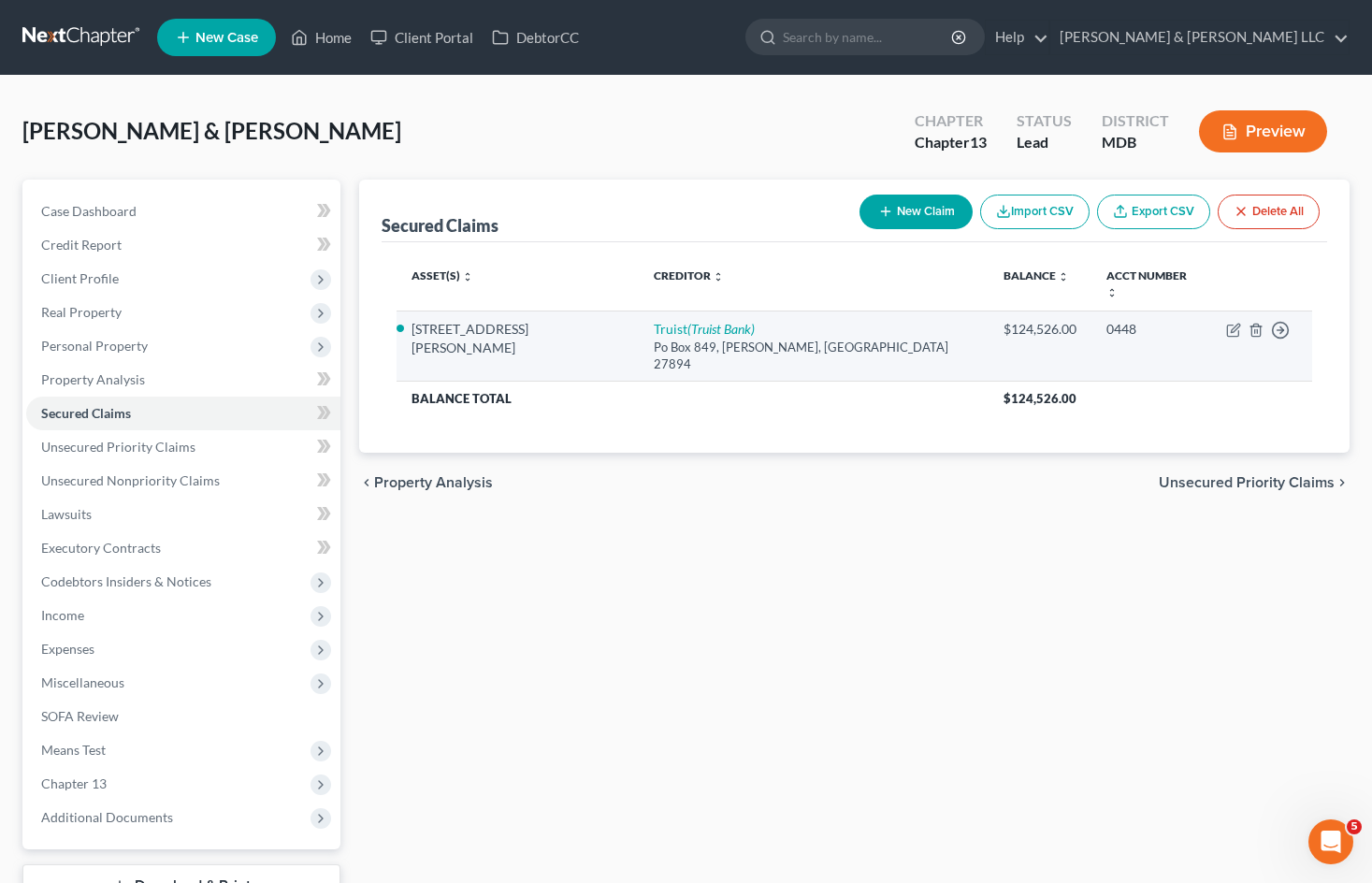
click at [1224, 311] on td "Move to E Move to F Move to G Move to Notice Only" at bounding box center [1261, 346] width 101 height 71
click at [1226, 322] on icon "button" at bounding box center [1233, 330] width 15 height 15
select select "28"
select select "2"
select select "0"
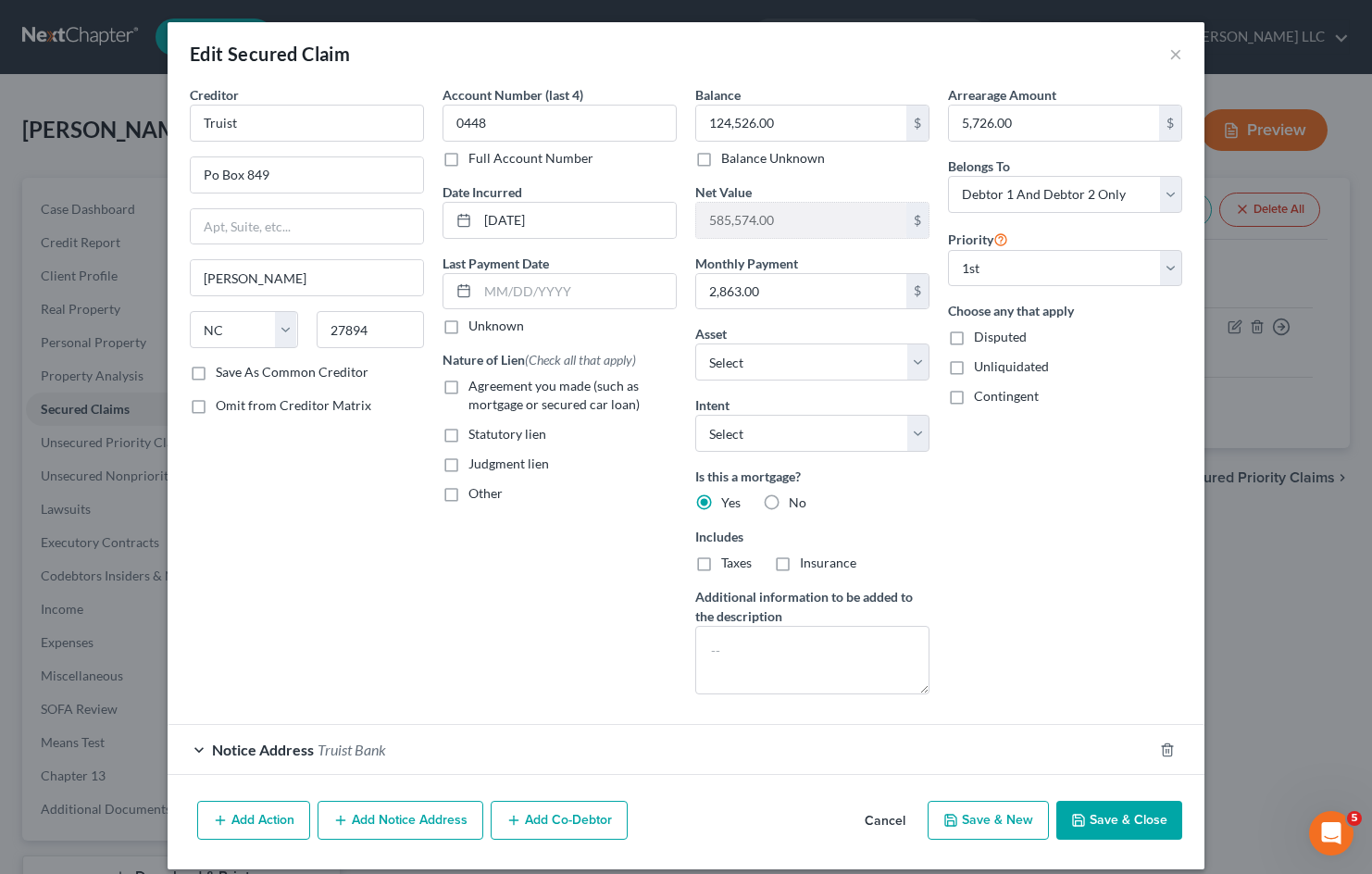
click at [875, 816] on button "Cancel" at bounding box center [885, 821] width 71 height 37
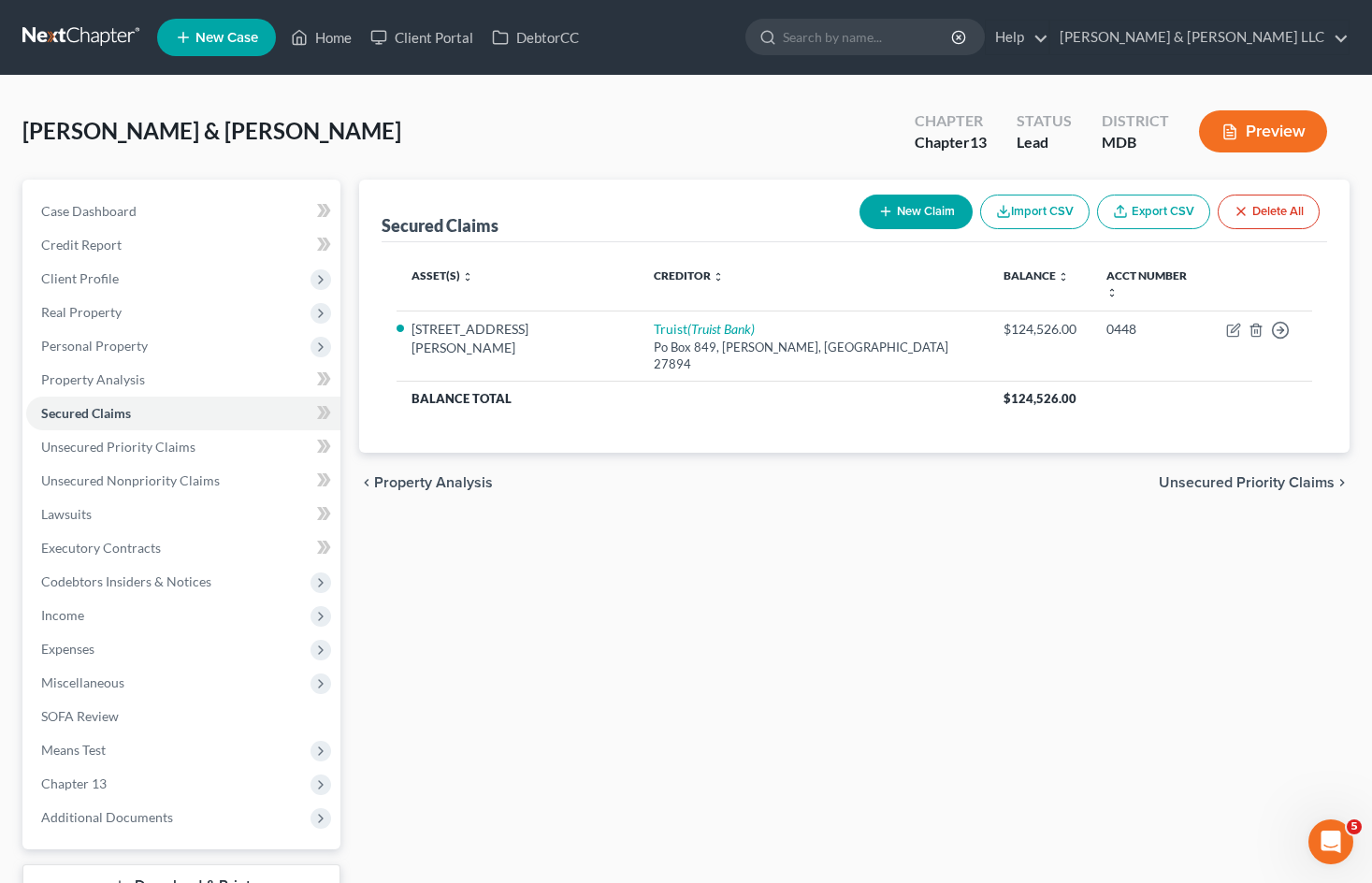
click at [827, 541] on div "Secured Claims New Claim Import CSV Export CSV Delete All Asset(s) expand_more …" at bounding box center [854, 568] width 1009 height 777
click at [178, 477] on span "Unsecured Nonpriority Claims" at bounding box center [130, 480] width 179 height 16
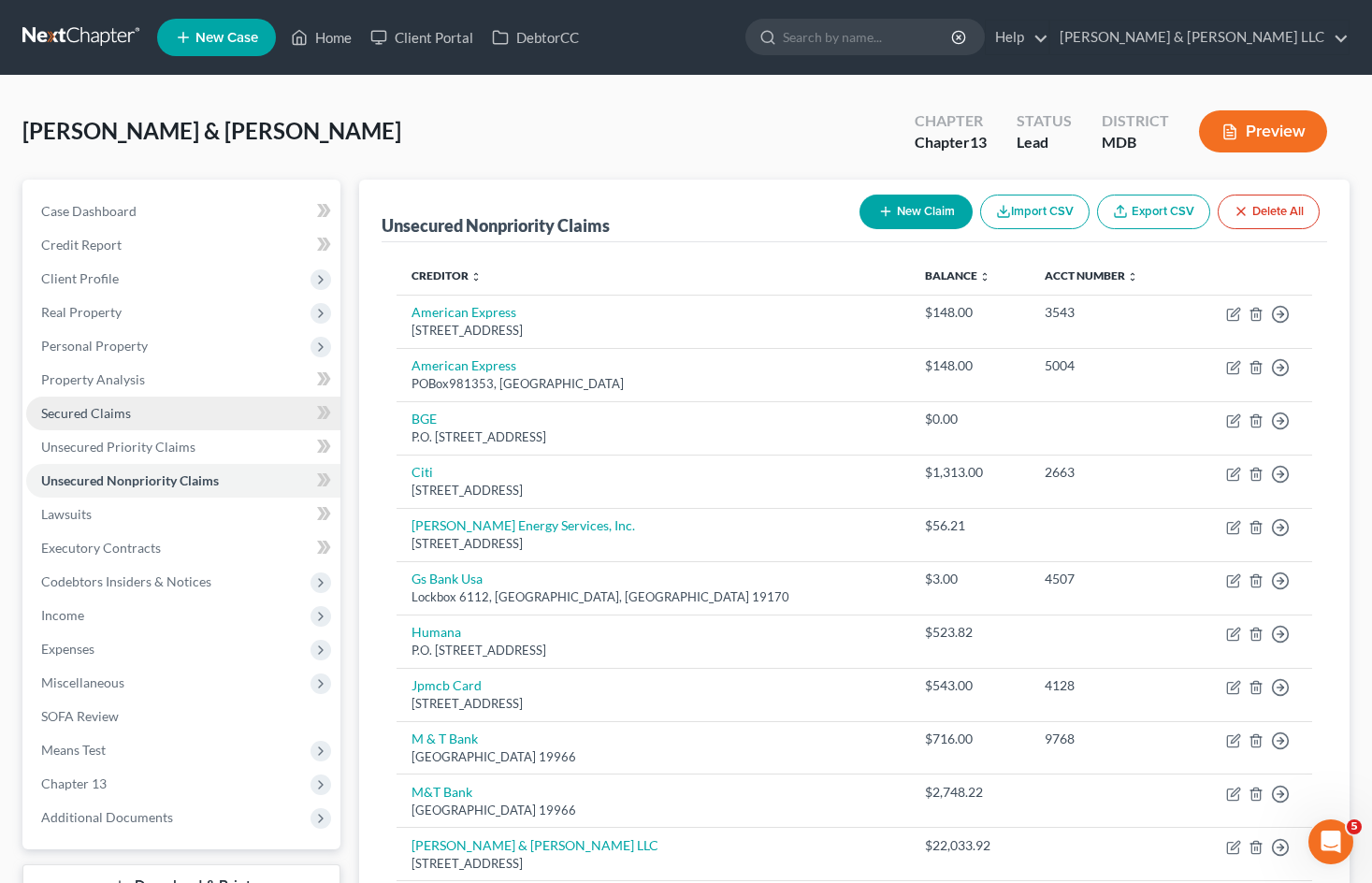
click at [182, 419] on link "Secured Claims" at bounding box center [183, 413] width 314 height 34
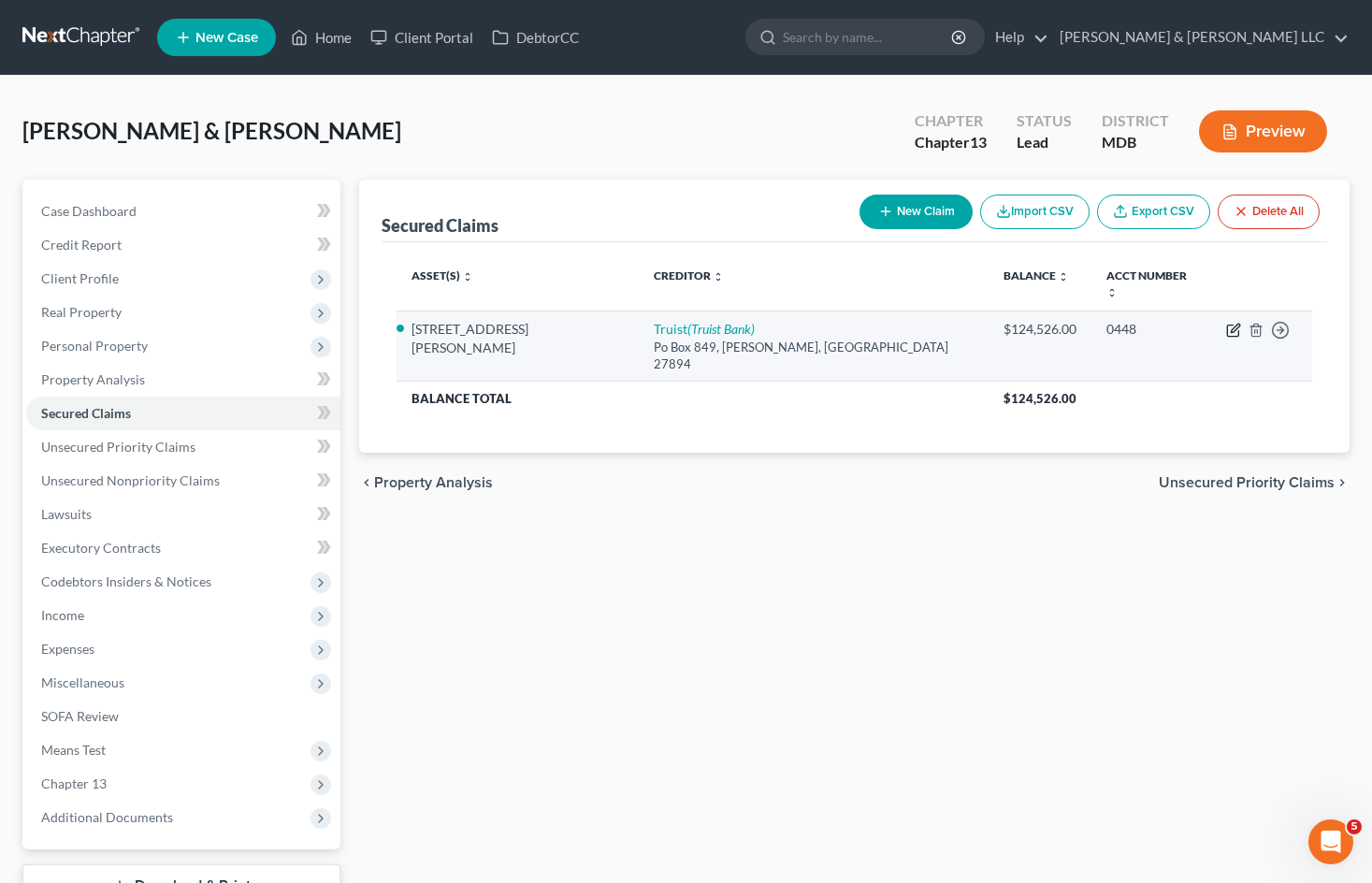
click at [1231, 322] on icon "button" at bounding box center [1233, 330] width 15 height 15
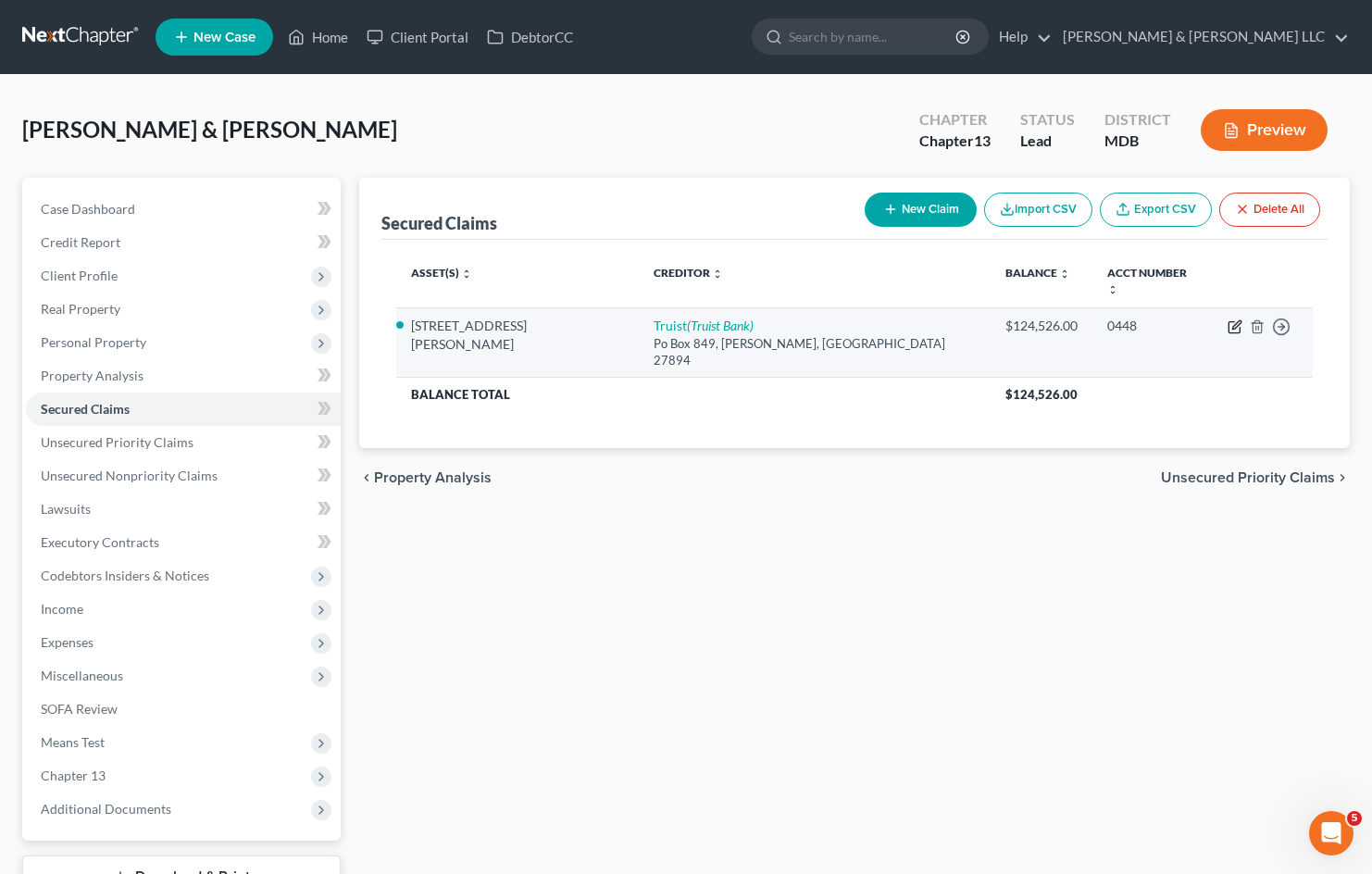
select select "28"
select select "6"
select select "2"
select select "0"
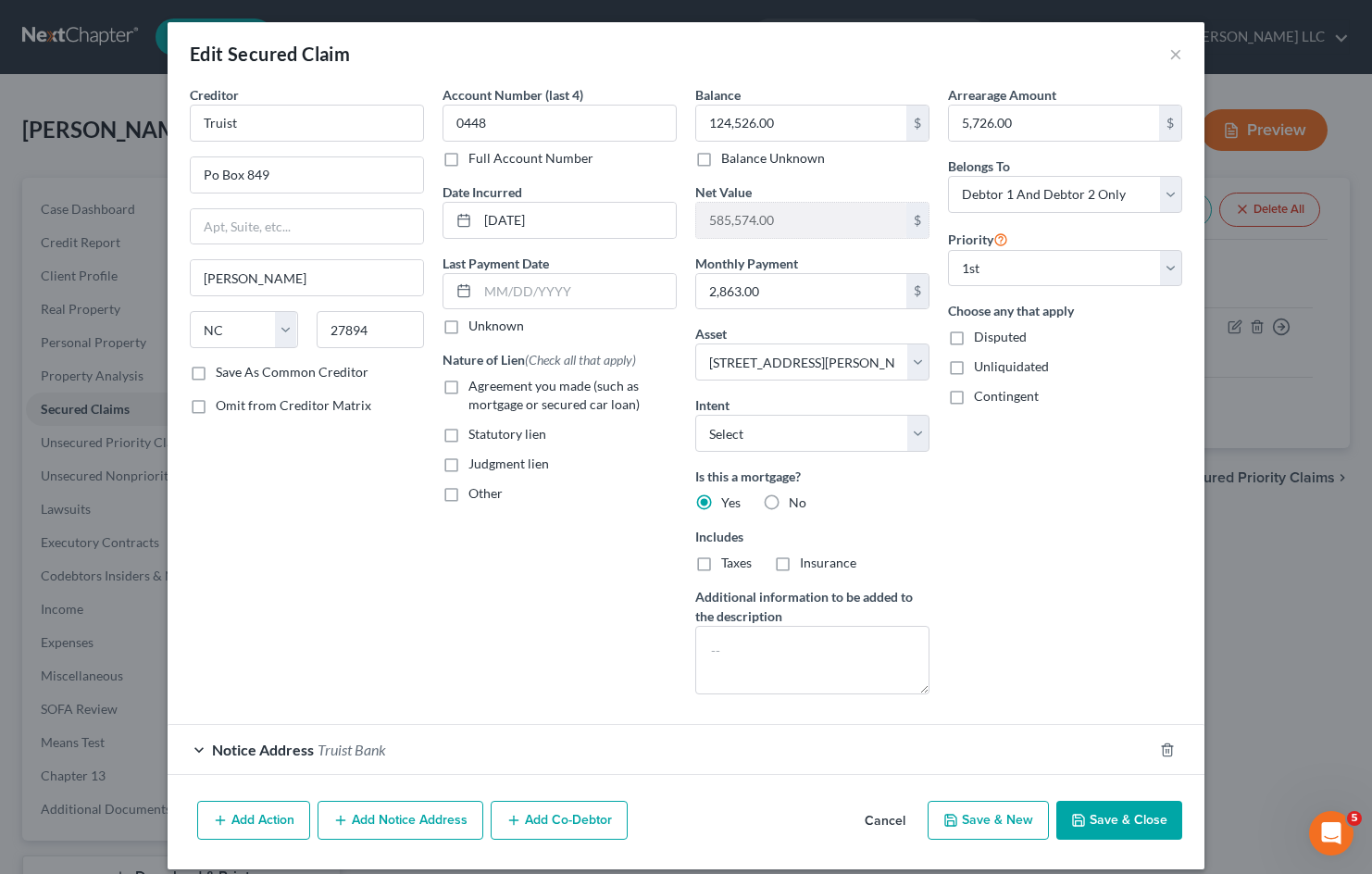
click at [878, 817] on button "Cancel" at bounding box center [885, 821] width 71 height 37
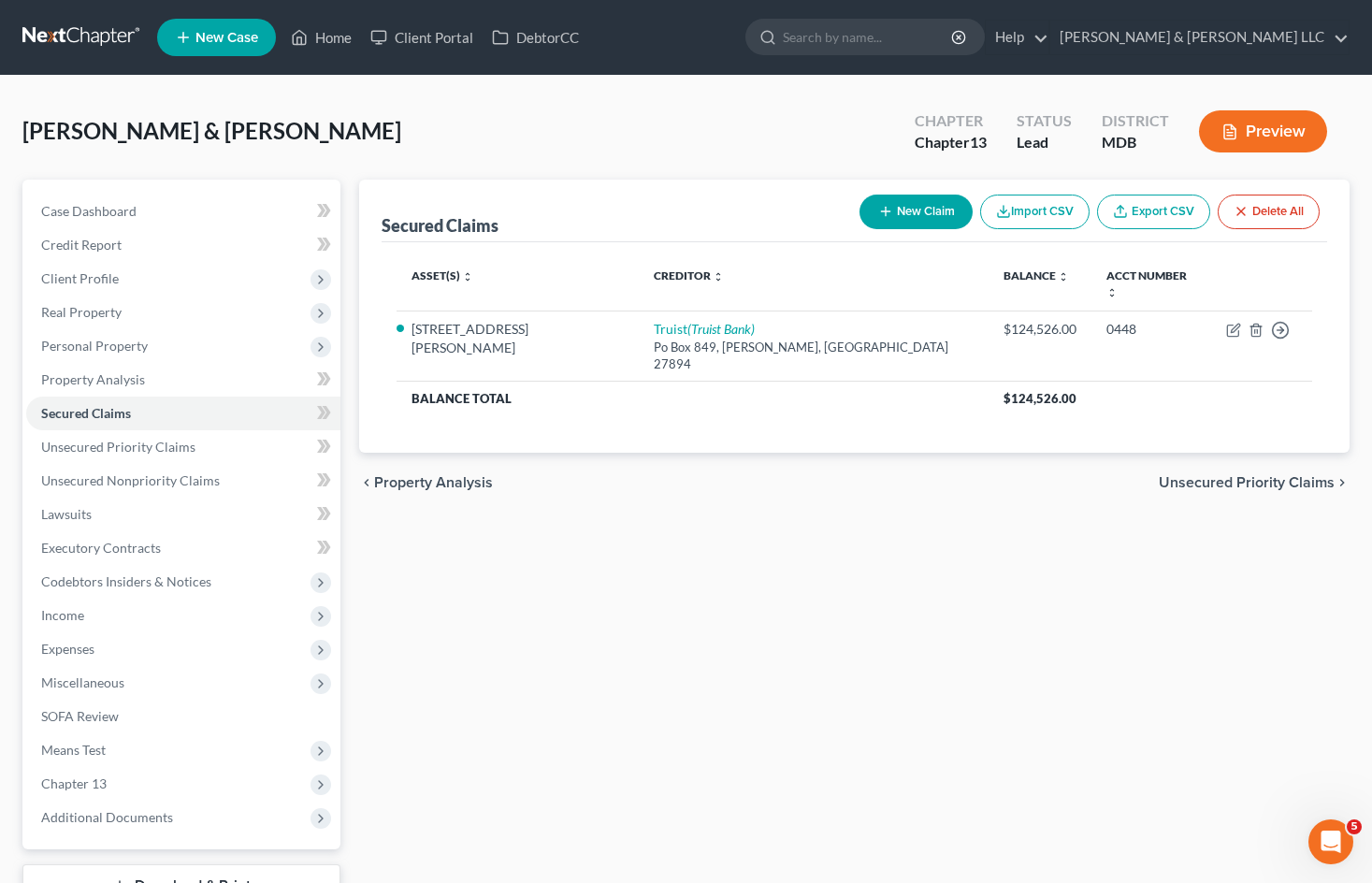
click at [1206, 607] on div "Secured Claims New Claim Import CSV Export CSV Delete All Asset(s) expand_more …" at bounding box center [854, 568] width 1009 height 777
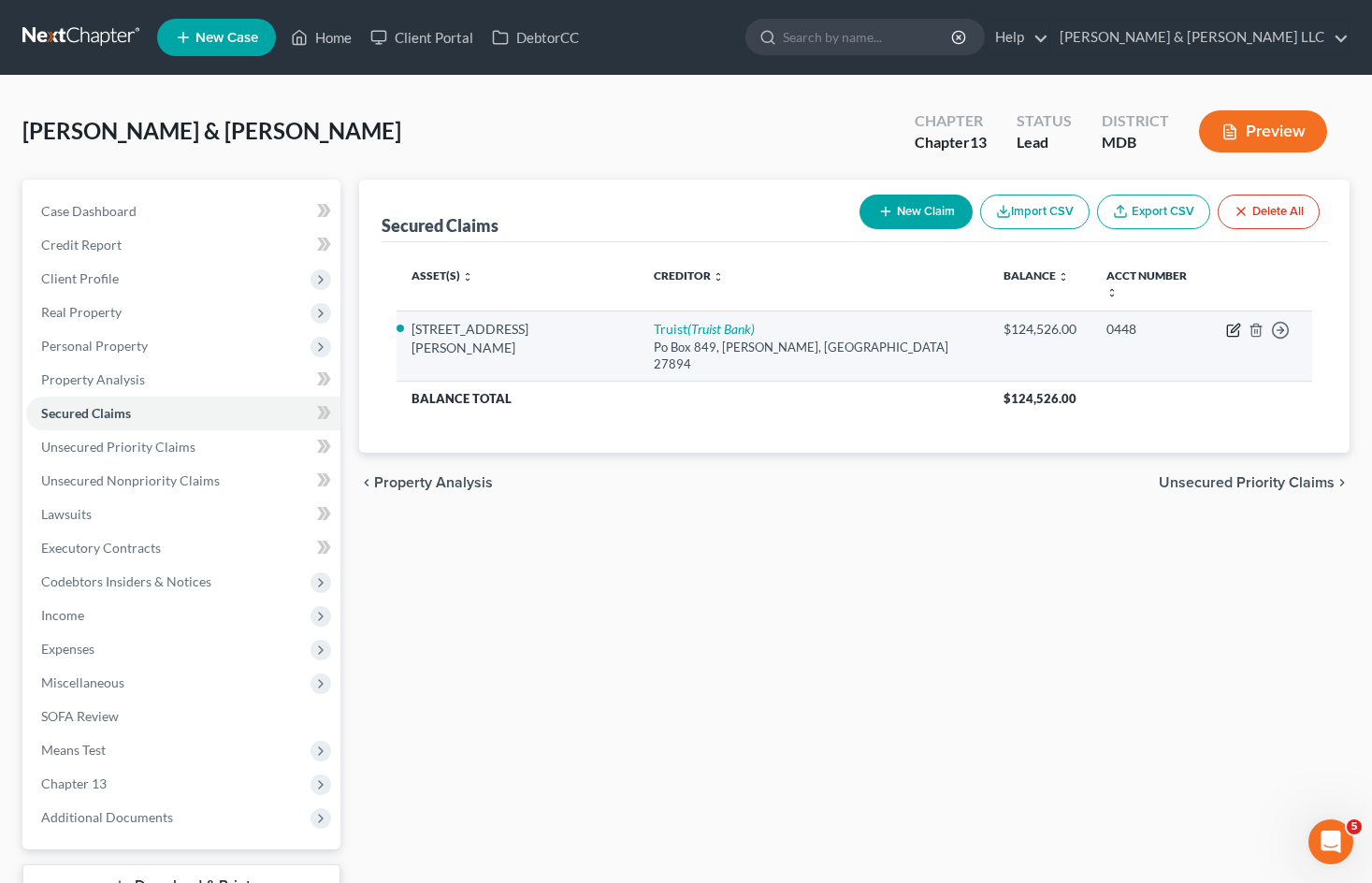
click at [1232, 322] on icon "button" at bounding box center [1233, 330] width 15 height 15
select select "28"
select select "6"
select select "2"
select select "0"
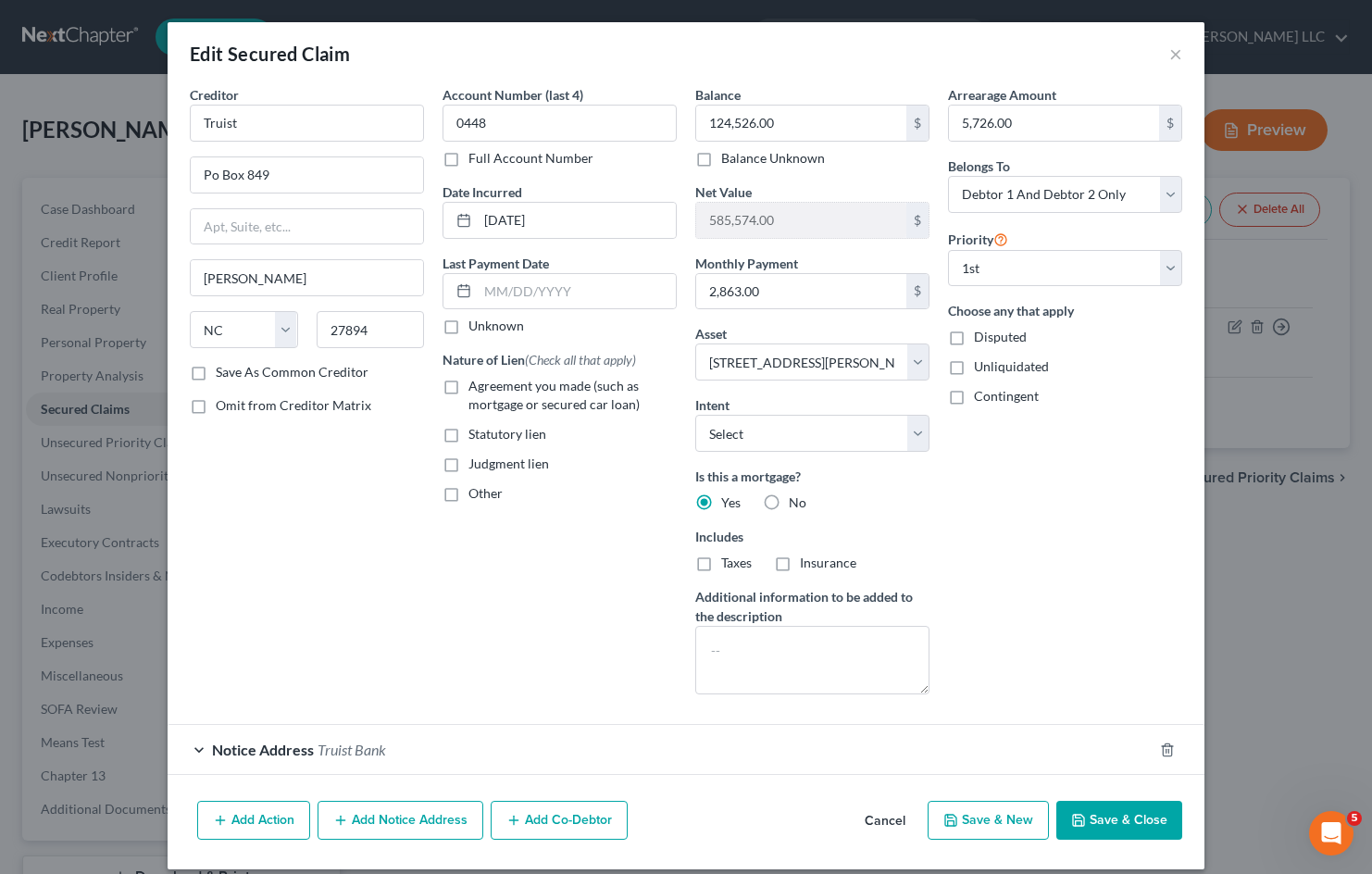
drag, startPoint x: 888, startPoint y: 816, endPoint x: 866, endPoint y: 816, distance: 22.0
click at [888, 816] on button "Cancel" at bounding box center [885, 821] width 71 height 37
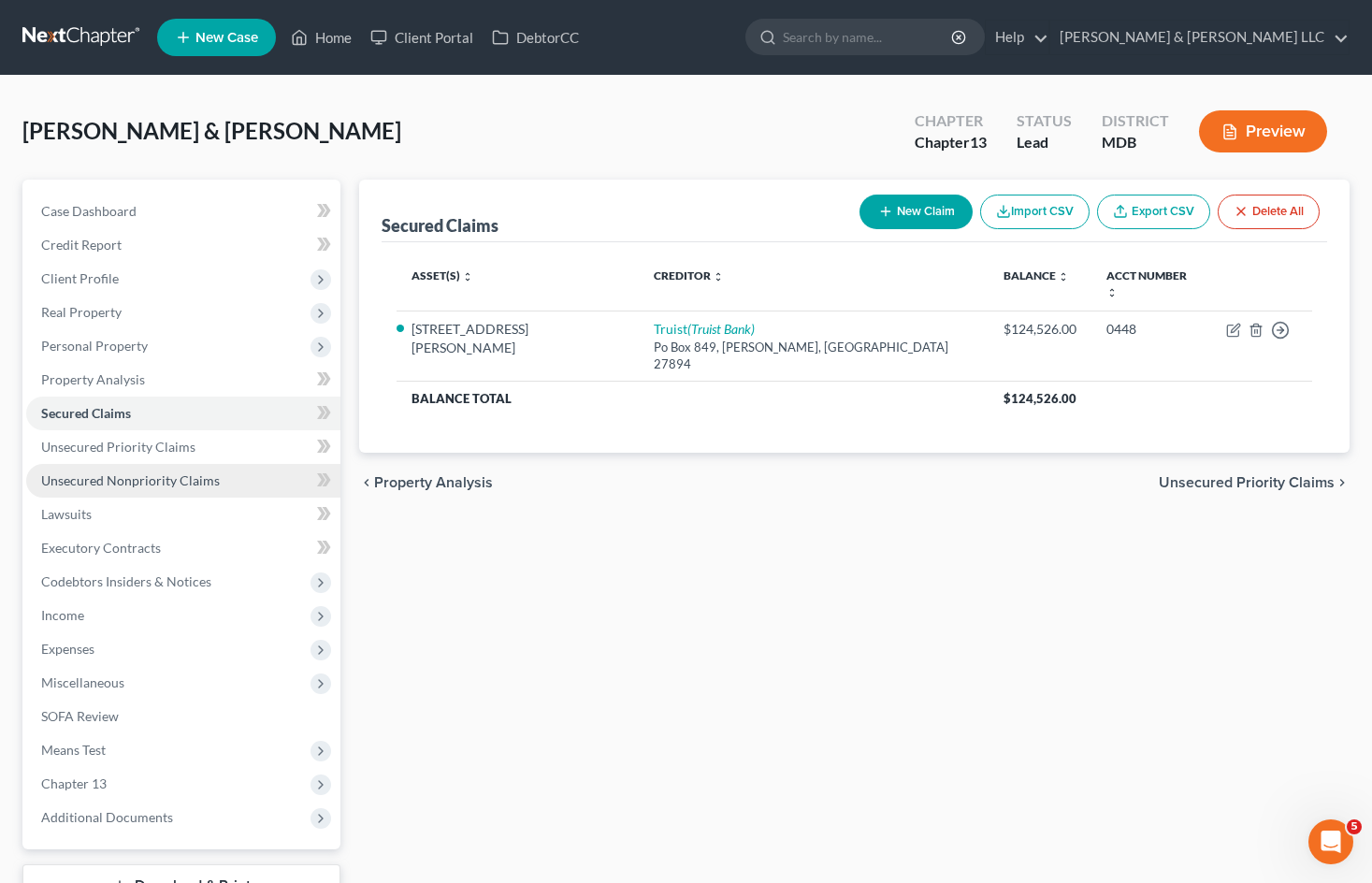
click at [172, 477] on span "Unsecured Nonpriority Claims" at bounding box center [130, 480] width 179 height 16
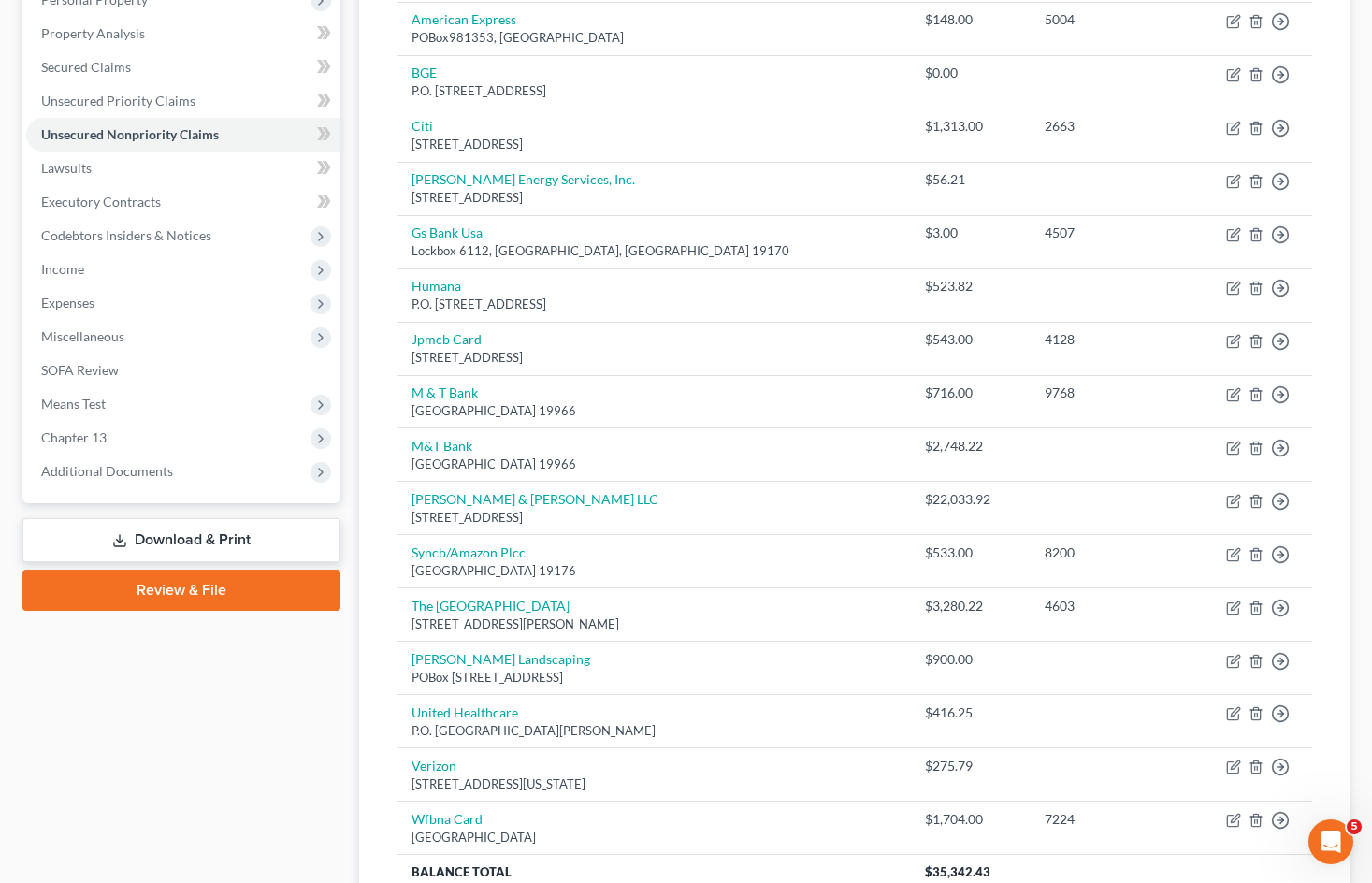
scroll to position [520, 0]
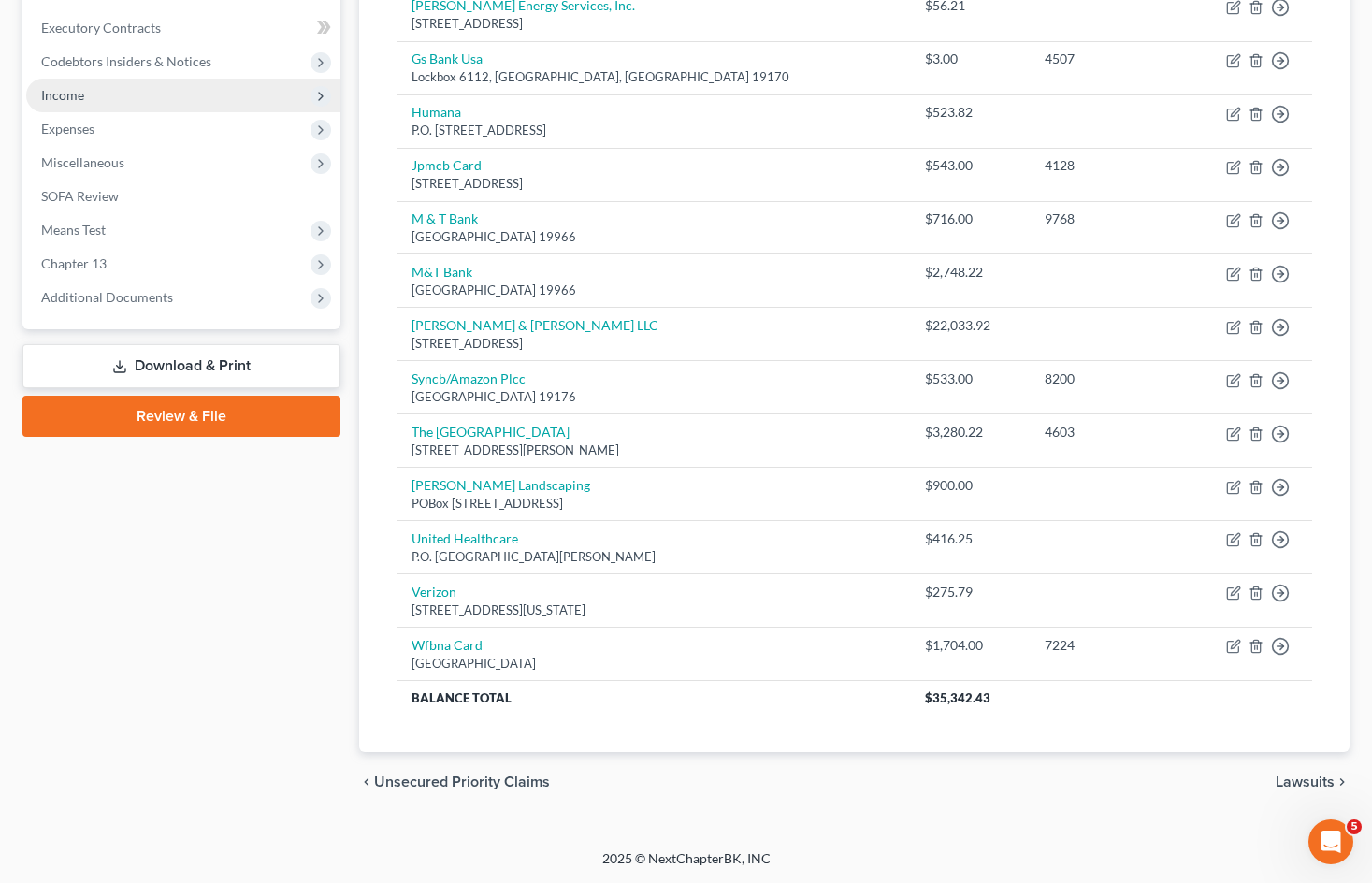
drag, startPoint x: 269, startPoint y: 360, endPoint x: 288, endPoint y: 353, distance: 20.2
click at [269, 360] on link "Download & Print" at bounding box center [181, 366] width 318 height 44
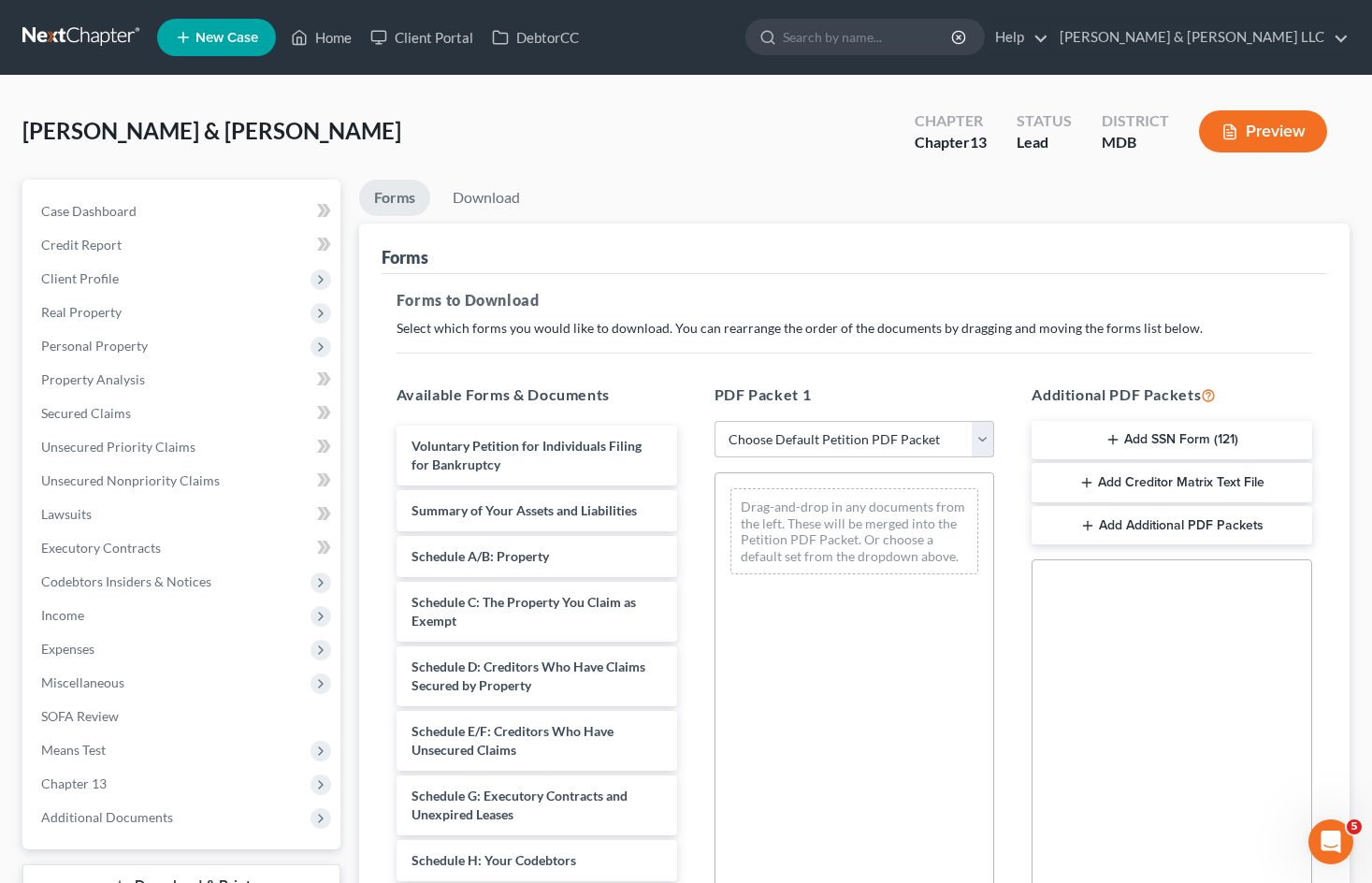
click at [892, 430] on select "Choose Default Petition PDF Packet Complete Bankruptcy Petition (all forms and …" at bounding box center [854, 440] width 280 height 37
select select "0"
click at [714, 421] on select "Choose Default Petition PDF Packet Complete Bankruptcy Petition (all forms and …" at bounding box center [854, 440] width 280 height 37
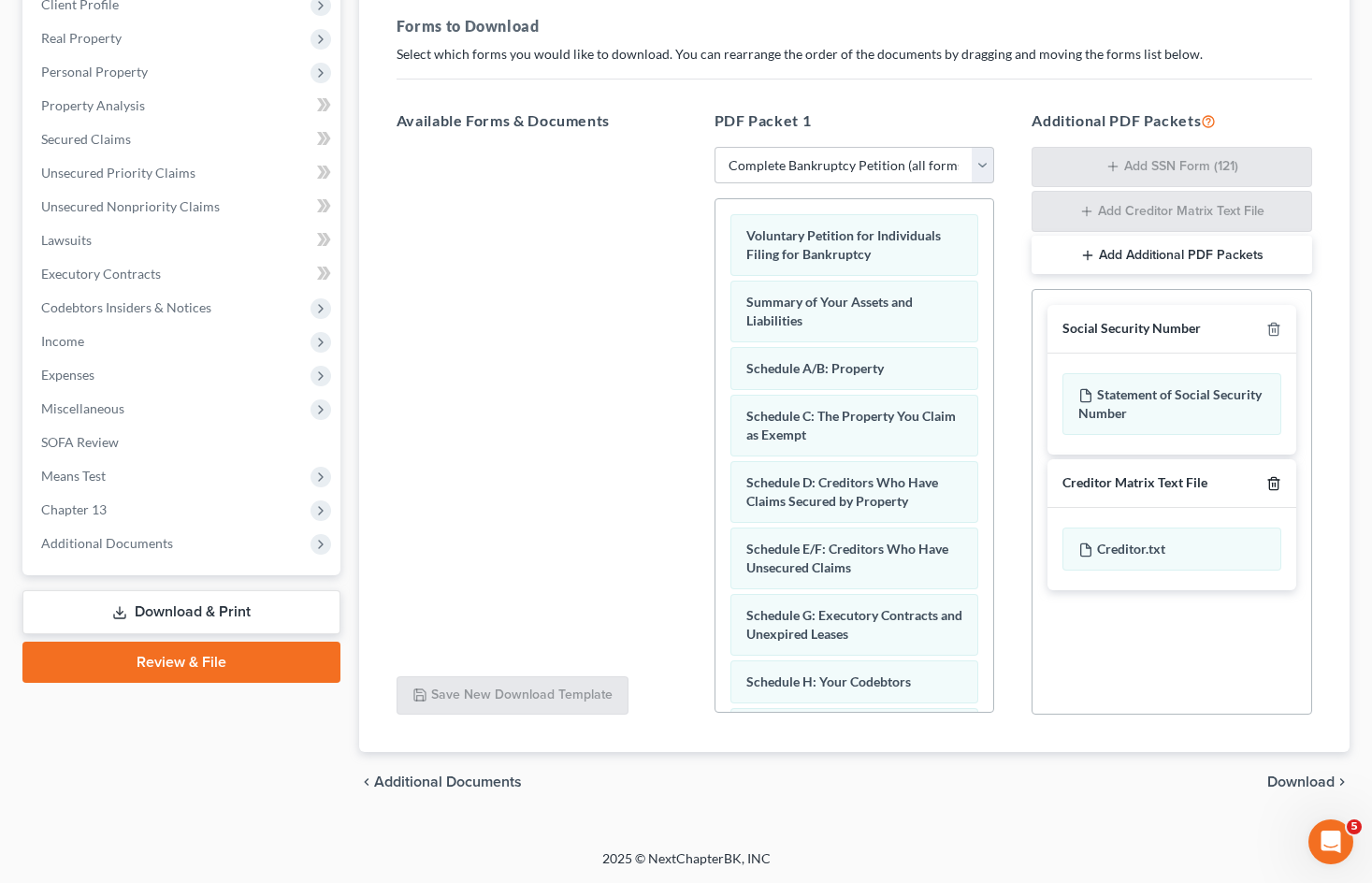
click at [1275, 483] on icon "button" at bounding box center [1274, 484] width 15 height 15
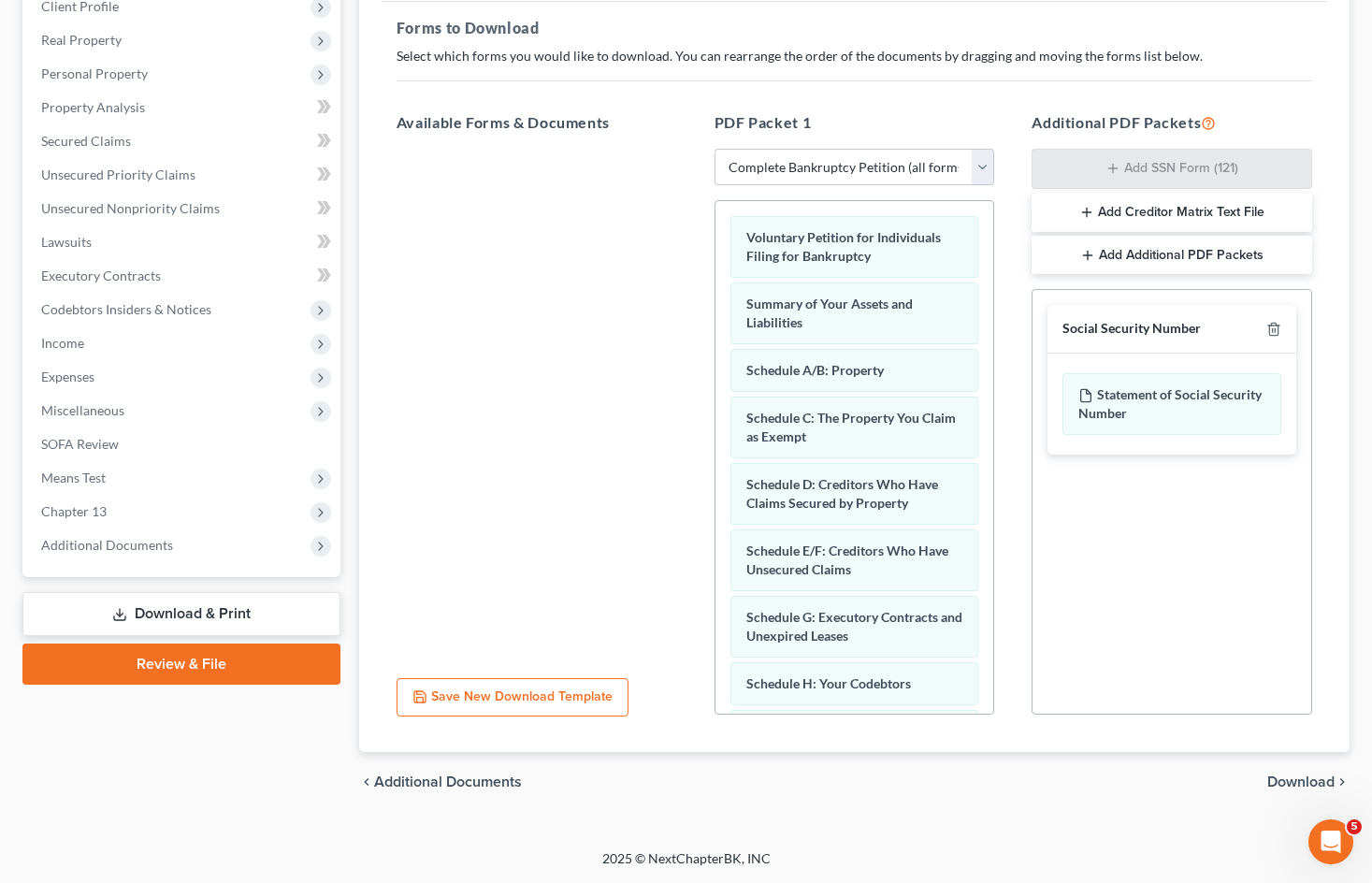
click at [1282, 783] on span "Download" at bounding box center [1301, 782] width 67 height 15
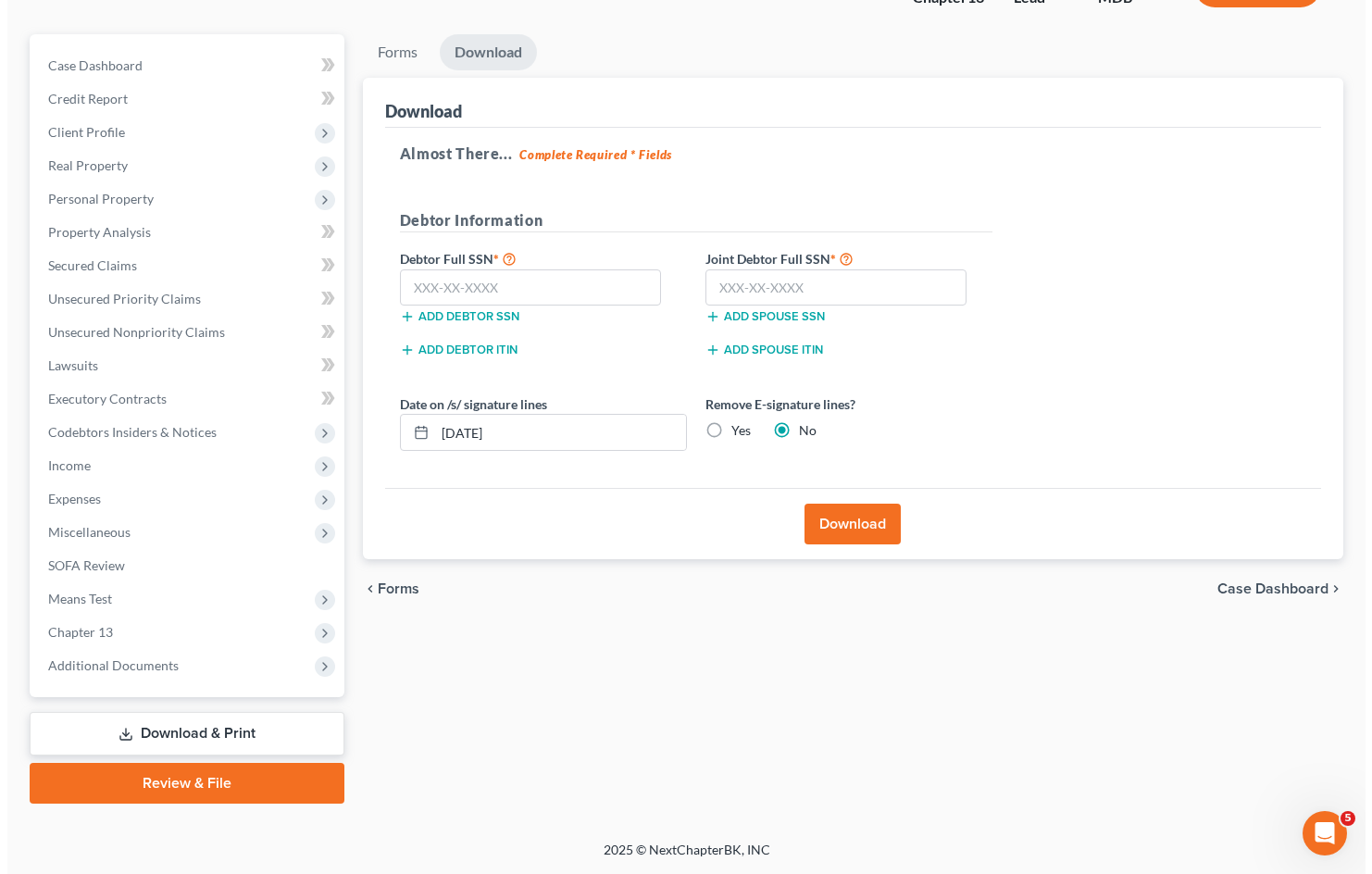
scroll to position [144, 0]
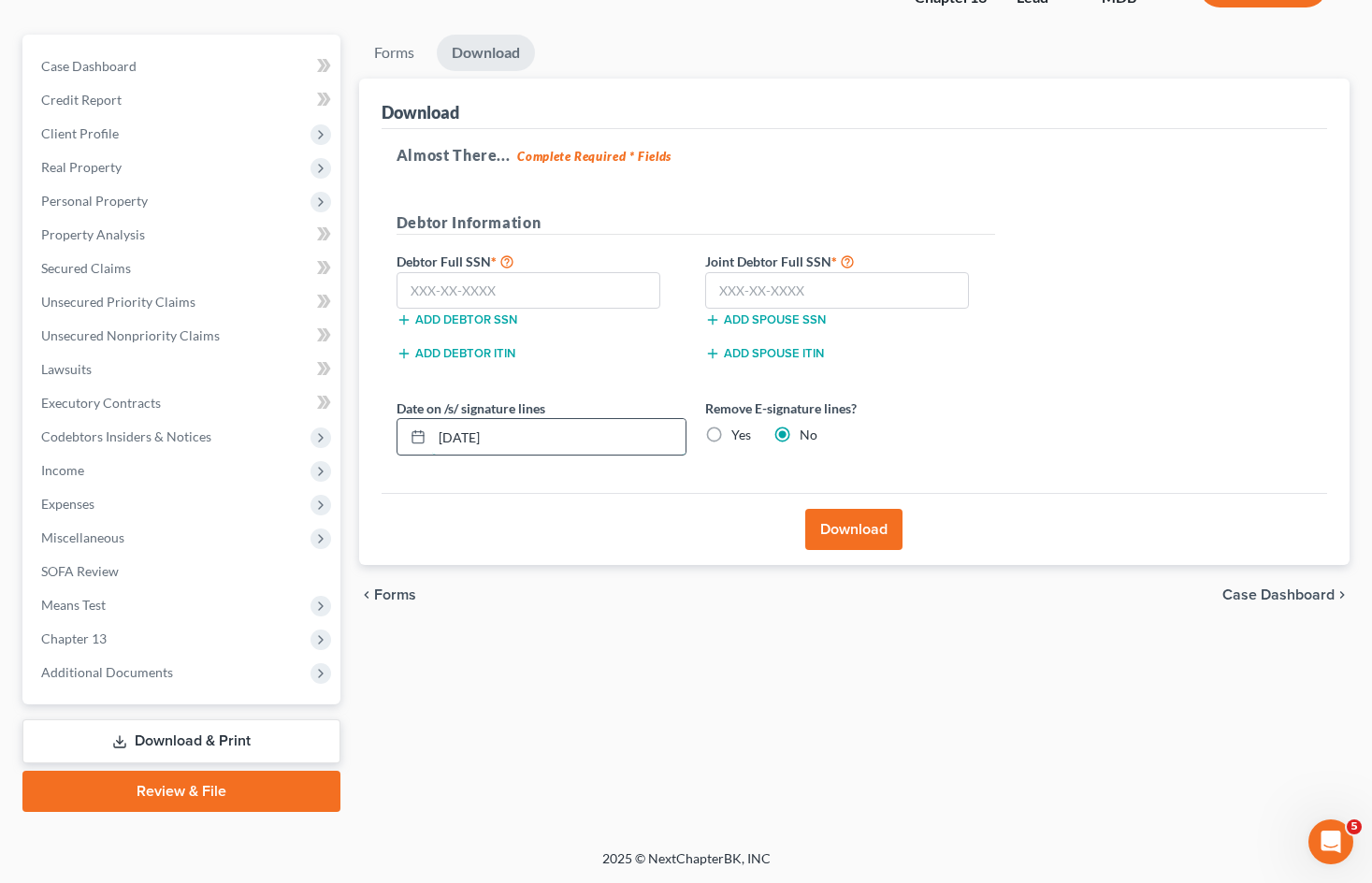
drag, startPoint x: 473, startPoint y: 441, endPoint x: 457, endPoint y: 442, distance: 16.0
click at [457, 442] on input "[DATE]" at bounding box center [559, 437] width 253 height 36
click at [470, 432] on input "10/01/20250" at bounding box center [559, 437] width 253 height 36
click at [562, 441] on input "10/10/20250" at bounding box center [559, 437] width 253 height 36
type input "[DATE]"
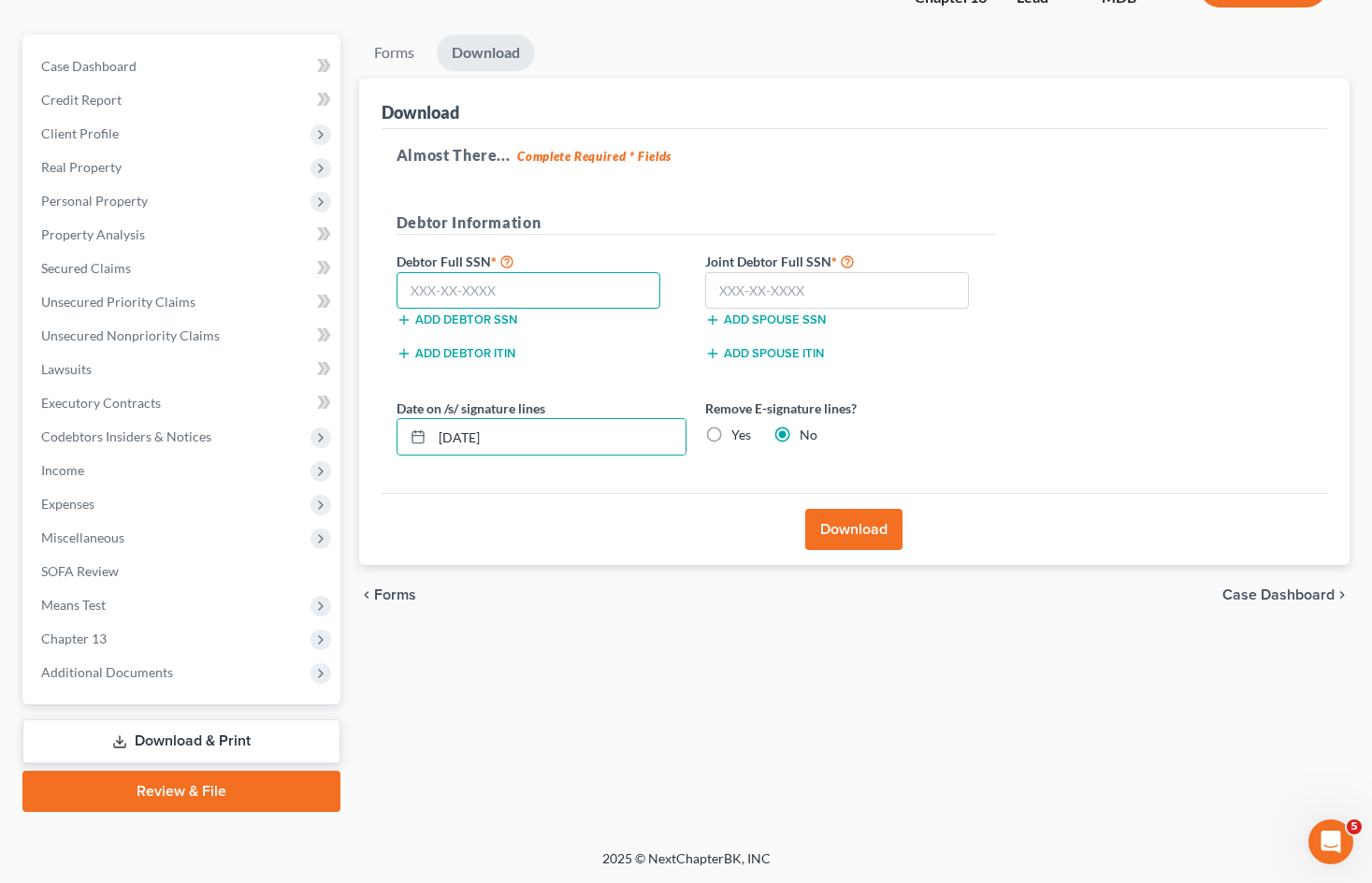
click at [512, 292] on input "text" at bounding box center [529, 291] width 264 height 37
type input "482-54-6309"
click at [766, 284] on input "text" at bounding box center [837, 291] width 264 height 37
type input "220-38-4627"
click at [864, 531] on button "Download" at bounding box center [854, 530] width 97 height 41
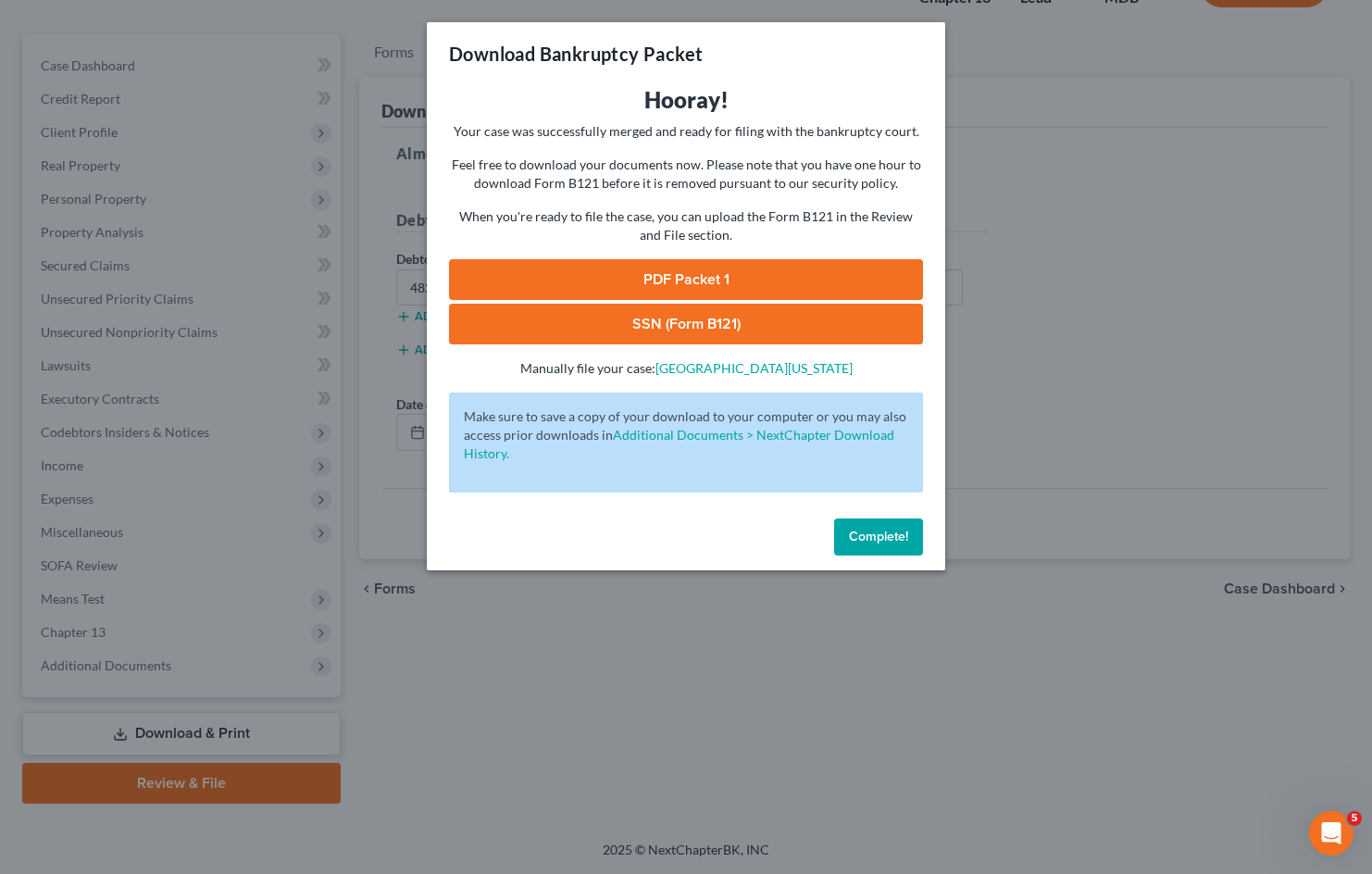
click at [629, 277] on link "PDF Packet 1" at bounding box center [686, 279] width 474 height 41
